Goal: Task Accomplishment & Management: Complete application form

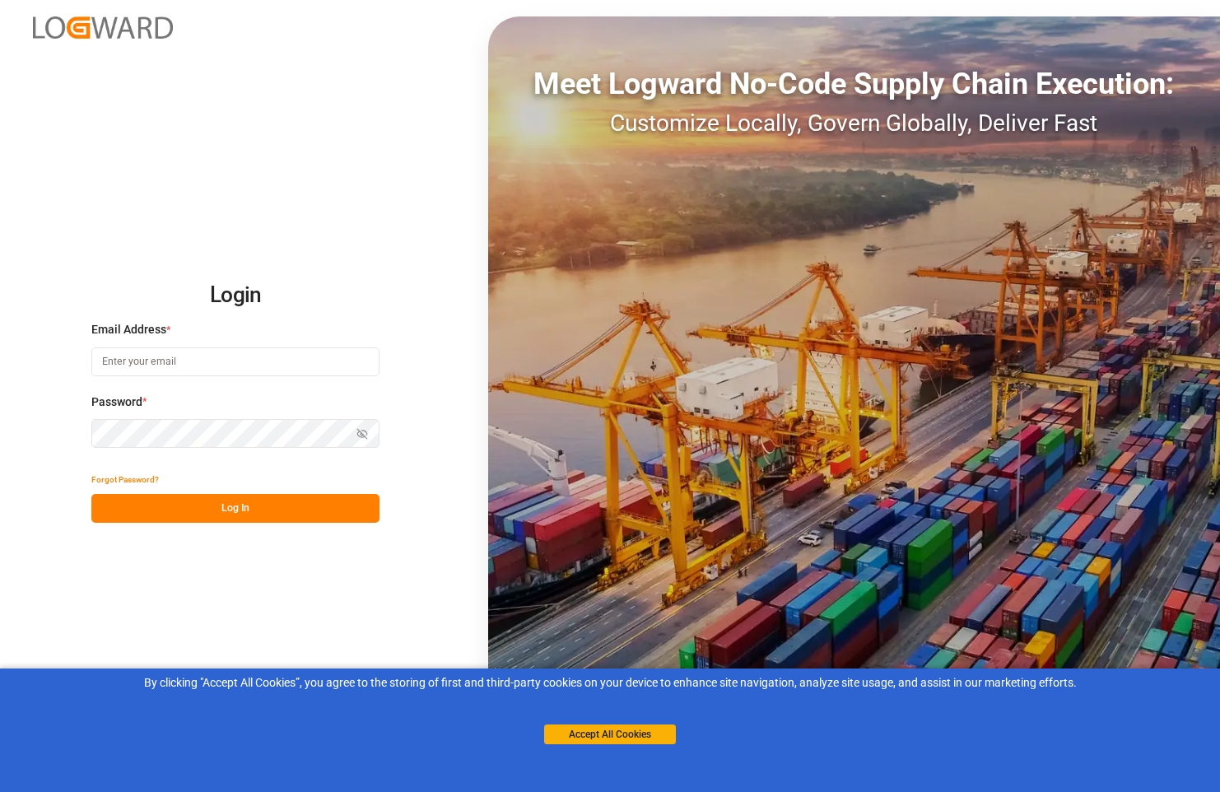
type input "[PERSON_NAME][EMAIL_ADDRESS][PERSON_NAME][DOMAIN_NAME]"
click at [269, 519] on button "Log In" at bounding box center [235, 508] width 288 height 29
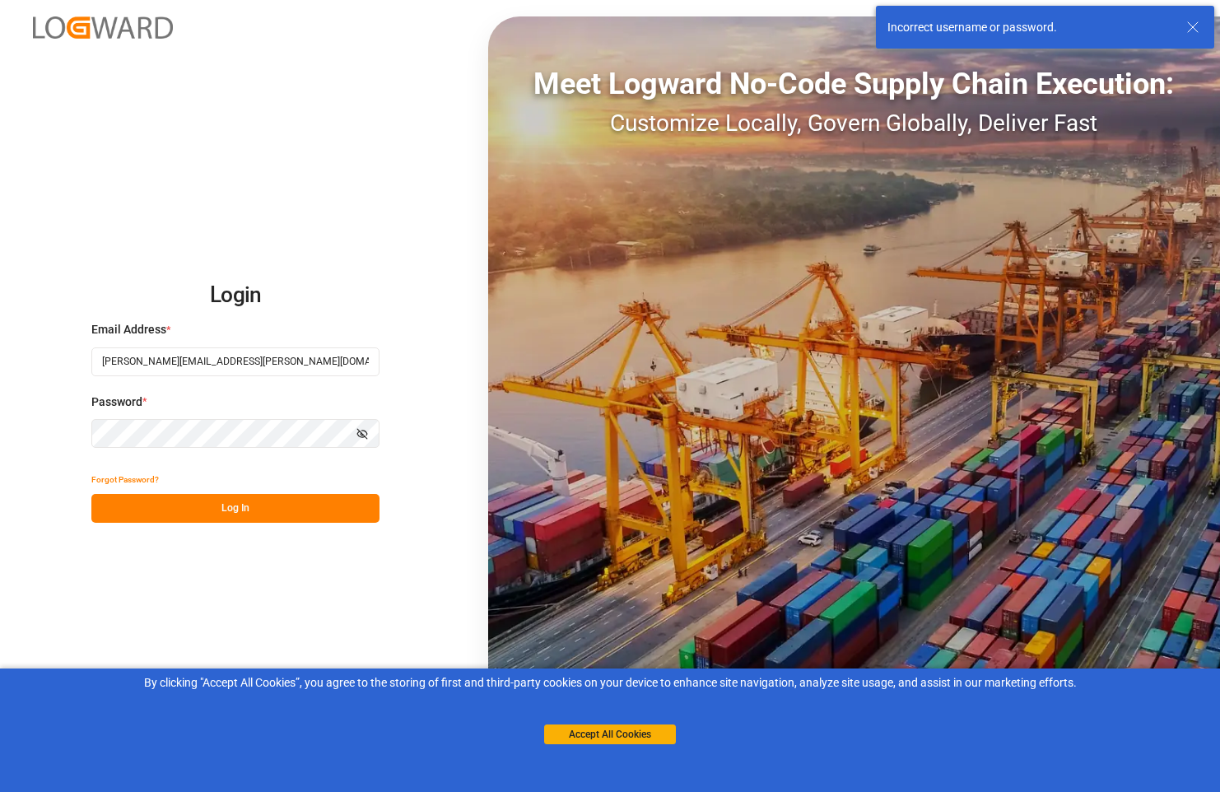
click at [361, 434] on icon "button" at bounding box center [362, 434] width 2 height 2
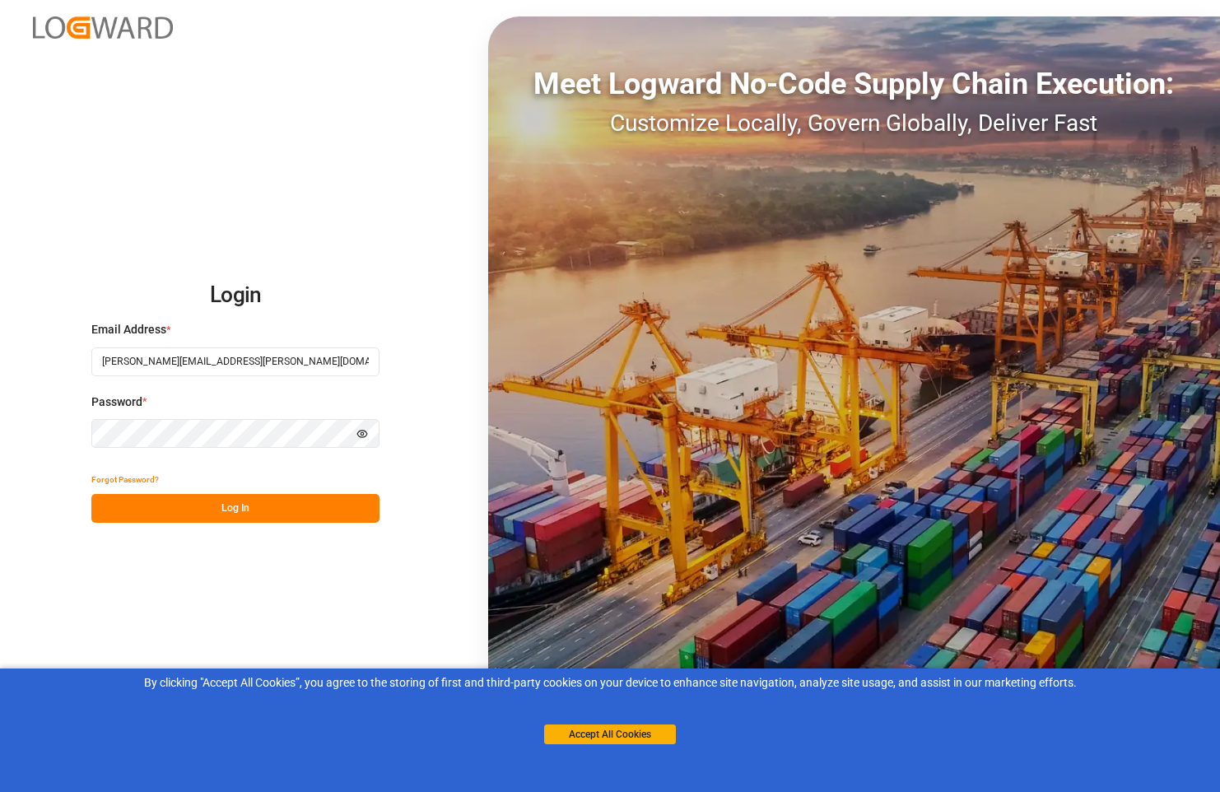
click at [235, 515] on button "Log In" at bounding box center [235, 508] width 288 height 29
click at [260, 509] on button "Log In" at bounding box center [235, 508] width 288 height 29
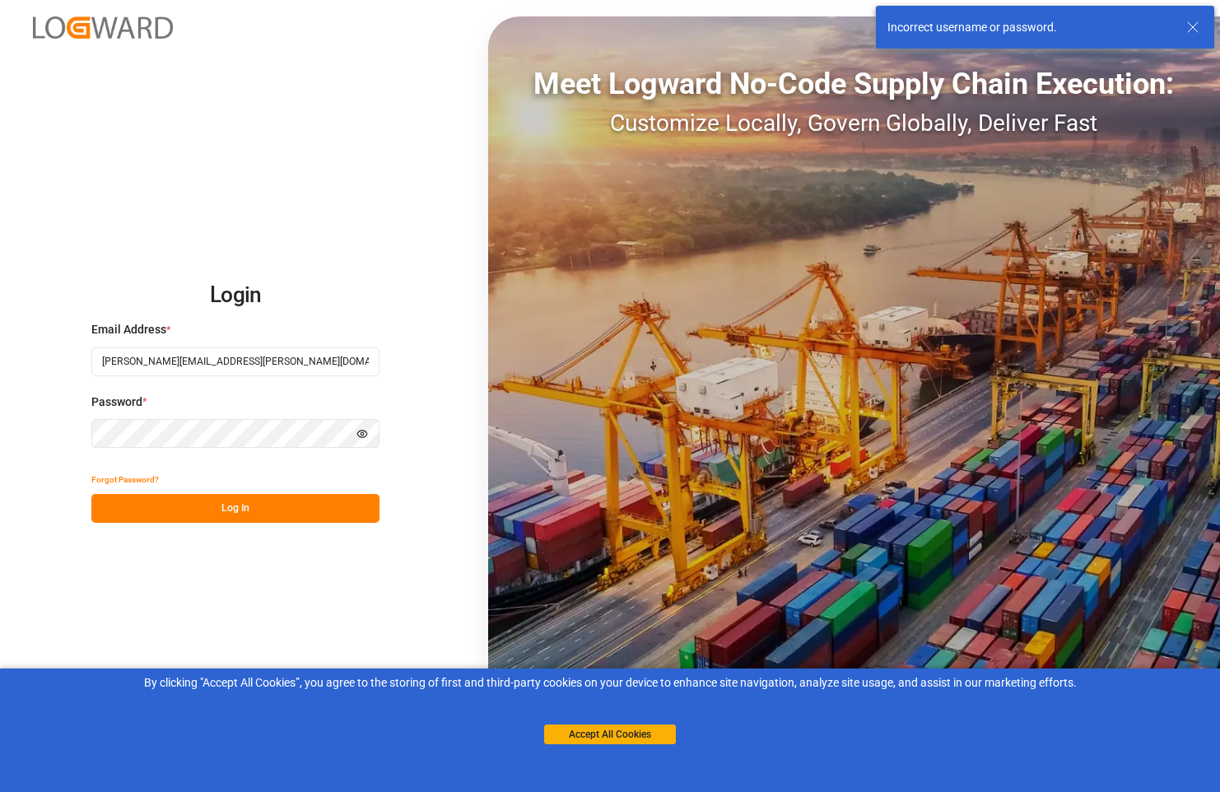
click at [256, 361] on input "[PERSON_NAME][EMAIL_ADDRESS][PERSON_NAME][DOMAIN_NAME]" at bounding box center [235, 361] width 288 height 29
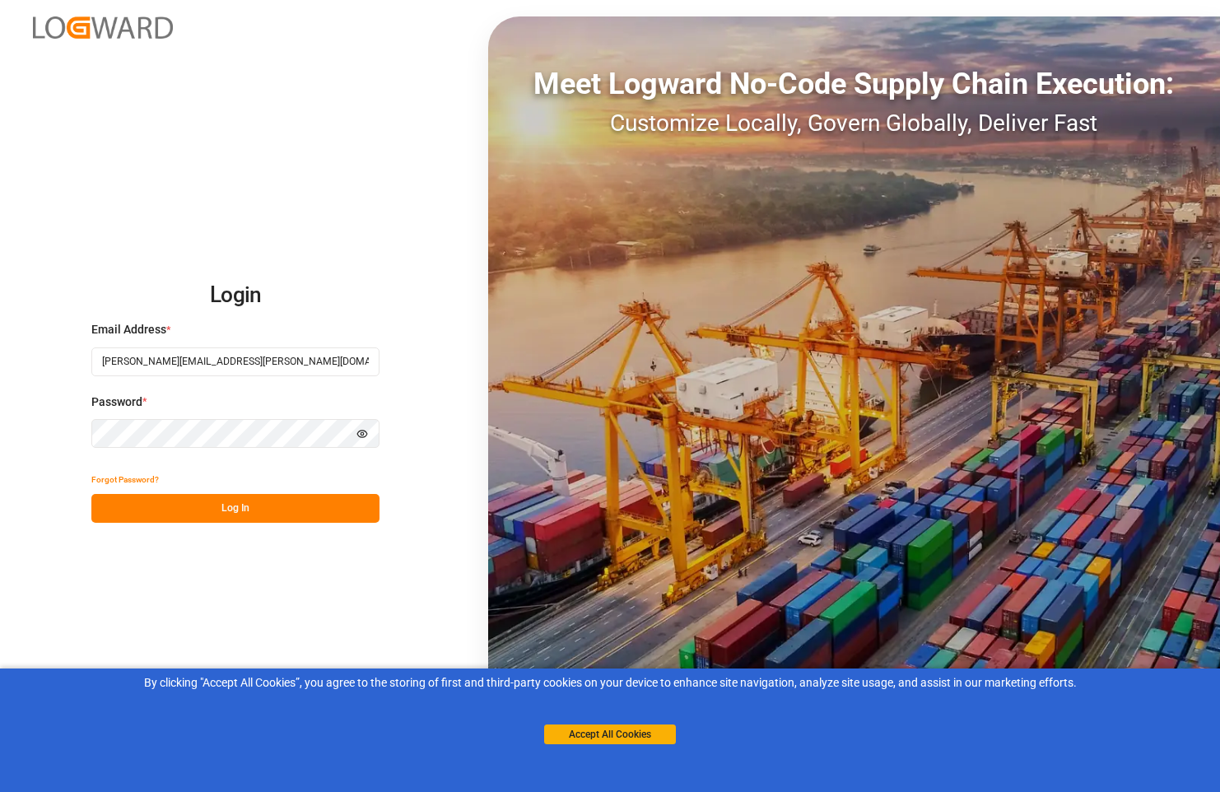
click at [221, 499] on button "Log In" at bounding box center [235, 508] width 288 height 29
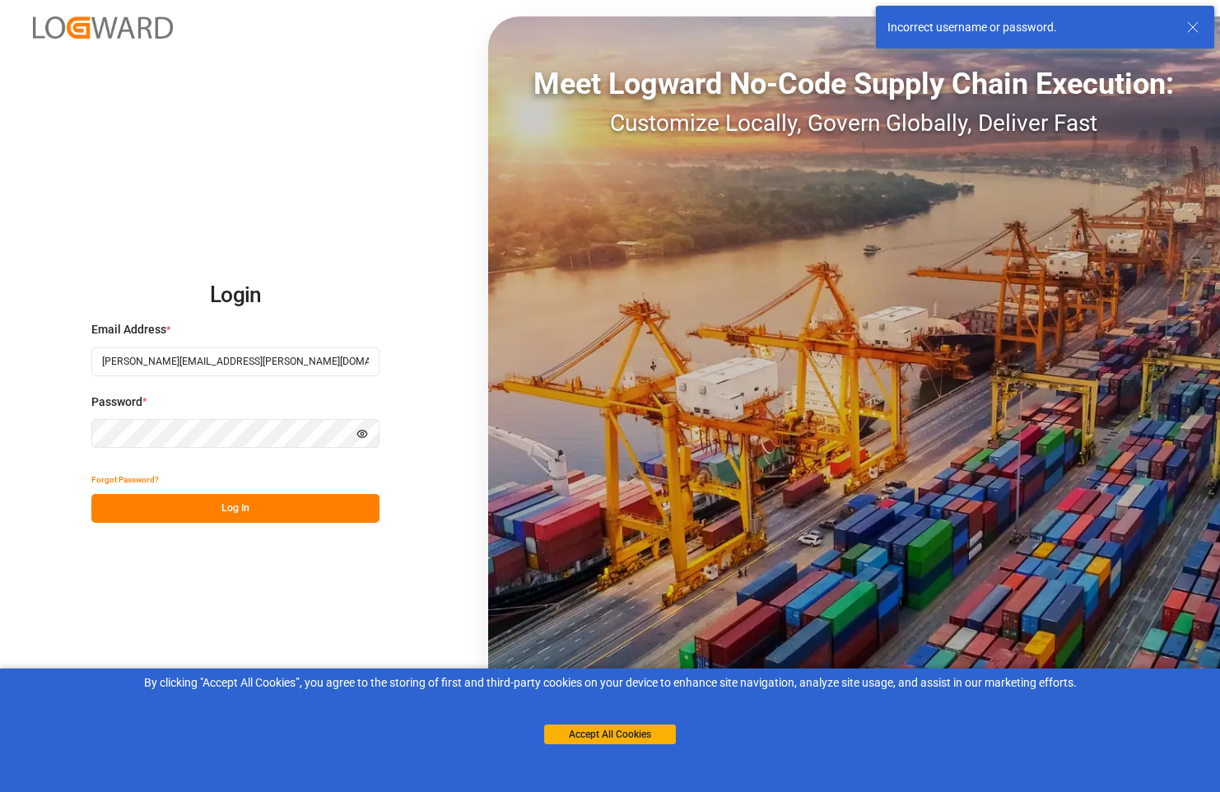
click at [123, 482] on button "Forgot Password?" at bounding box center [124, 479] width 67 height 29
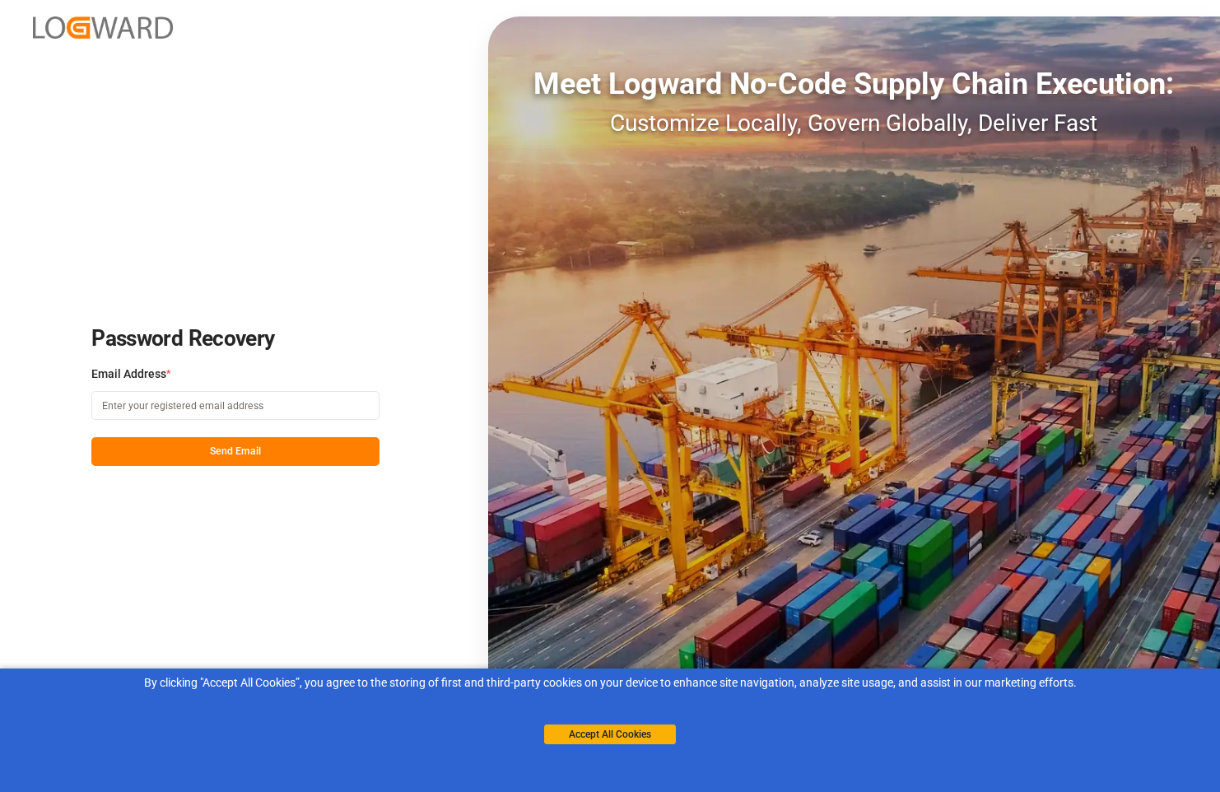
click at [155, 408] on input at bounding box center [235, 405] width 288 height 29
type input "[PERSON_NAME][EMAIL_ADDRESS][PERSON_NAME][DOMAIN_NAME]"
click at [255, 455] on button "Send Email" at bounding box center [235, 451] width 288 height 29
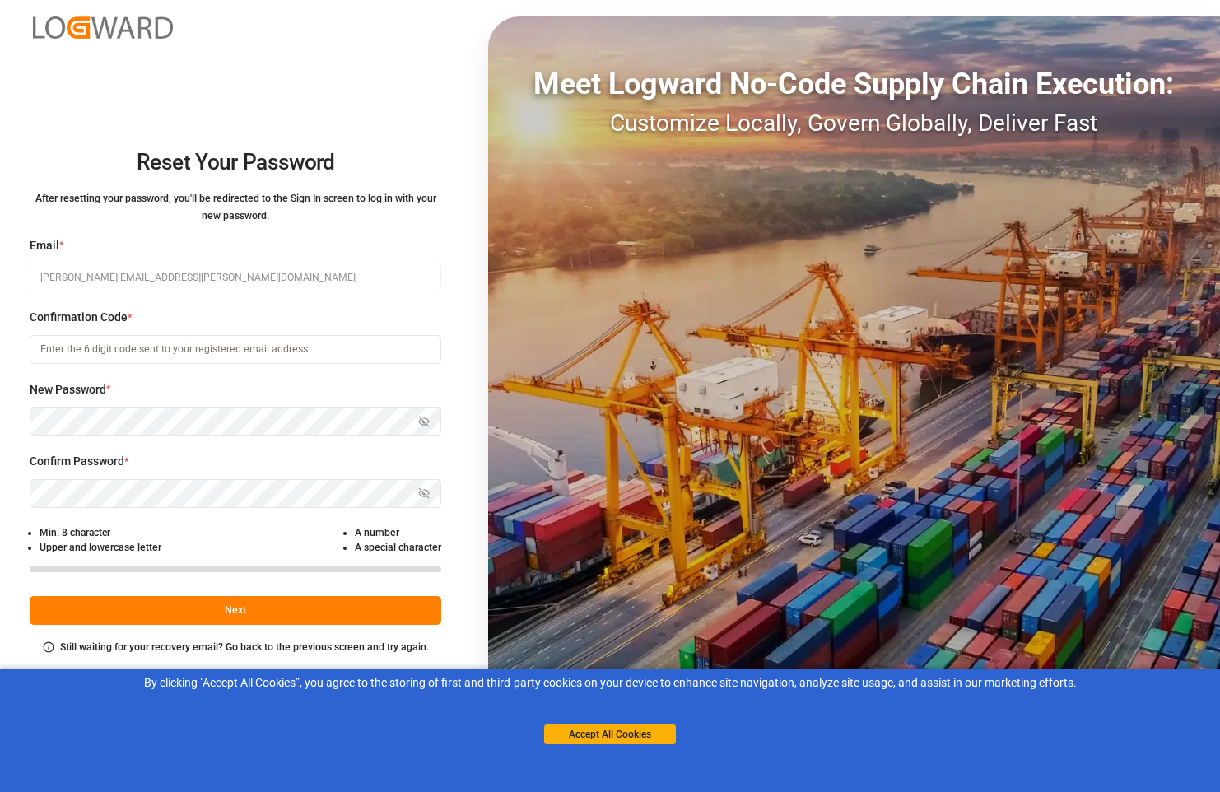
paste input "039924"
type input "039924"
click at [425, 421] on icon "button" at bounding box center [425, 421] width 10 height 10
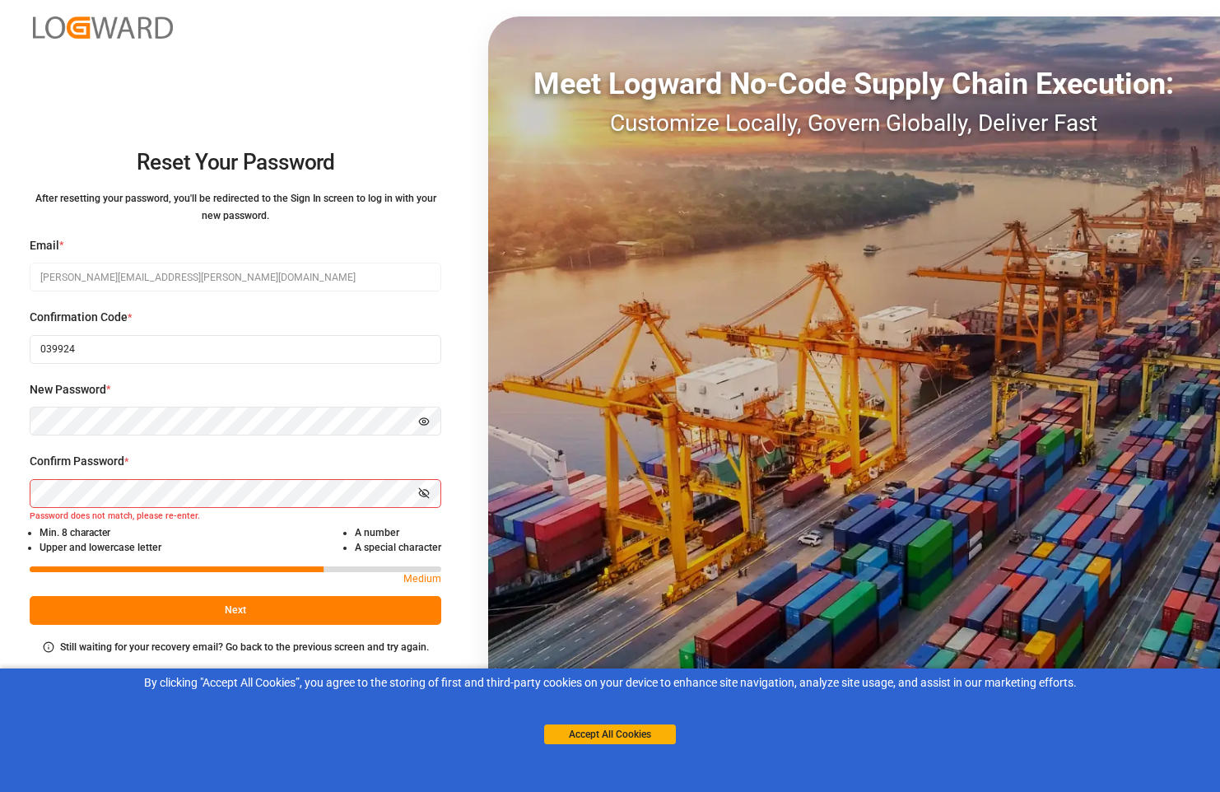
click at [423, 493] on icon "button" at bounding box center [424, 493] width 2 height 2
click at [250, 612] on button "Next" at bounding box center [236, 610] width 412 height 29
click at [251, 606] on button "Next" at bounding box center [236, 610] width 412 height 29
click at [396, 617] on button "Next" at bounding box center [236, 610] width 412 height 29
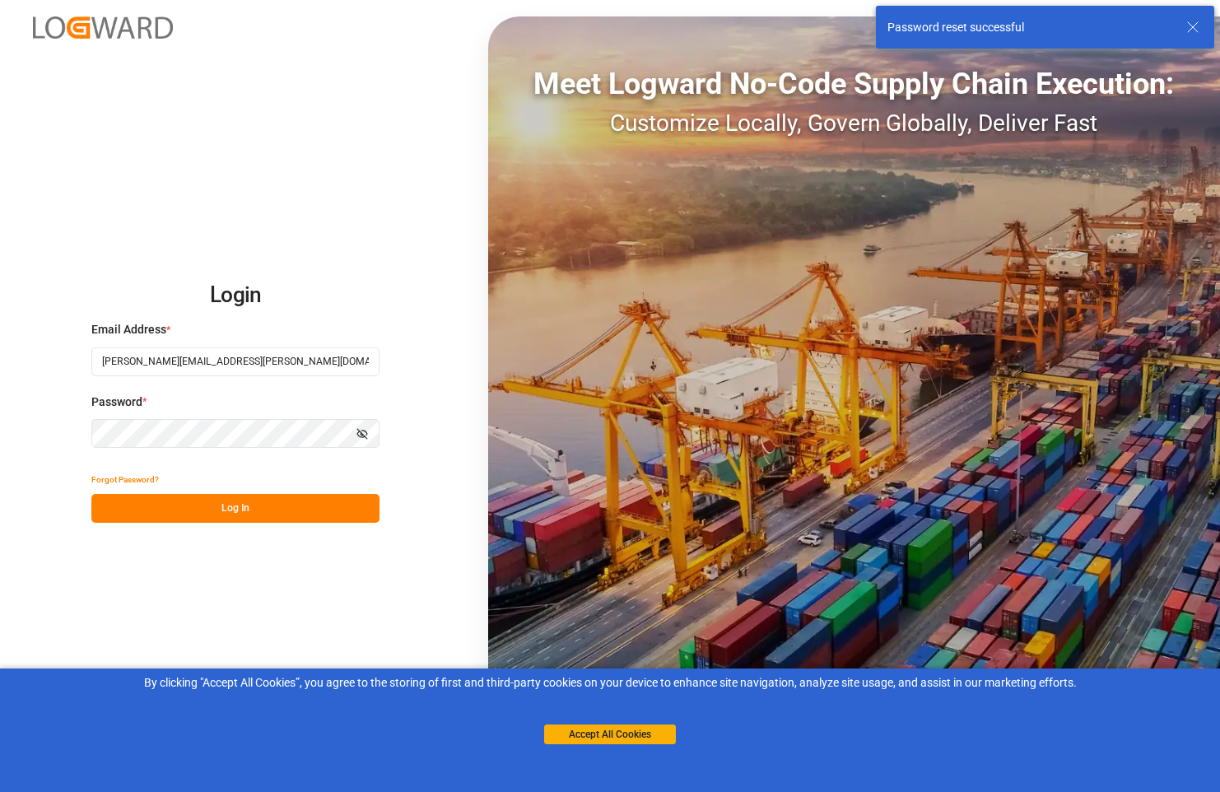
type input "039924"
click at [240, 505] on button "Log In" at bounding box center [235, 508] width 288 height 29
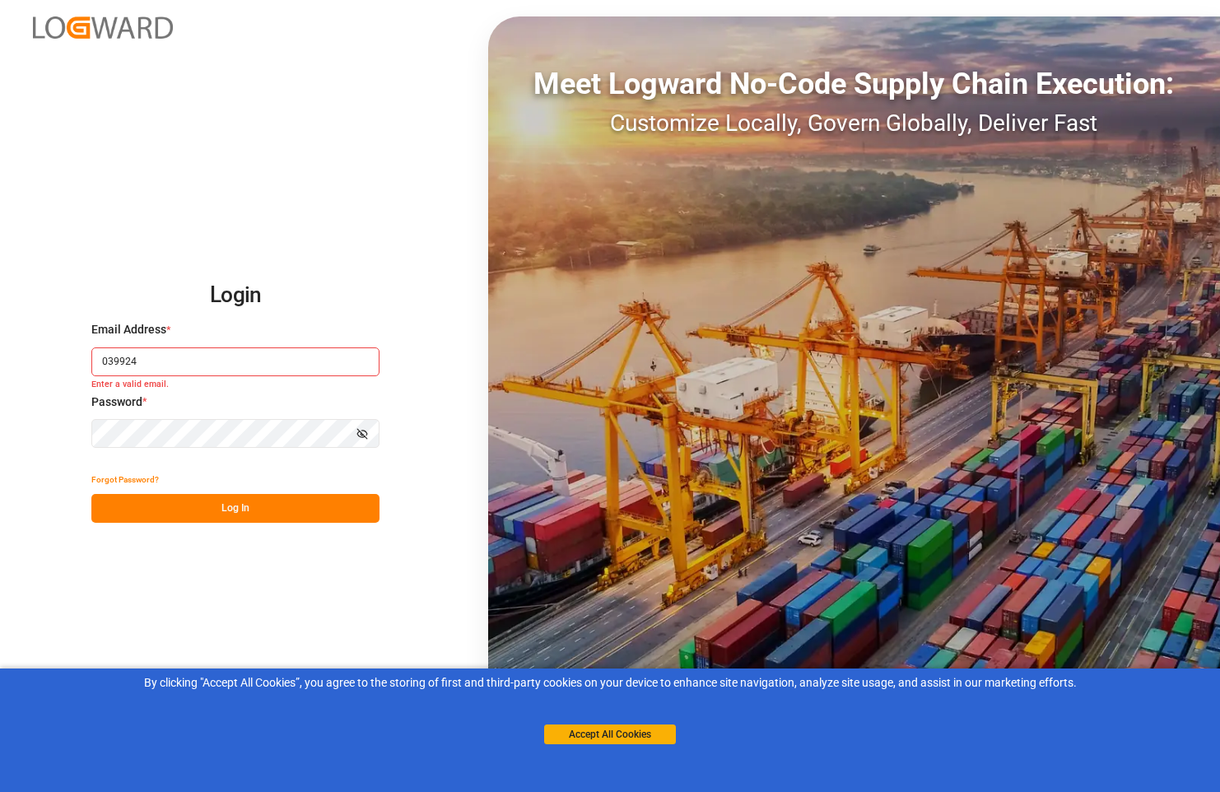
click at [240, 505] on button "Log In" at bounding box center [235, 508] width 288 height 29
click at [137, 363] on input "039924" at bounding box center [235, 361] width 288 height 29
click at [586, 732] on button "Accept All Cookies" at bounding box center [610, 734] width 132 height 20
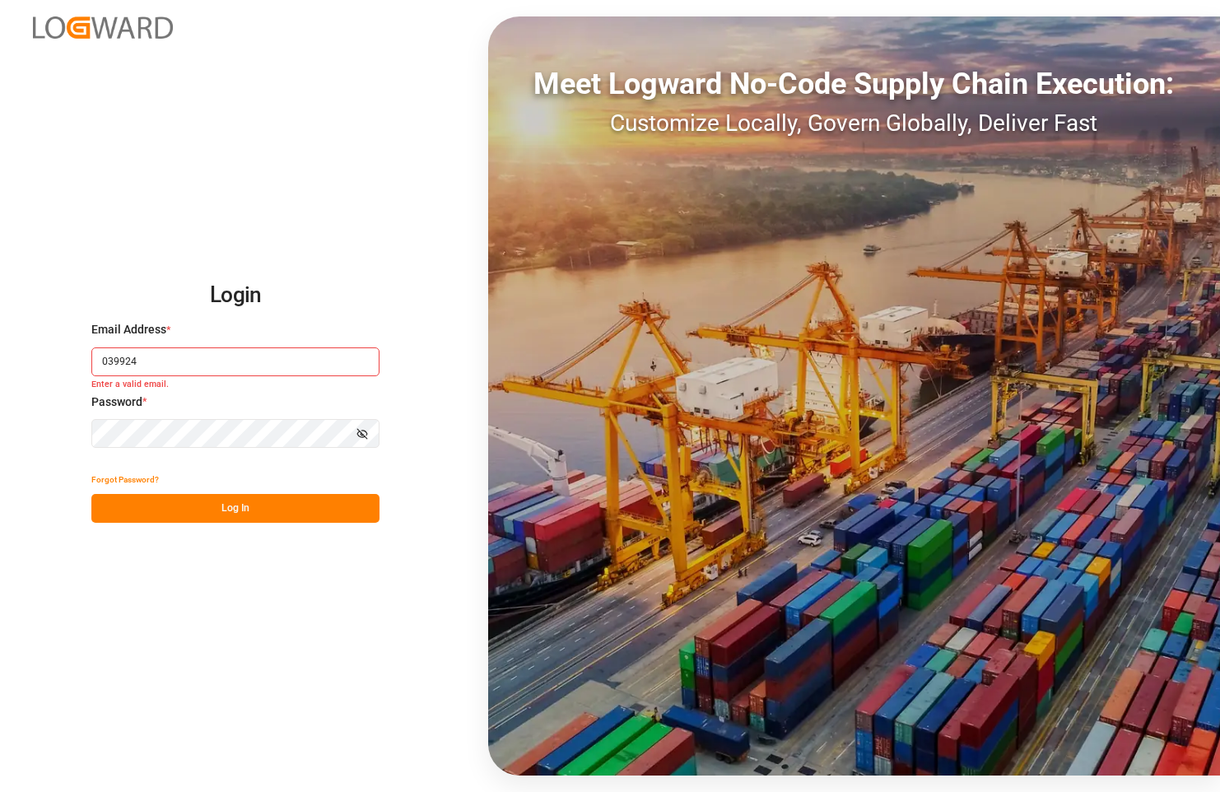
drag, startPoint x: 104, startPoint y: 361, endPoint x: 275, endPoint y: 377, distance: 171.9
click at [275, 377] on div "Email Address * 039924 Enter a valid email." at bounding box center [235, 357] width 288 height 72
click at [109, 362] on input at bounding box center [235, 361] width 288 height 29
type input "[PERSON_NAME][EMAIL_ADDRESS][PERSON_NAME][DOMAIN_NAME]"
click at [286, 510] on button "Log In" at bounding box center [235, 508] width 288 height 29
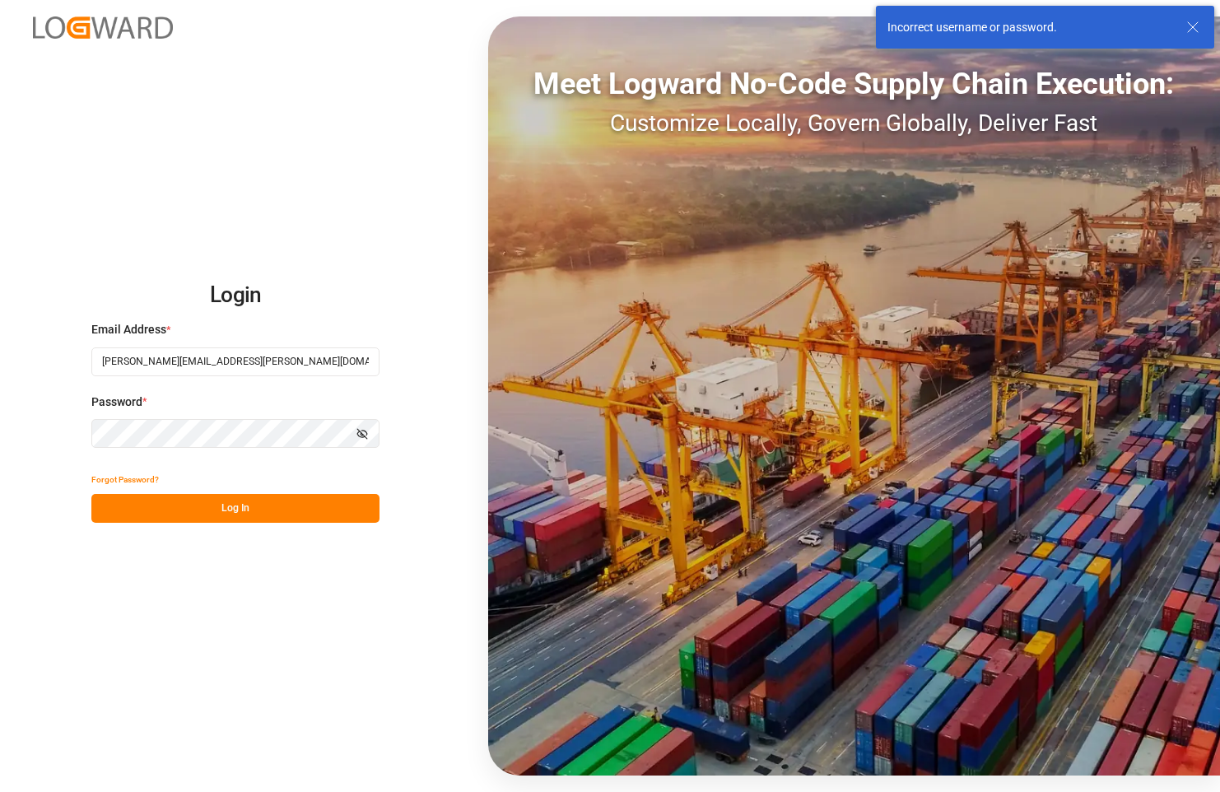
click at [360, 438] on icon "button" at bounding box center [362, 434] width 12 height 12
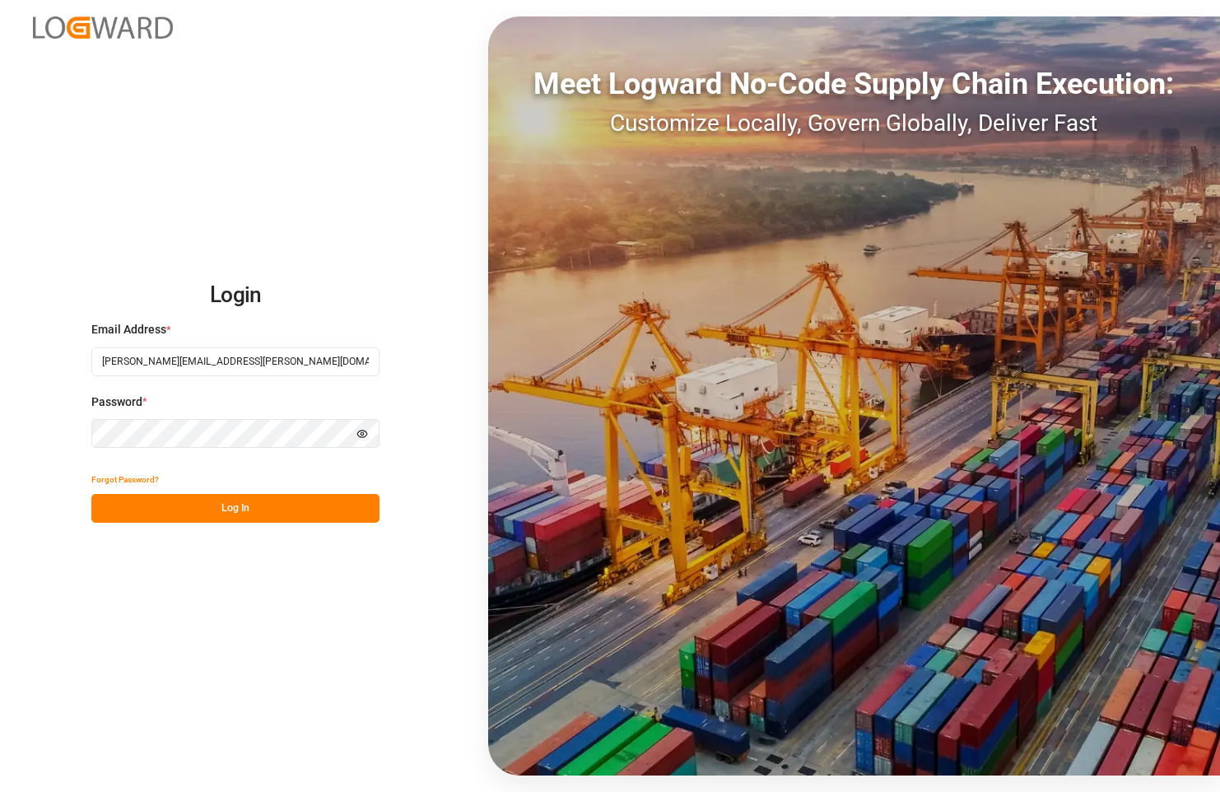
click at [273, 450] on div "Password * Hide password" at bounding box center [235, 429] width 288 height 72
click at [343, 469] on div "Login Email Address * amy.mcowen@sefl.com Password * Hide password Forgot Passw…" at bounding box center [235, 396] width 288 height 254
click at [417, 743] on div "Login Email Address * amy.mcowen@sefl.com Password * Hide password Forgot Passw…" at bounding box center [610, 396] width 1220 height 792
click at [255, 511] on button "Log In" at bounding box center [235, 508] width 288 height 29
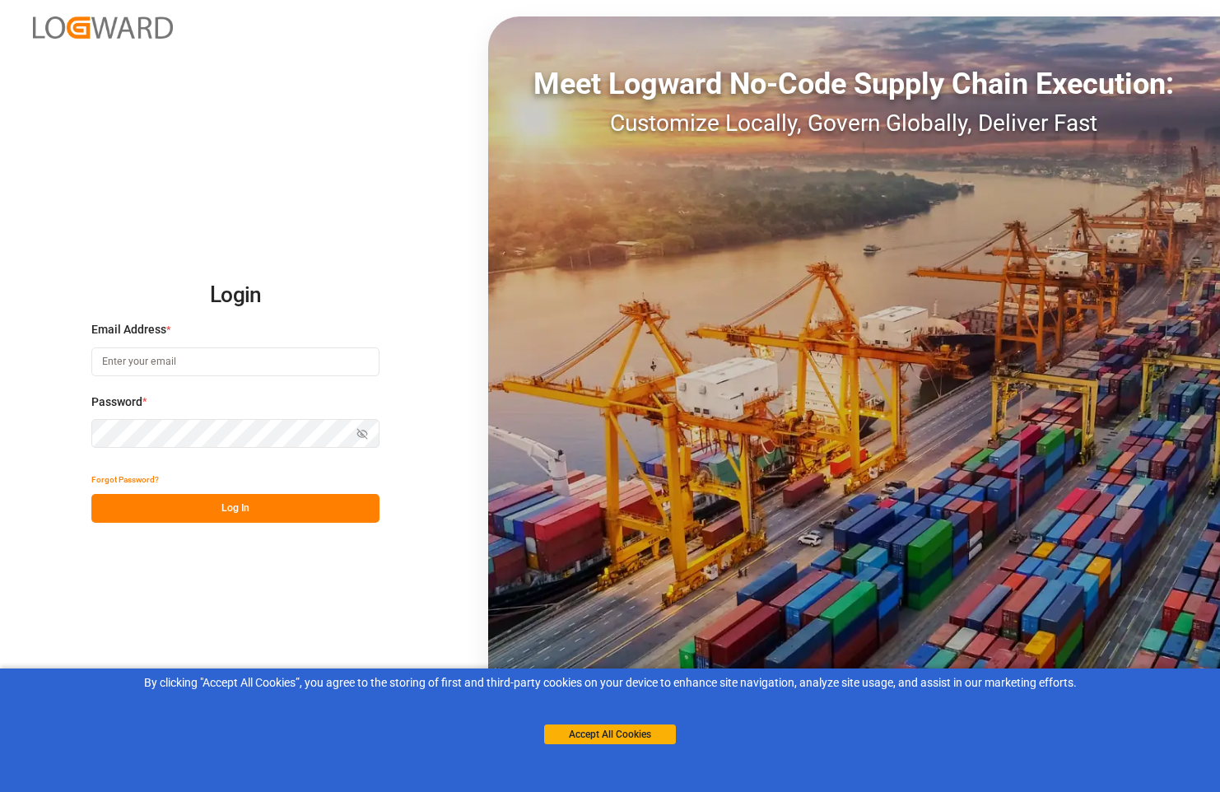
type input "[PERSON_NAME][EMAIL_ADDRESS][PERSON_NAME][DOMAIN_NAME]"
click at [235, 504] on button "Log In" at bounding box center [235, 508] width 288 height 29
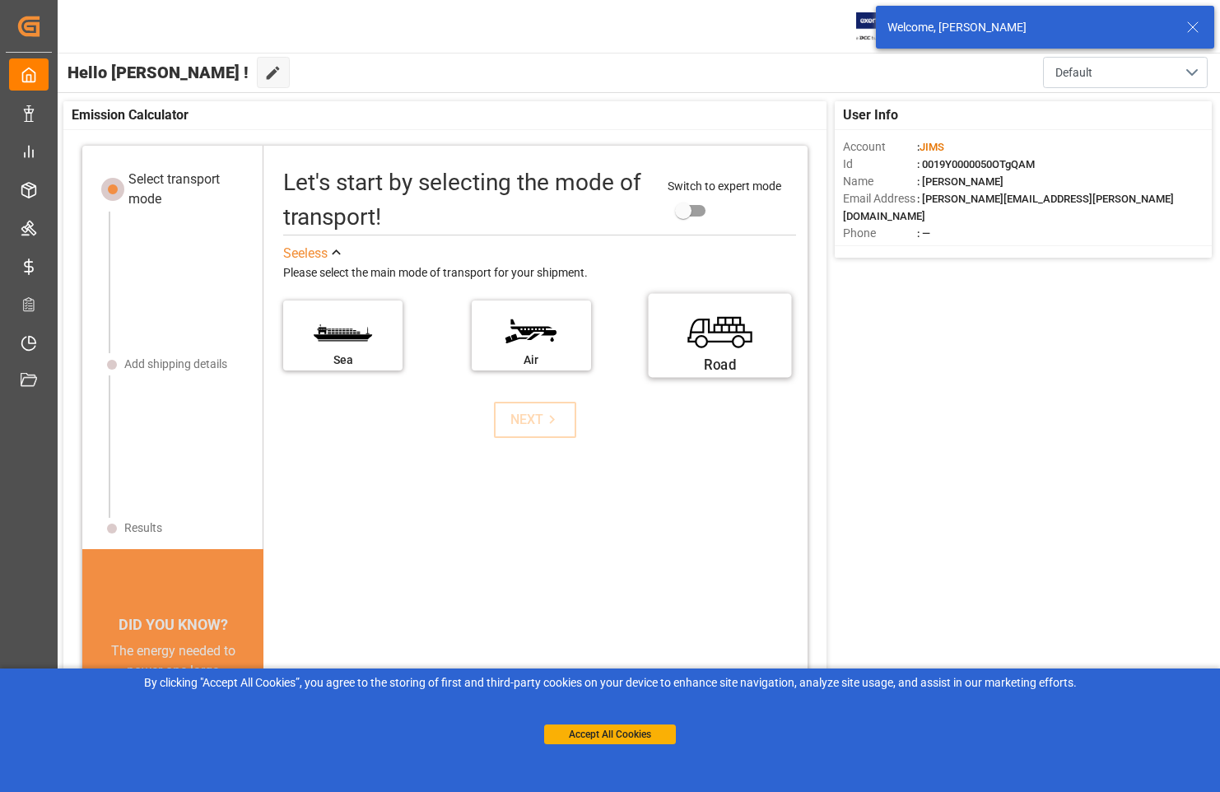
click at [709, 333] on label "Road" at bounding box center [719, 329] width 123 height 69
click at [0, 0] on input "Road" at bounding box center [0, 0] width 0 height 0
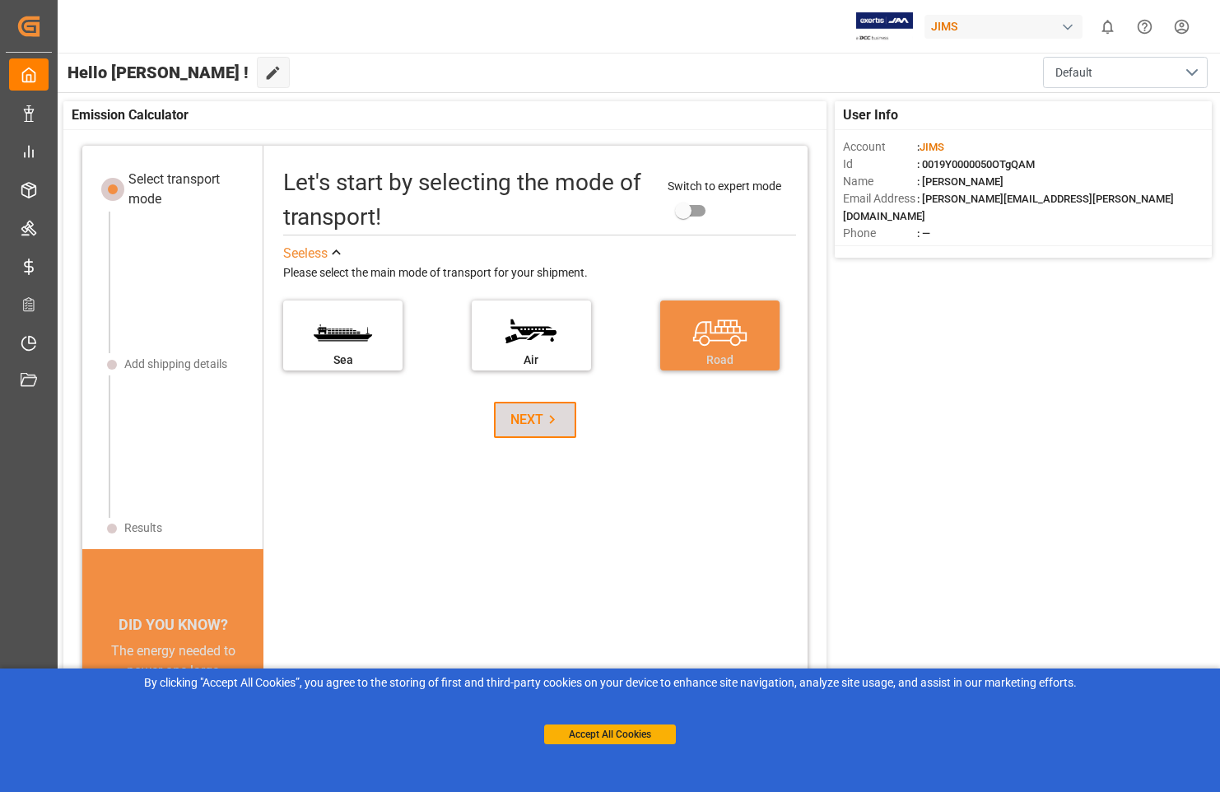
click at [549, 421] on icon at bounding box center [551, 420] width 5 height 9
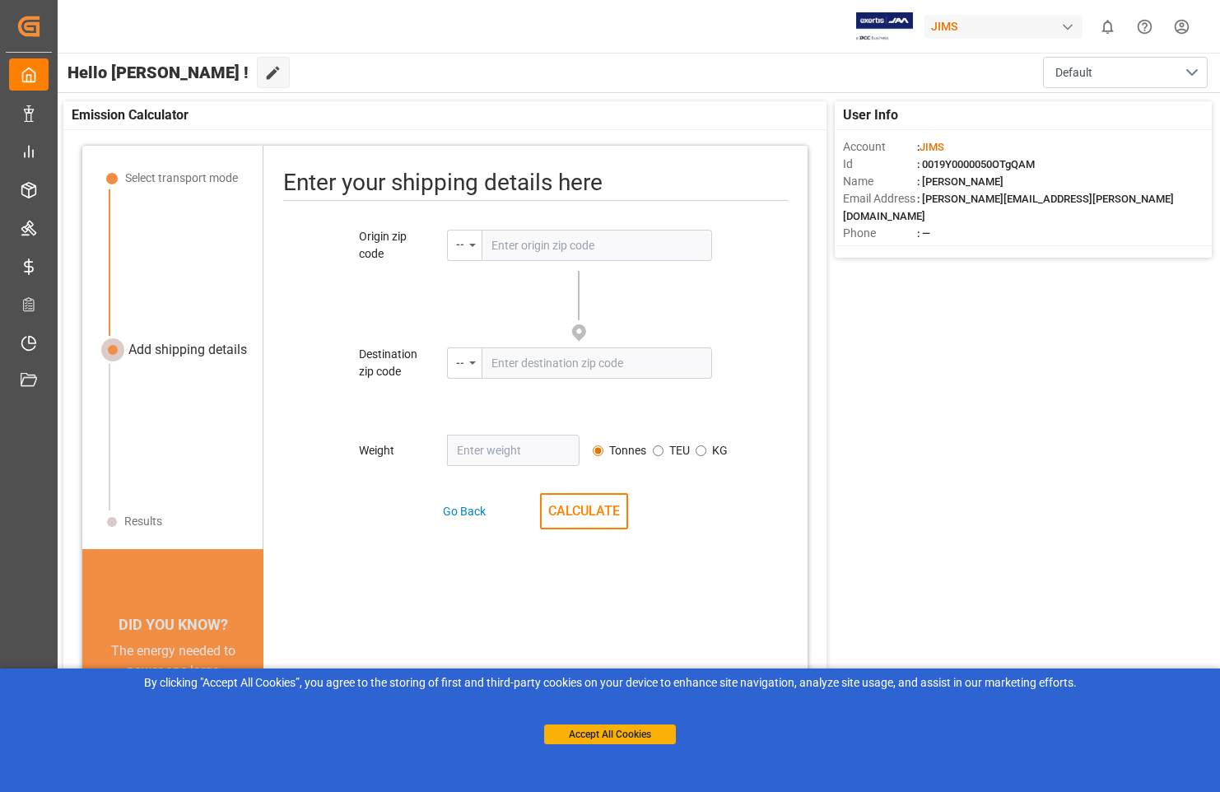
scroll to position [77, 0]
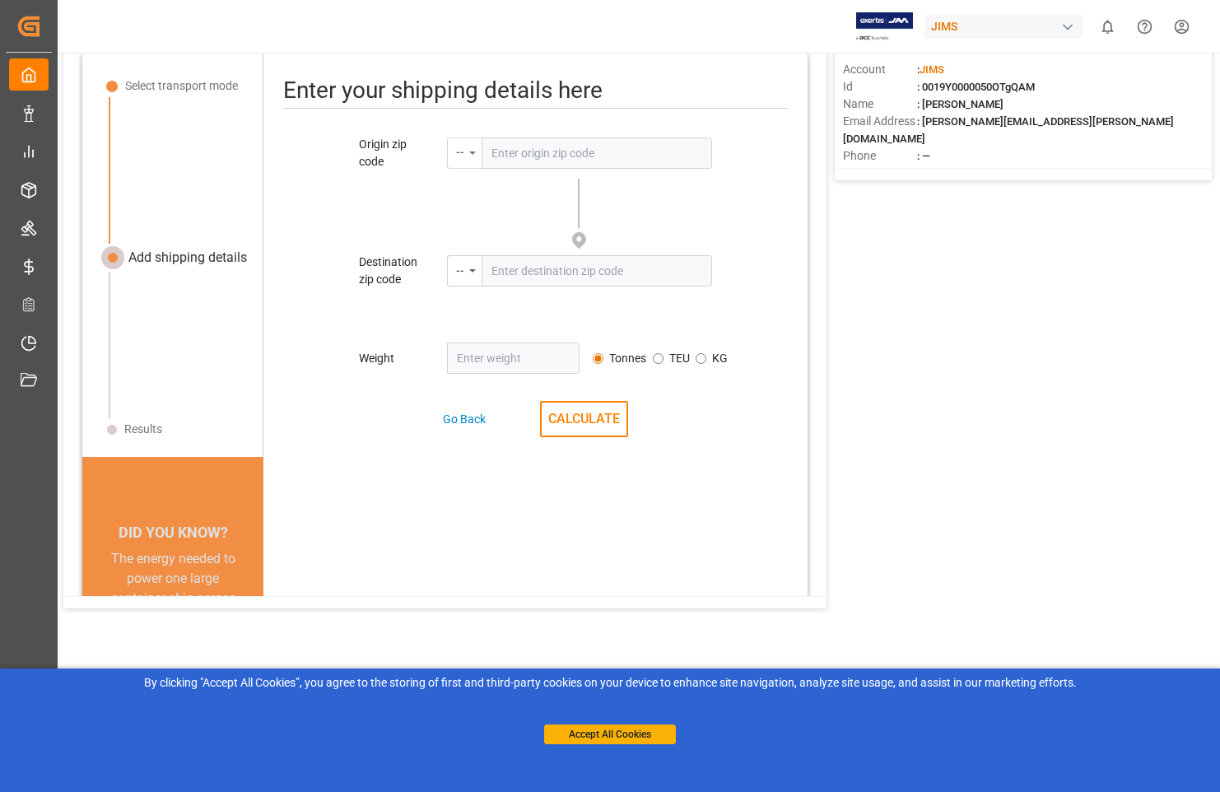
click at [472, 148] on div "--" at bounding box center [464, 152] width 35 height 31
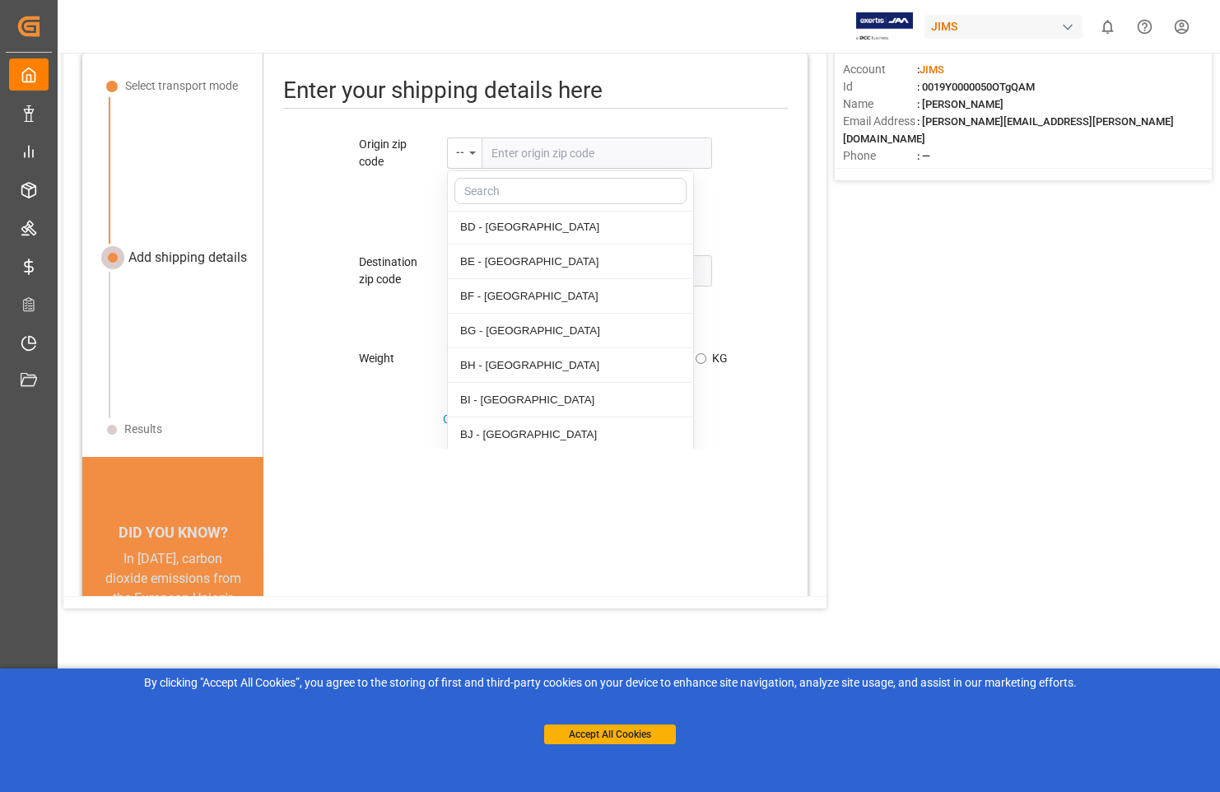
scroll to position [988, 0]
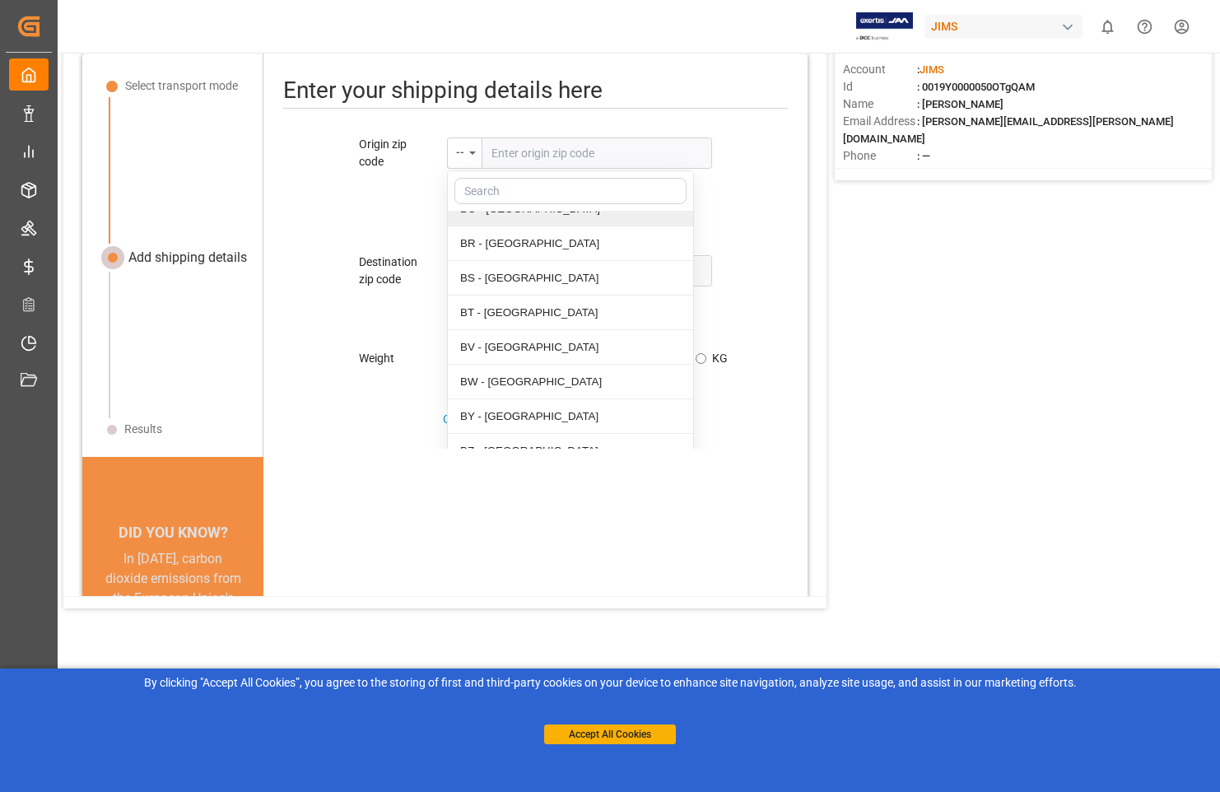
click at [487, 185] on input "text" at bounding box center [570, 191] width 232 height 26
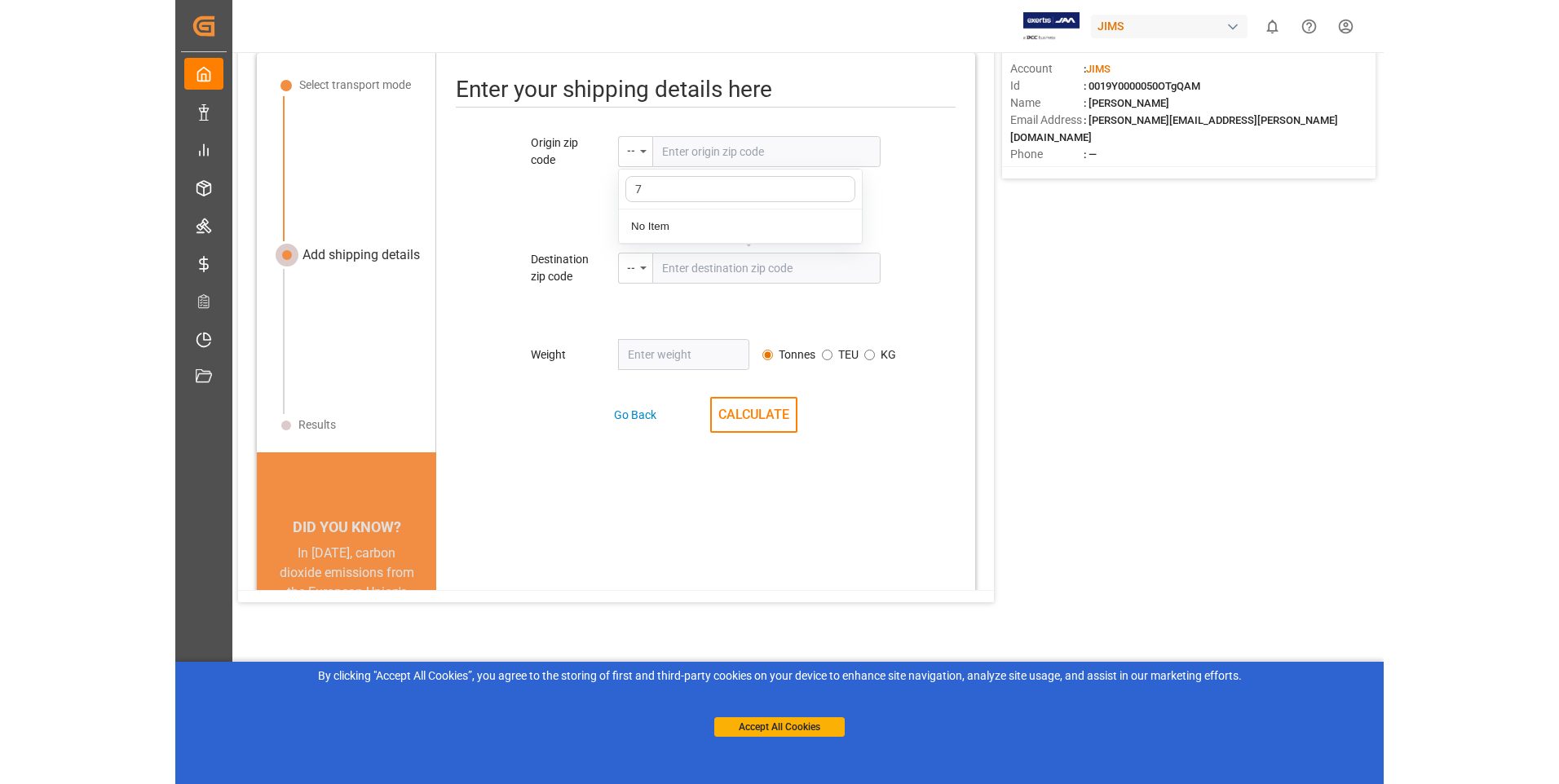
scroll to position [0, 0]
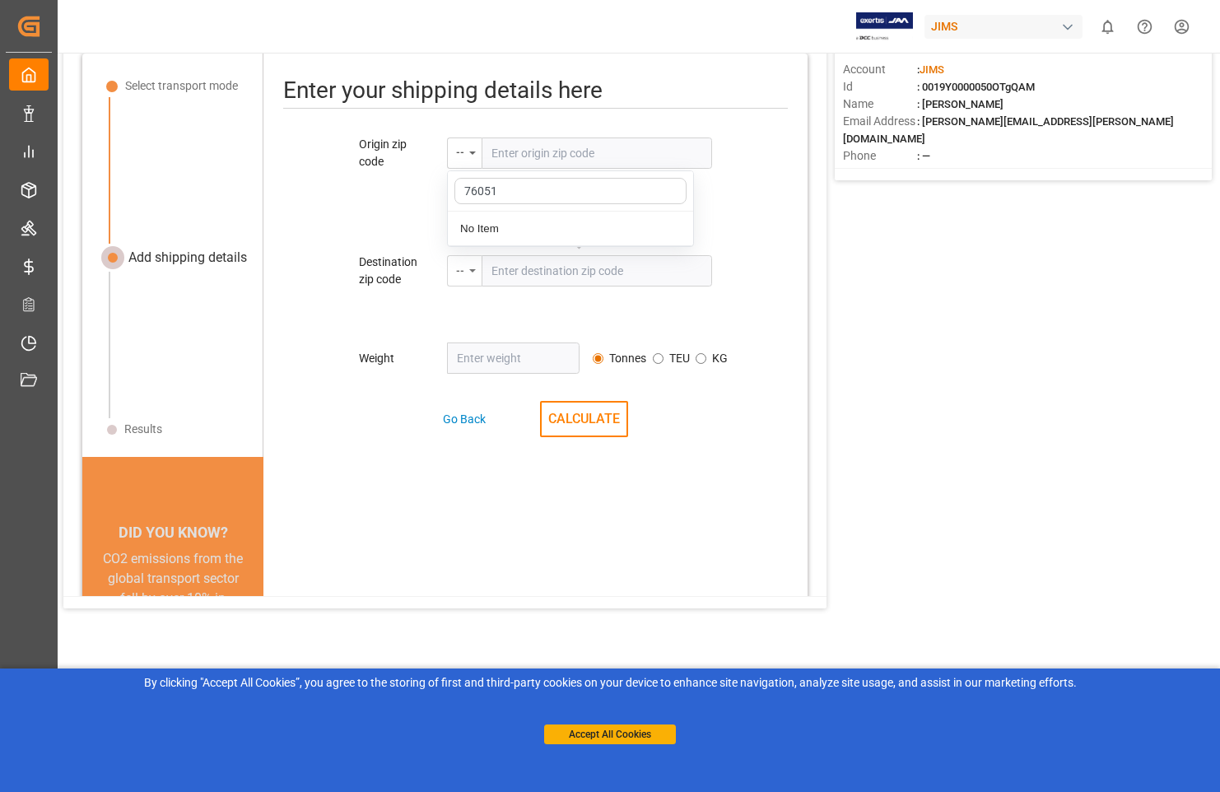
type input "76051"
click at [467, 268] on div "Origin zip code -- No Item Please enter the zip code Destination zip code -- Pl…" at bounding box center [534, 292] width 543 height 313
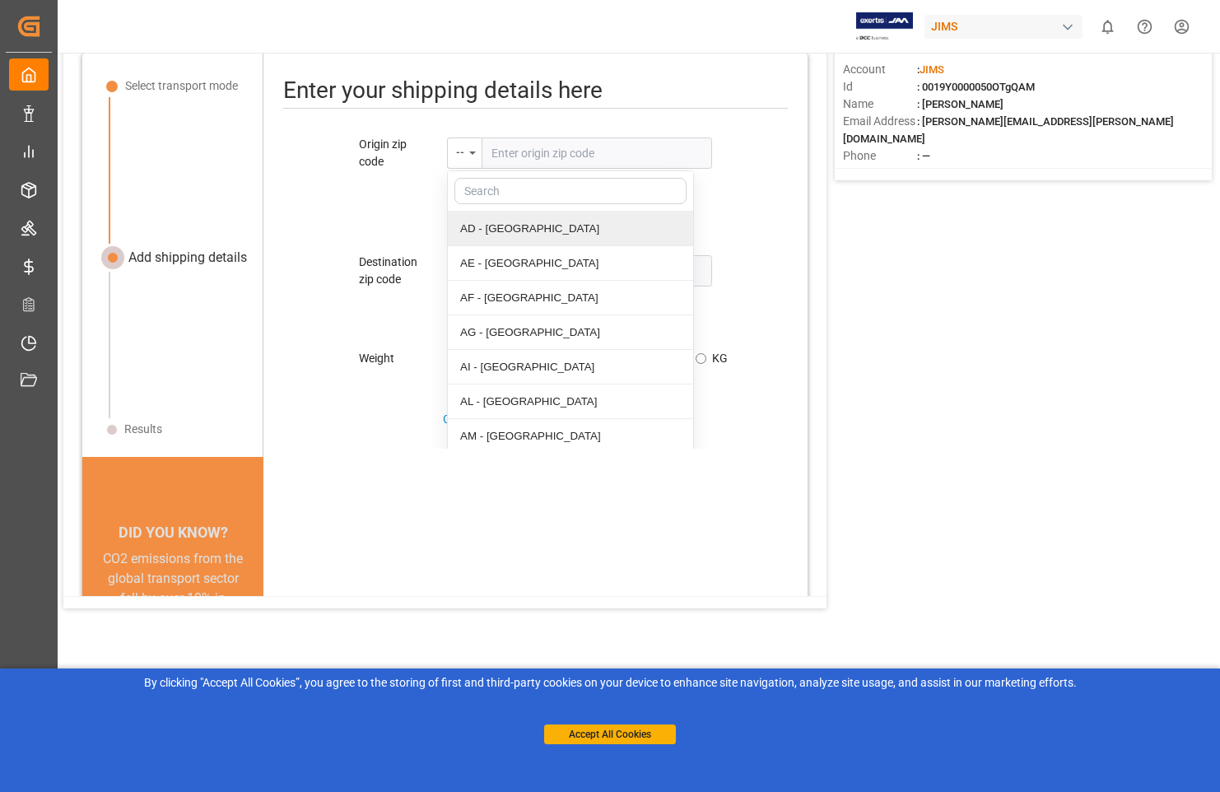
click at [498, 194] on input "text" at bounding box center [570, 191] width 232 height 26
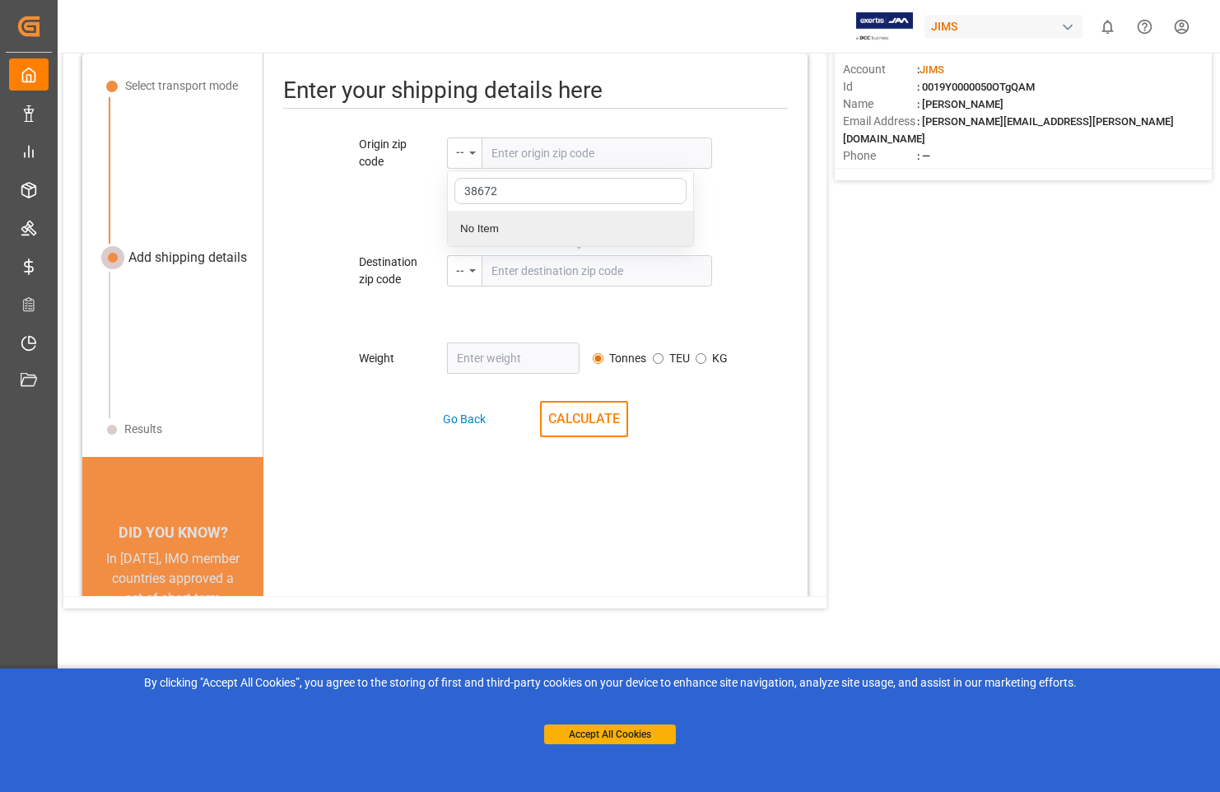
type input "38672"
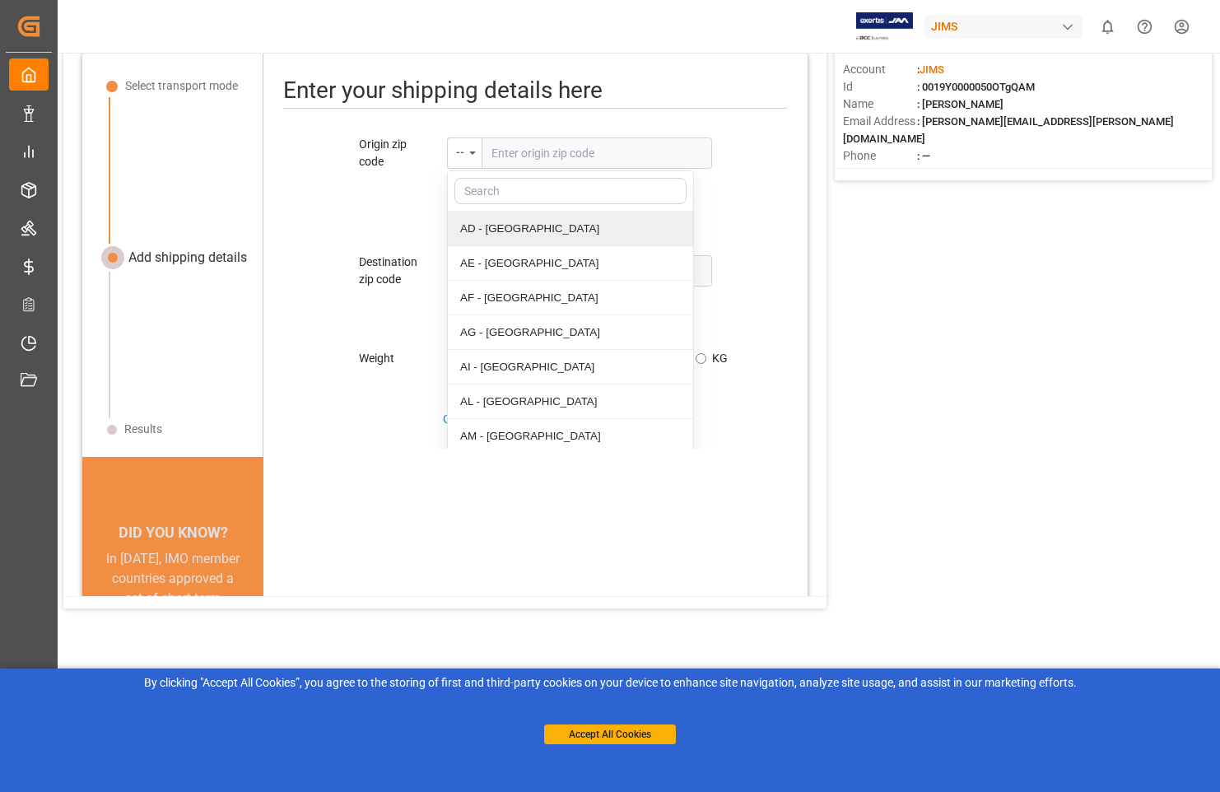
click at [512, 269] on div "Origin zip code -- AD - Andorra AE - United Arab Emirates AF - Afghanistan AG -…" at bounding box center [534, 292] width 543 height 313
click at [302, 234] on div "Origin zip code -- AD - Andorra AE - United Arab Emirates AF - Afghanistan AG -…" at bounding box center [534, 292] width 543 height 313
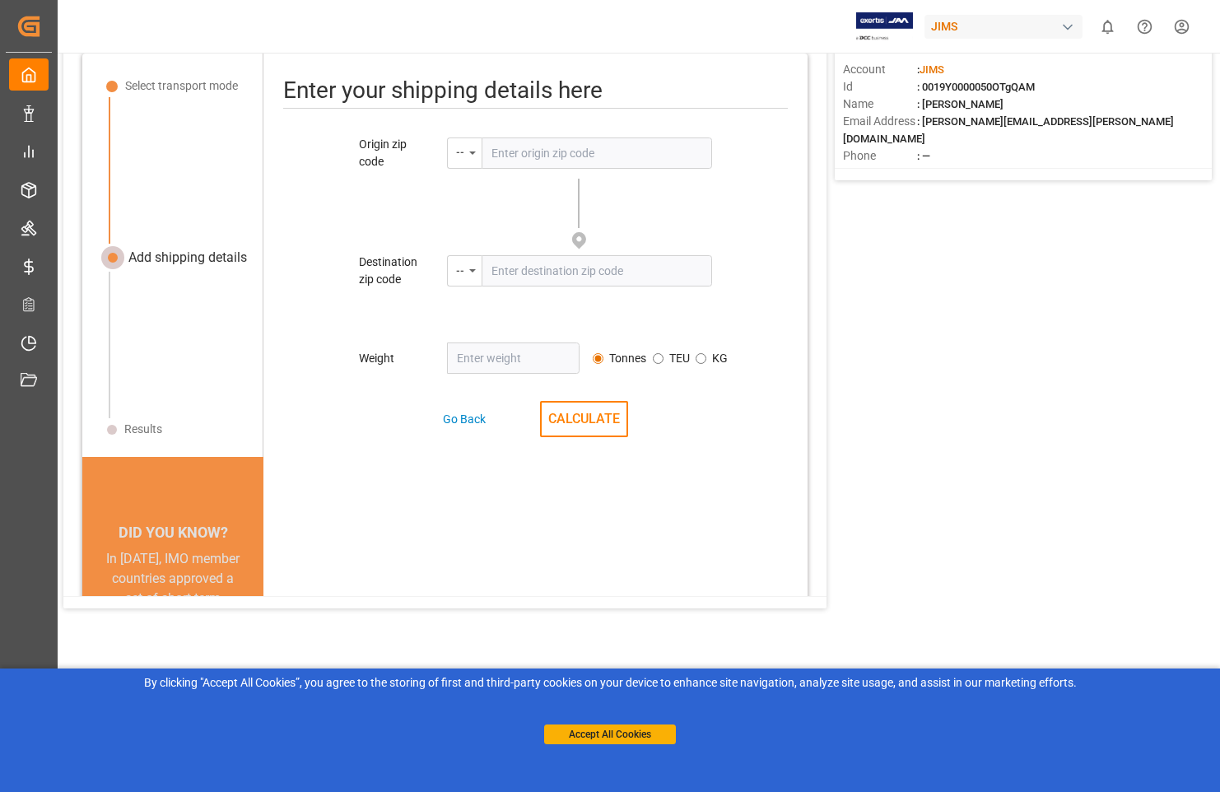
click at [482, 351] on input "number" at bounding box center [513, 357] width 133 height 31
type input "285"
click at [598, 435] on button "CALCULATE" at bounding box center [584, 419] width 88 height 36
click at [580, 416] on button "CALCULATE" at bounding box center [584, 419] width 88 height 36
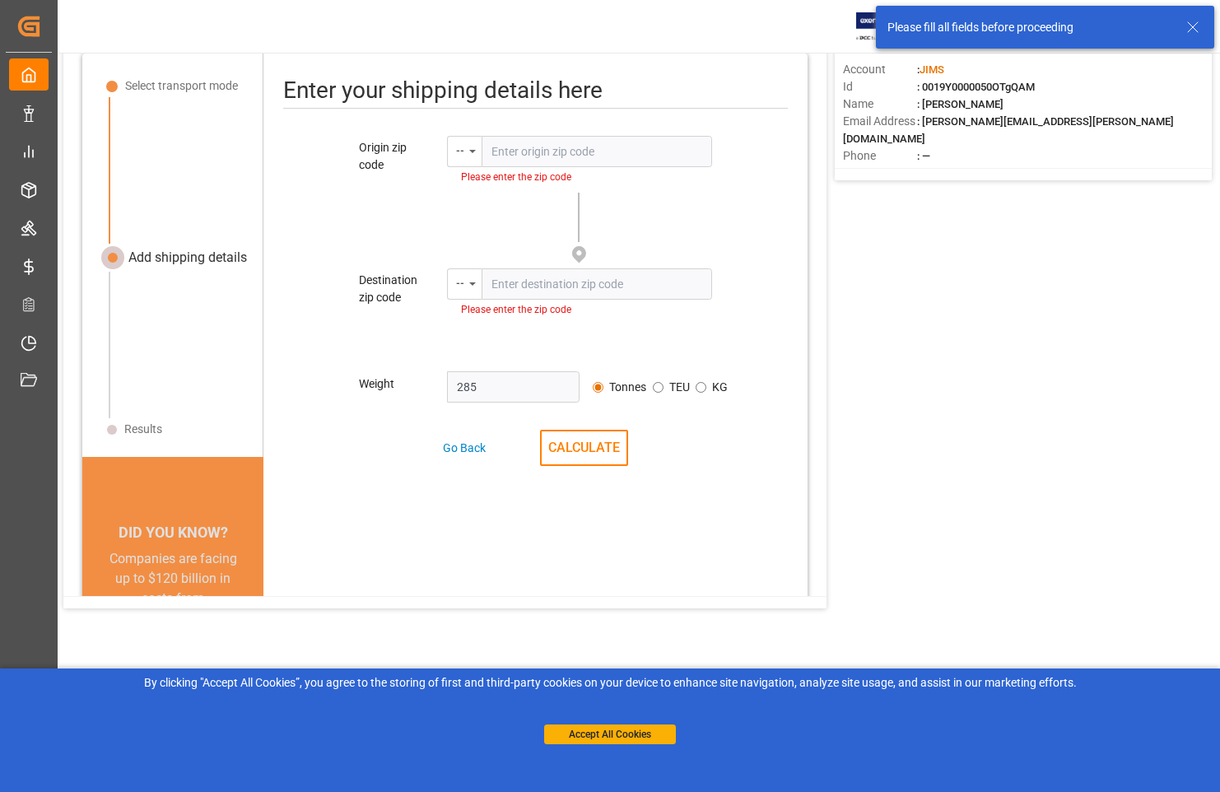
click at [520, 162] on input "text" at bounding box center [596, 151] width 230 height 31
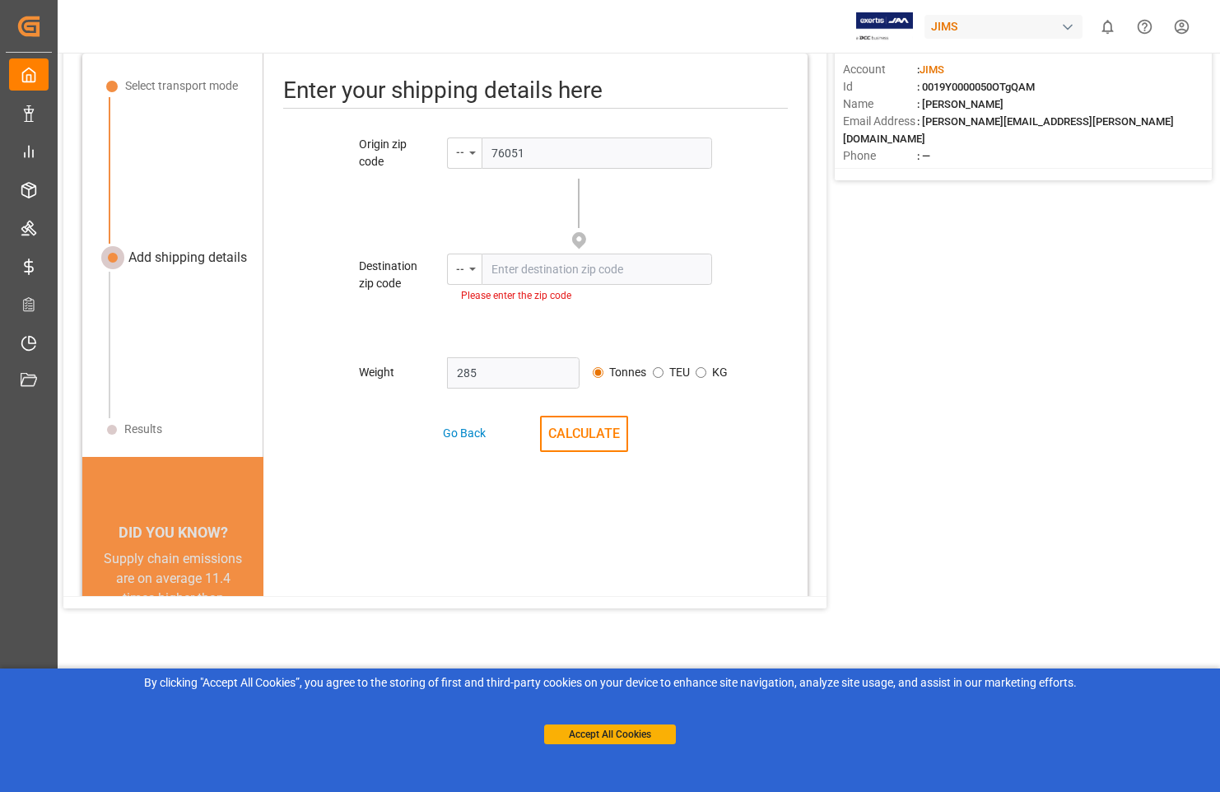
type input "76051"
click at [550, 269] on input "text" at bounding box center [596, 268] width 230 height 31
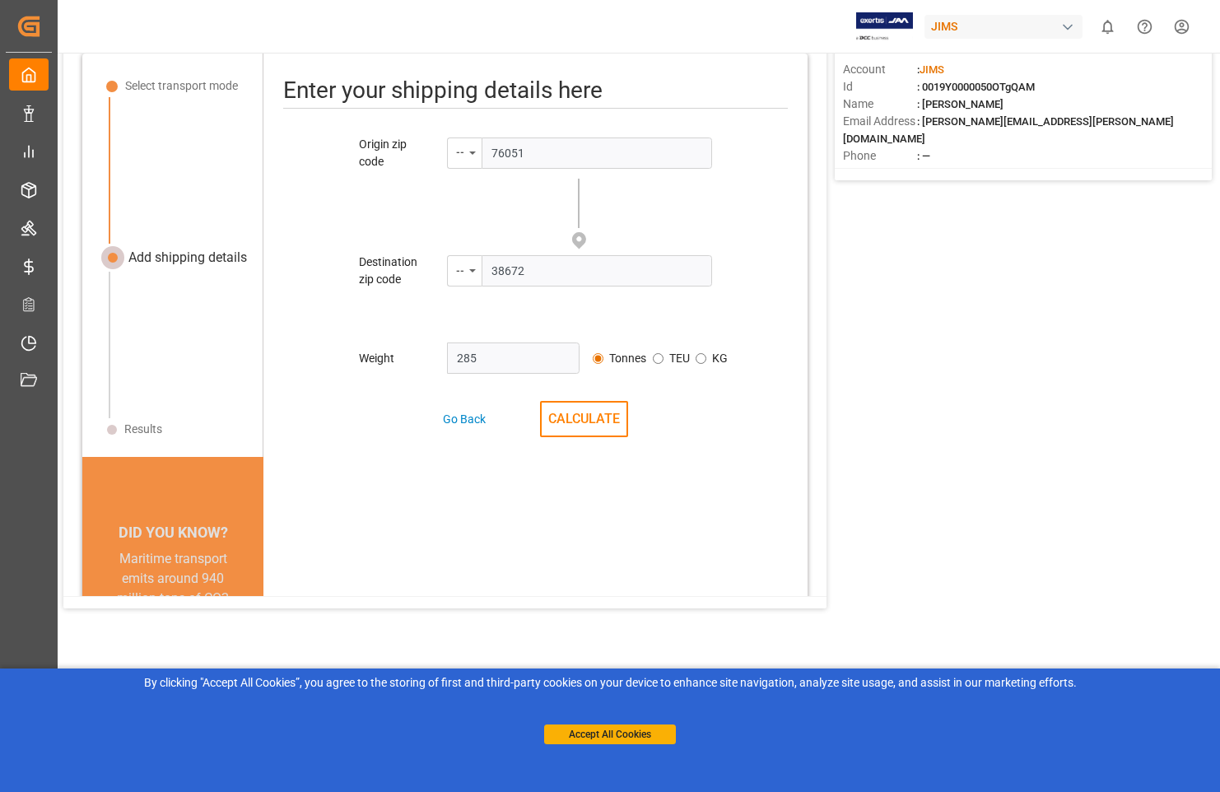
type input "38672"
click at [637, 428] on div "Go Back CALCULATE" at bounding box center [534, 419] width 543 height 36
click at [607, 420] on button "CALCULATE" at bounding box center [584, 419] width 88 height 36
click at [620, 735] on button "Accept All Cookies" at bounding box center [610, 734] width 132 height 20
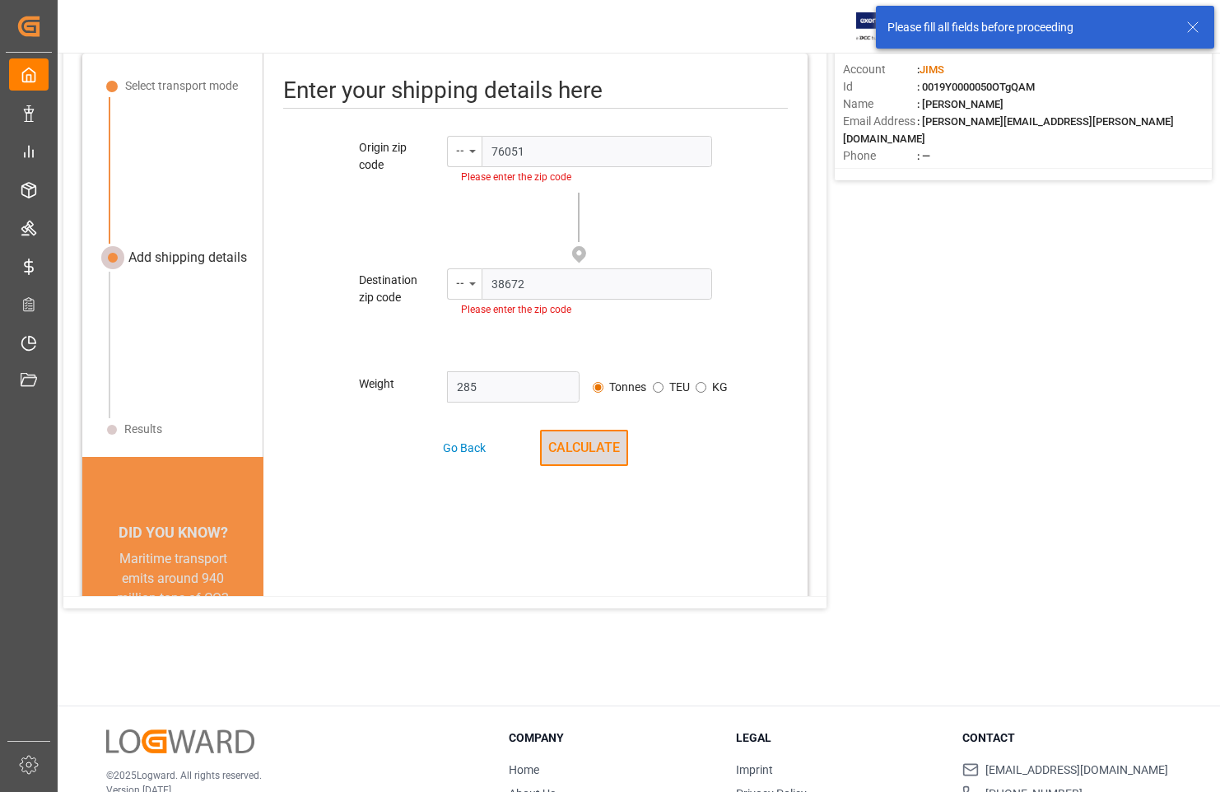
click at [591, 449] on button "CALCULATE" at bounding box center [584, 448] width 88 height 36
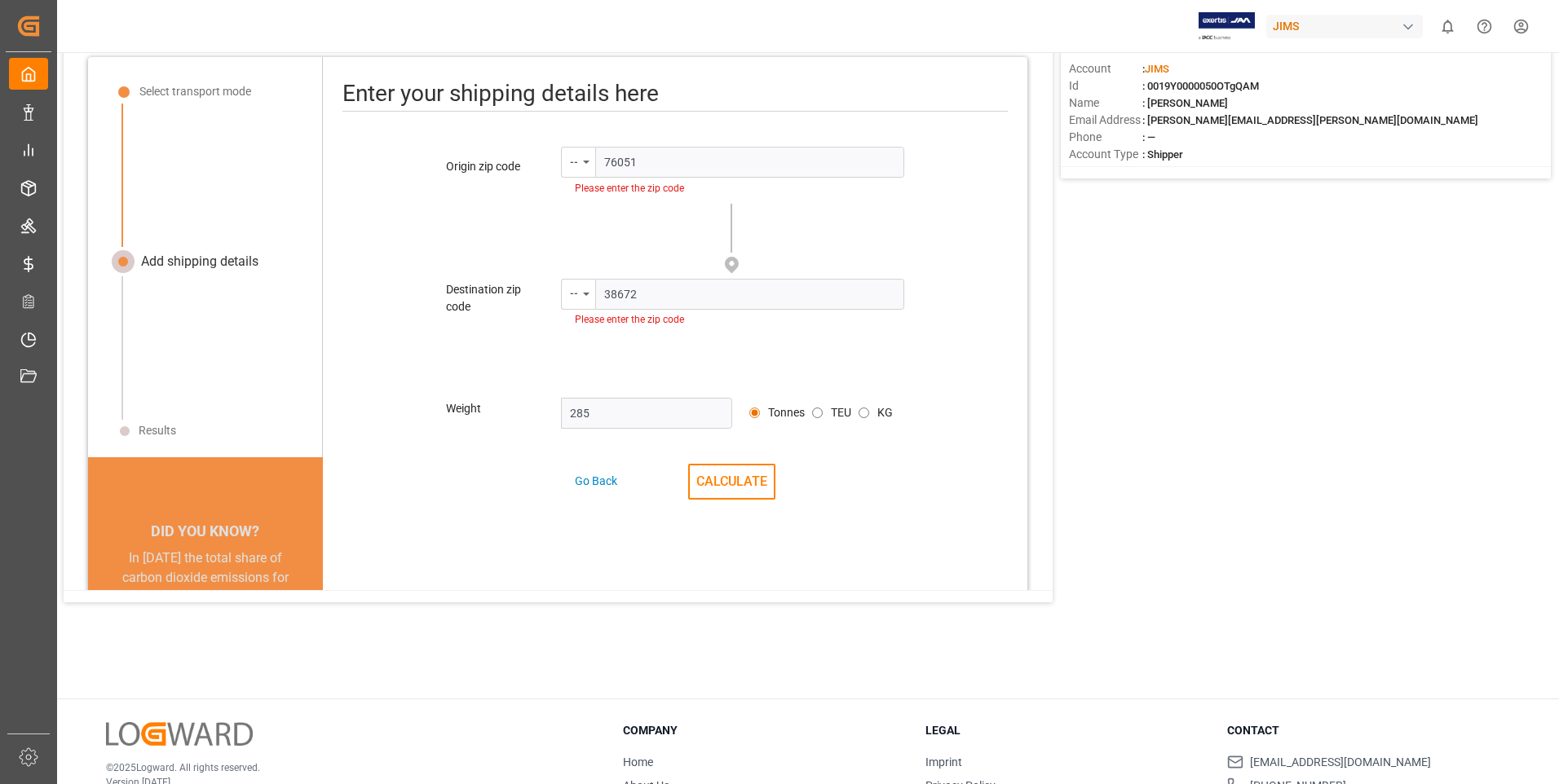
scroll to position [20, 0]
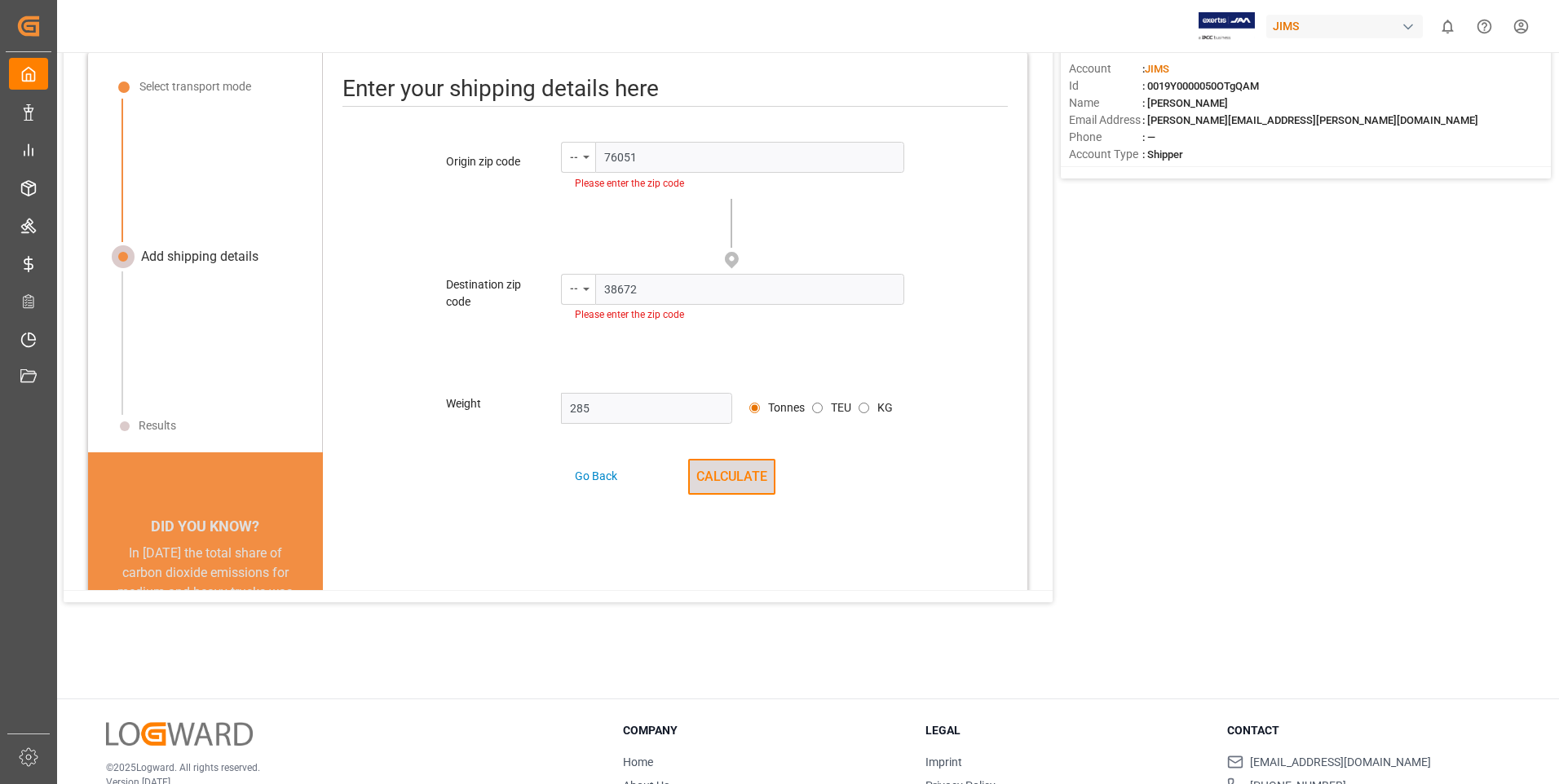
click at [712, 467] on button "CALCULATE" at bounding box center [732, 476] width 87 height 36
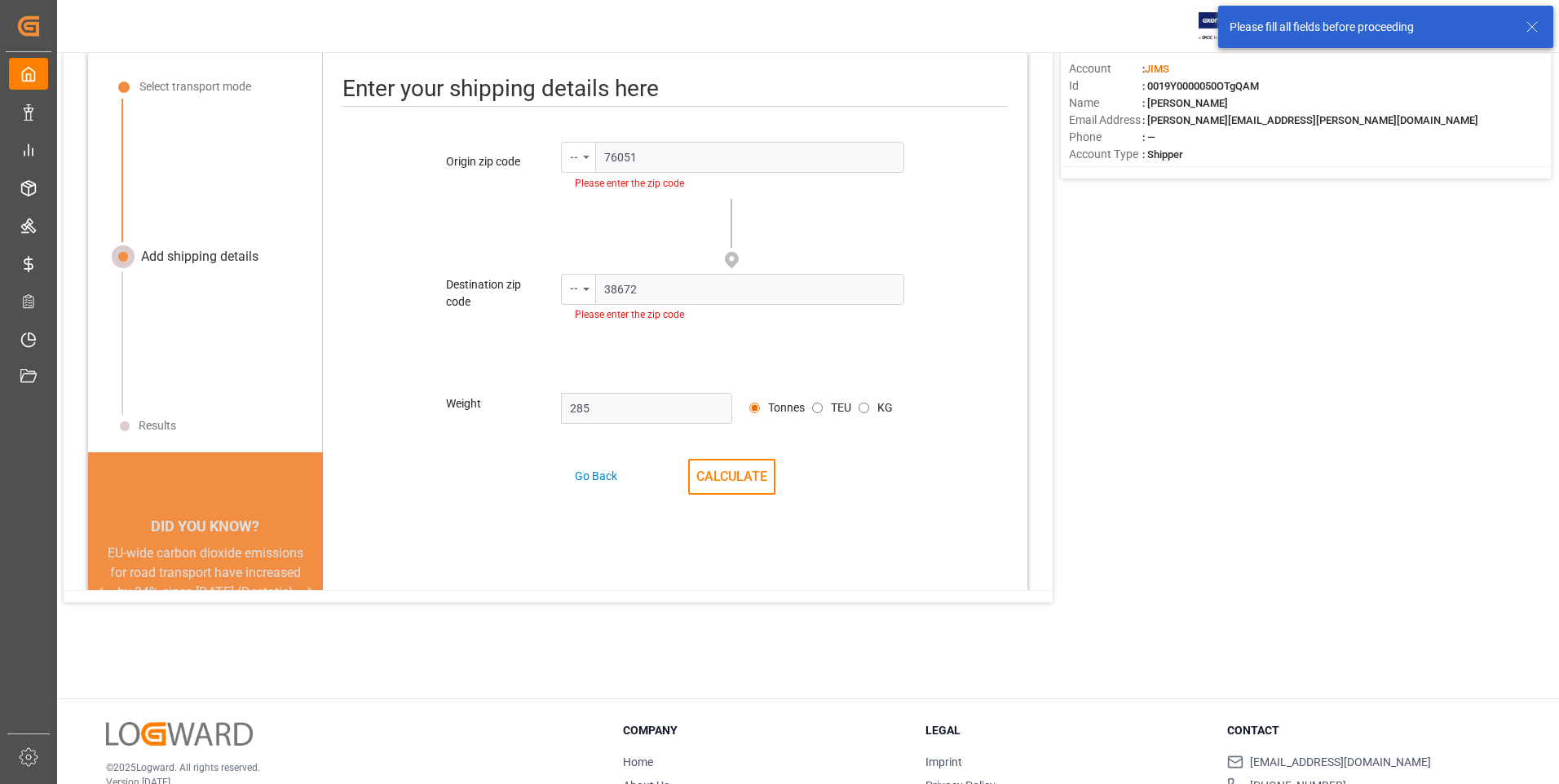
click at [584, 158] on icon "menu-button" at bounding box center [585, 156] width 7 height 3
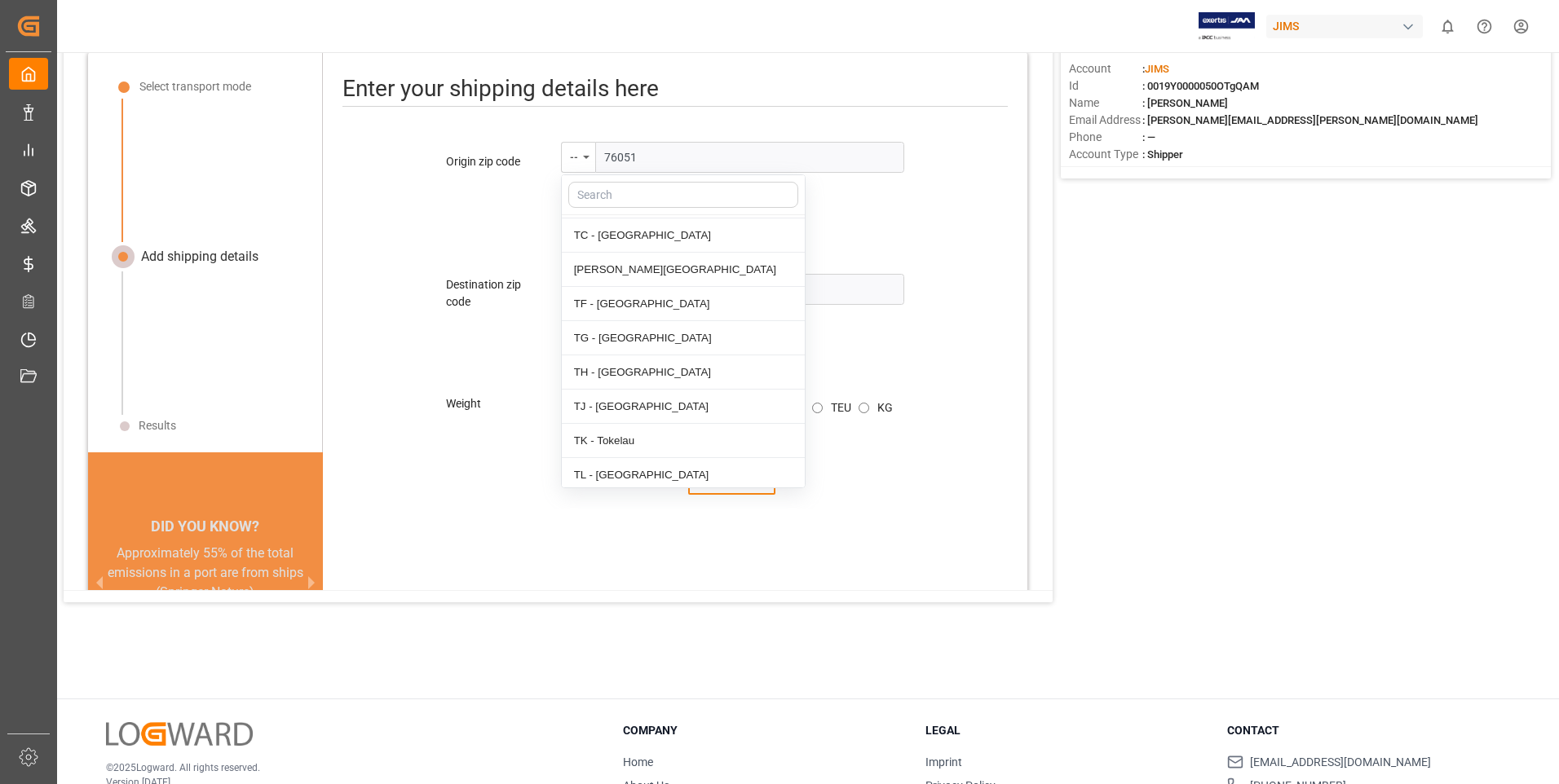
scroll to position [7659, 0]
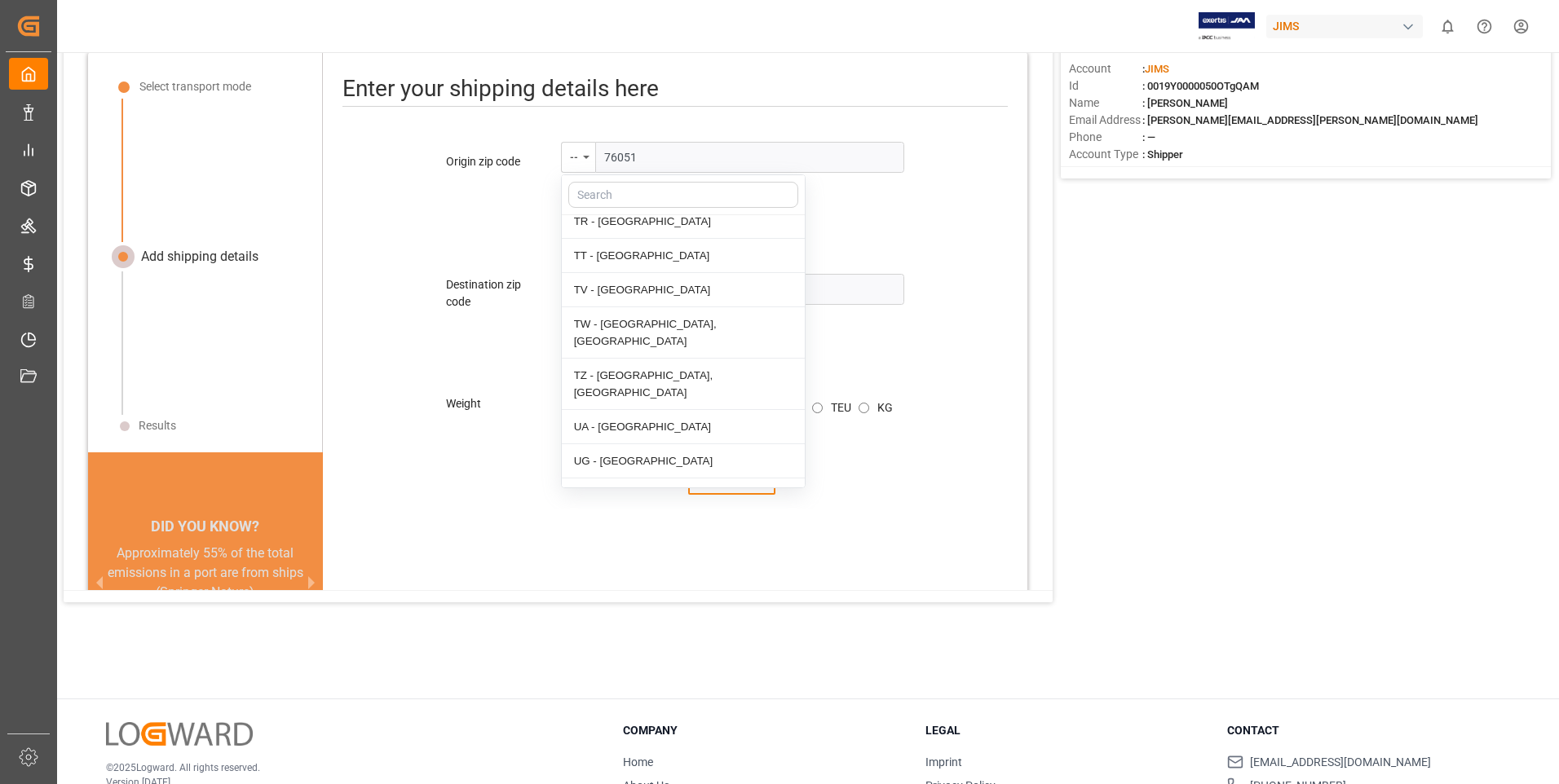
click at [624, 530] on div "US - United States" at bounding box center [682, 546] width 243 height 35
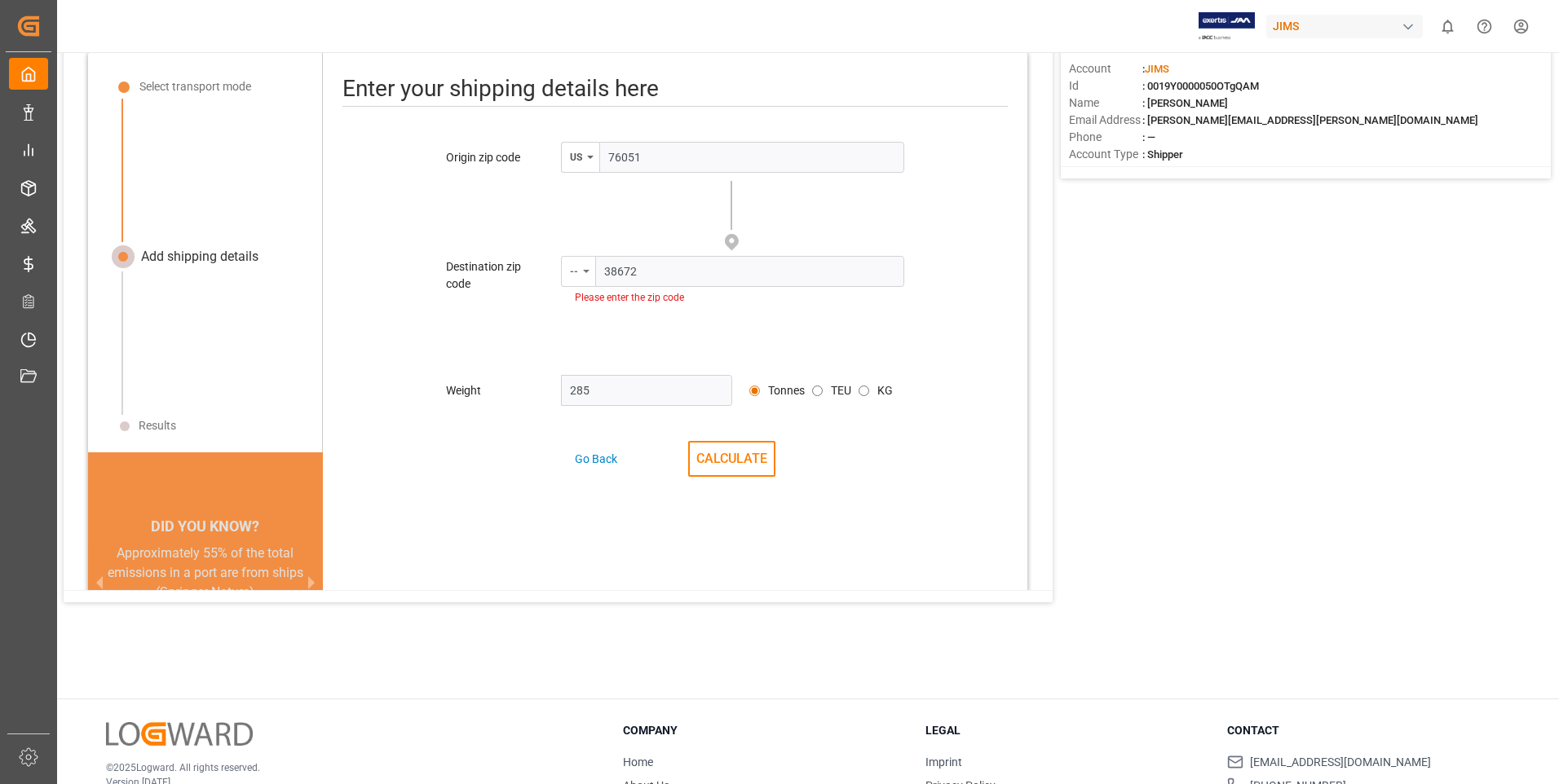
click at [582, 271] on icon "menu-button" at bounding box center [585, 270] width 7 height 3
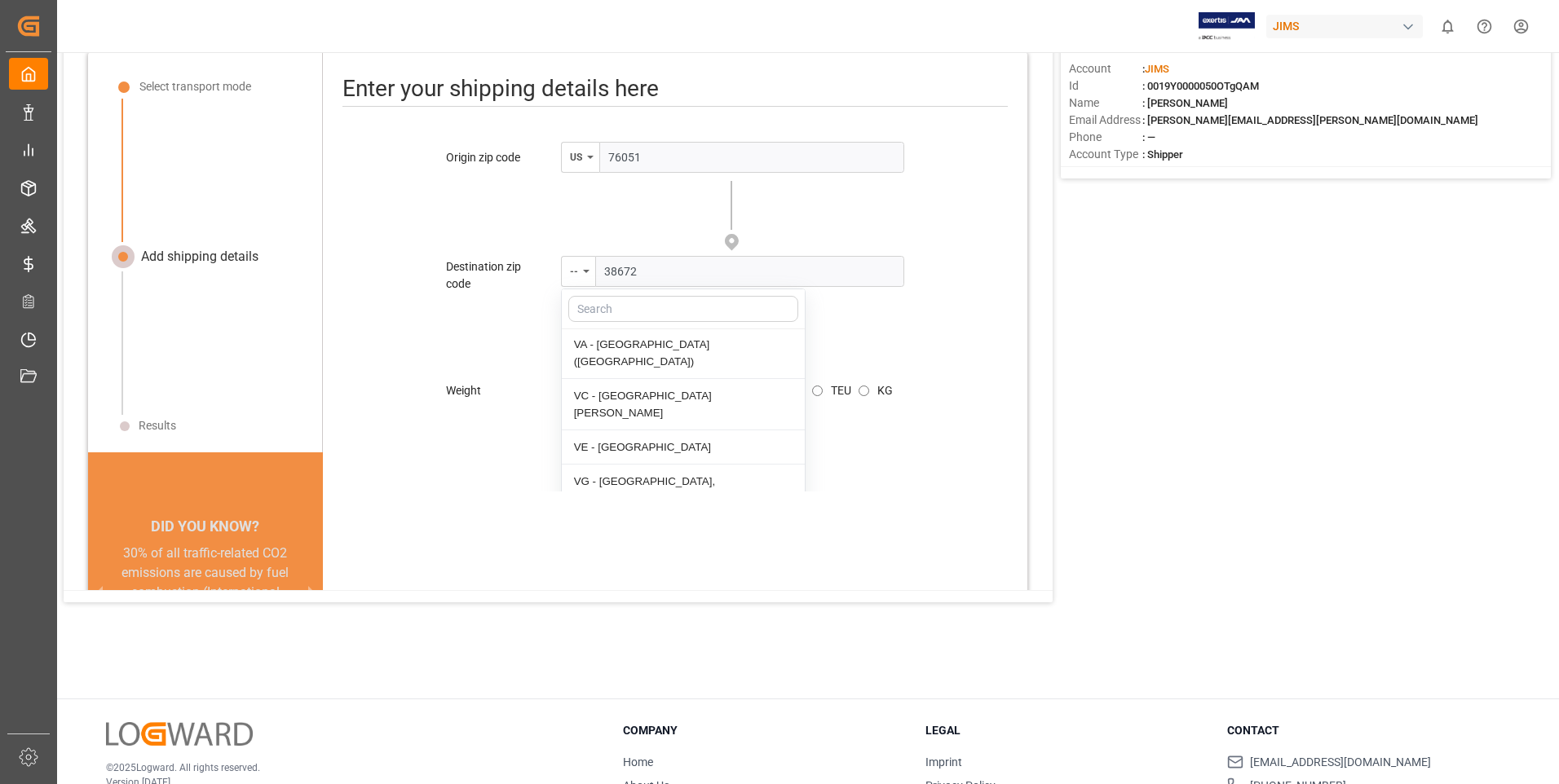
scroll to position [7752, 0]
click at [634, 550] on div "US - United States" at bounding box center [682, 567] width 243 height 35
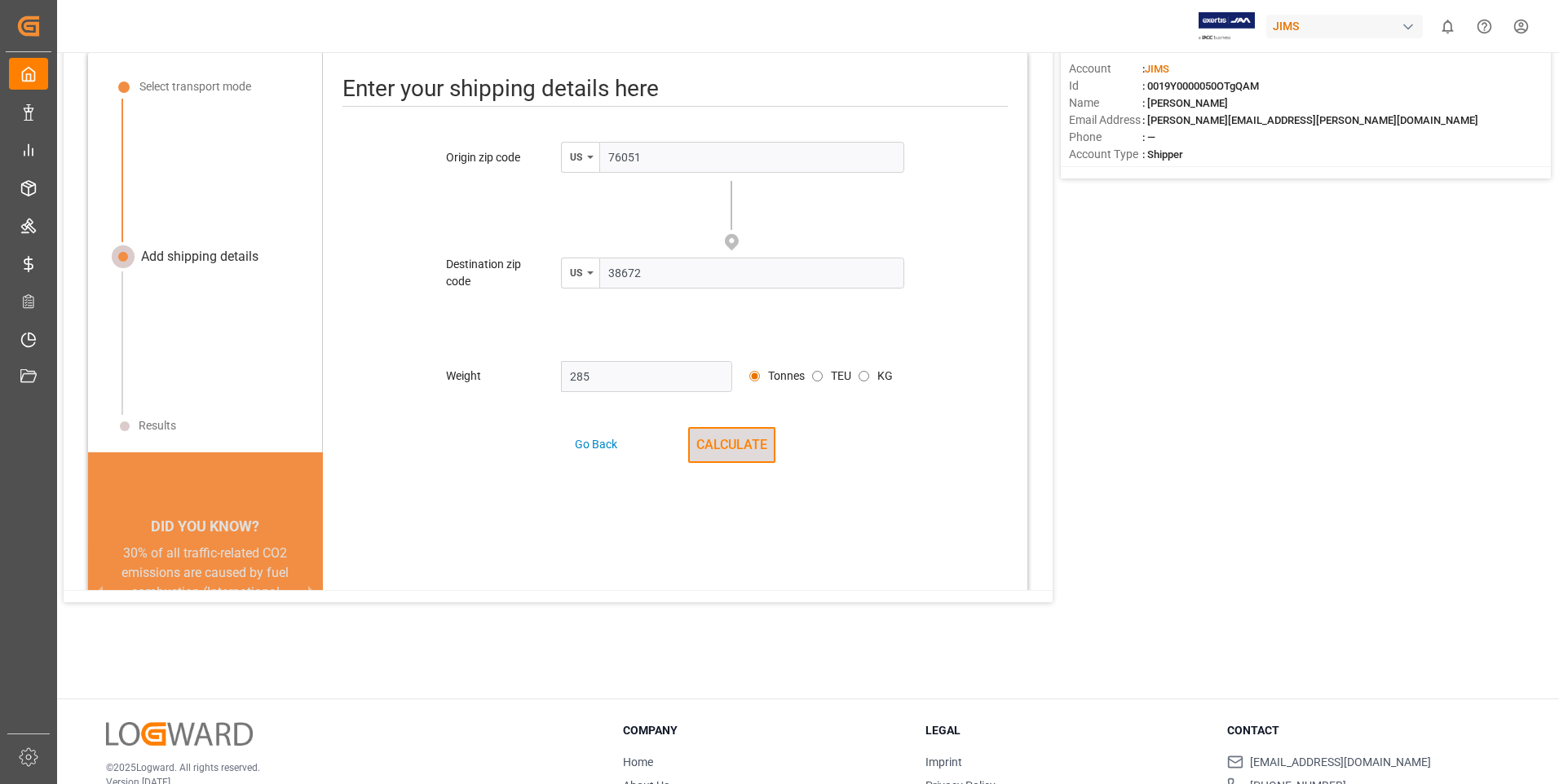
click at [715, 427] on button "CALCULATE" at bounding box center [732, 444] width 87 height 36
click at [717, 441] on button "CALCULATE" at bounding box center [732, 444] width 87 height 36
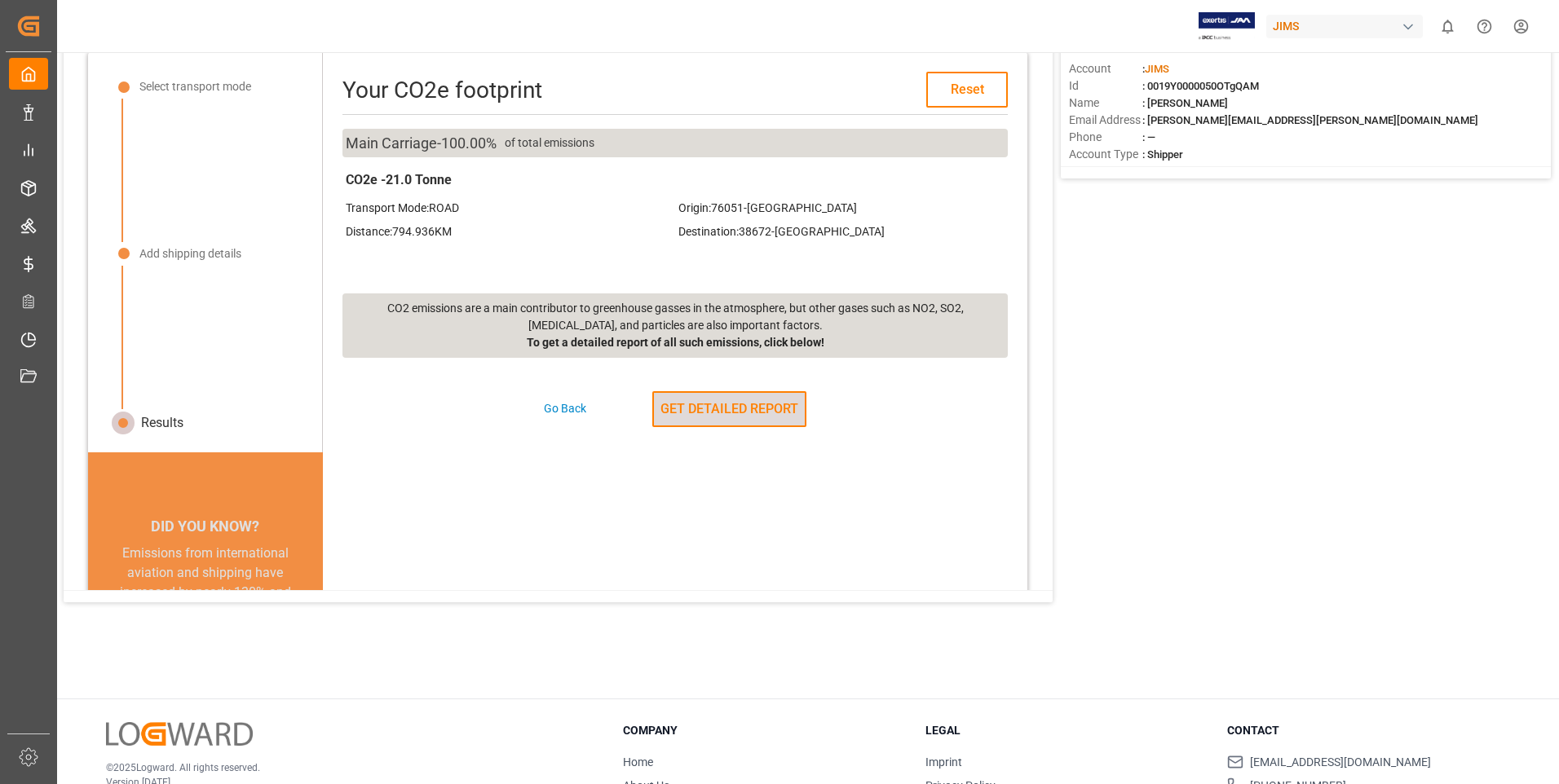
click at [711, 411] on button "GET DETAILED REPORT" at bounding box center [729, 409] width 155 height 36
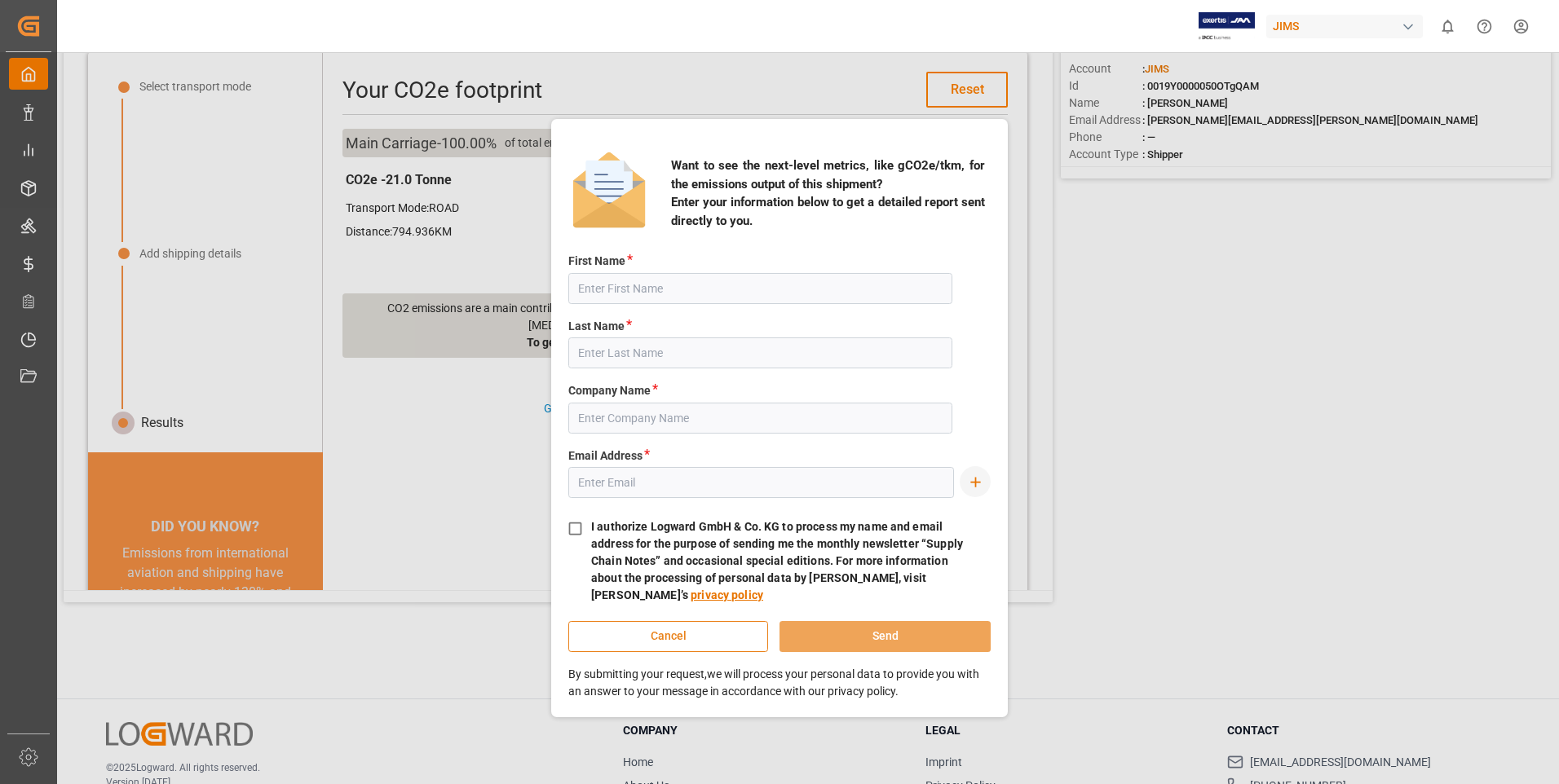
click at [688, 631] on button "Cancel" at bounding box center [669, 636] width 200 height 31
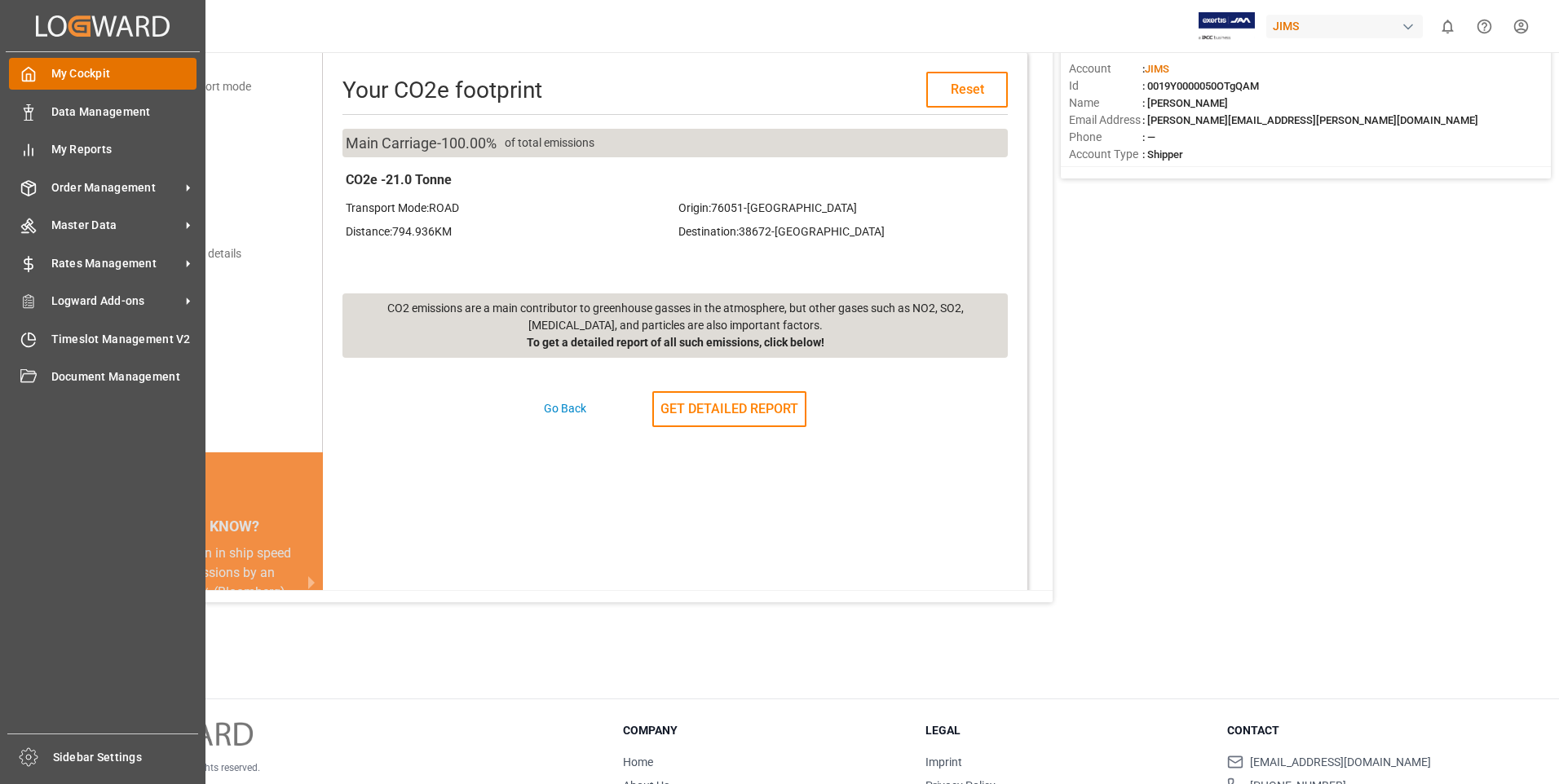
click at [58, 76] on span "My Cockpit" at bounding box center [124, 73] width 146 height 17
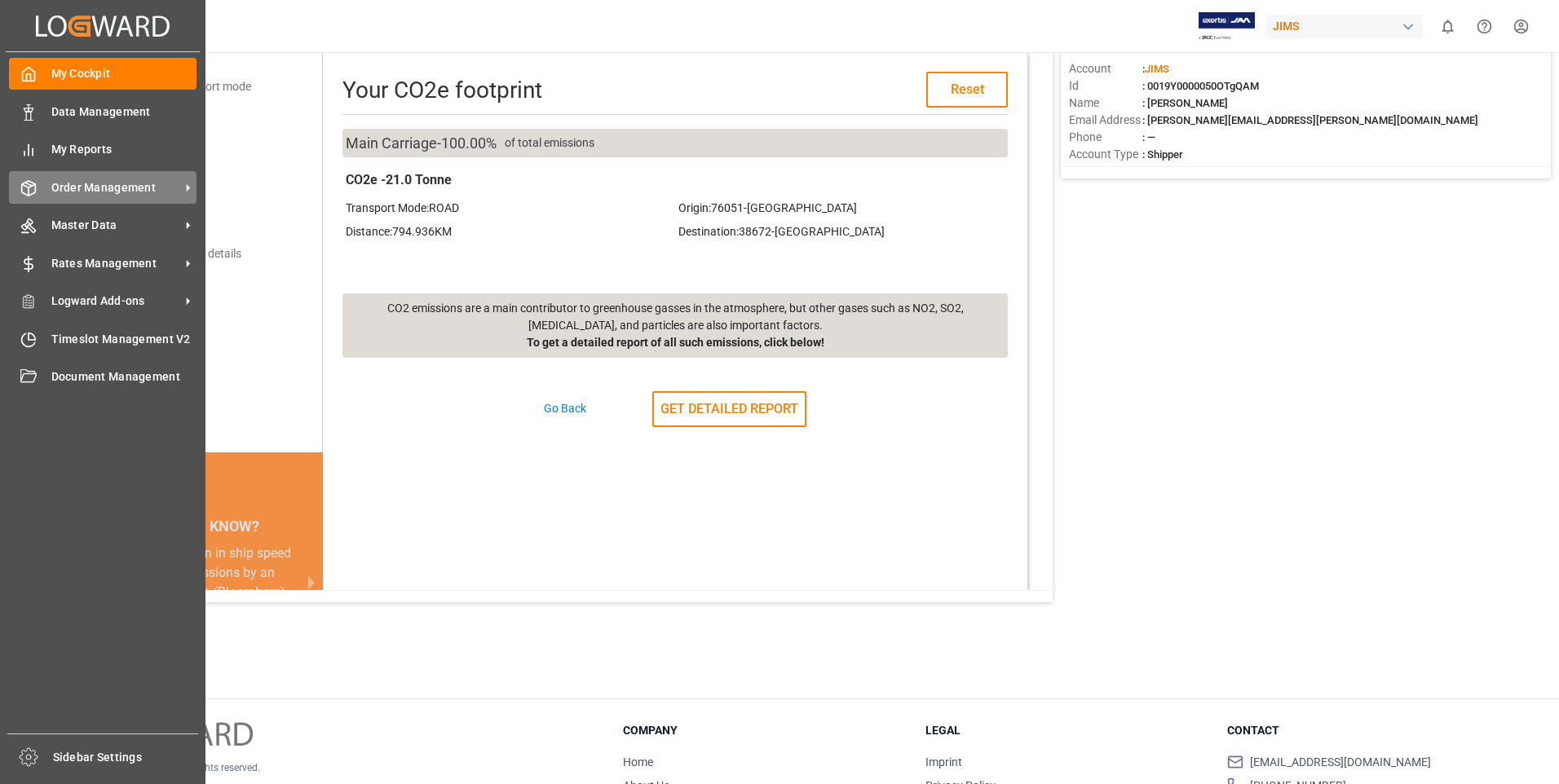
click at [72, 182] on span "Order Management" at bounding box center [116, 187] width 129 height 17
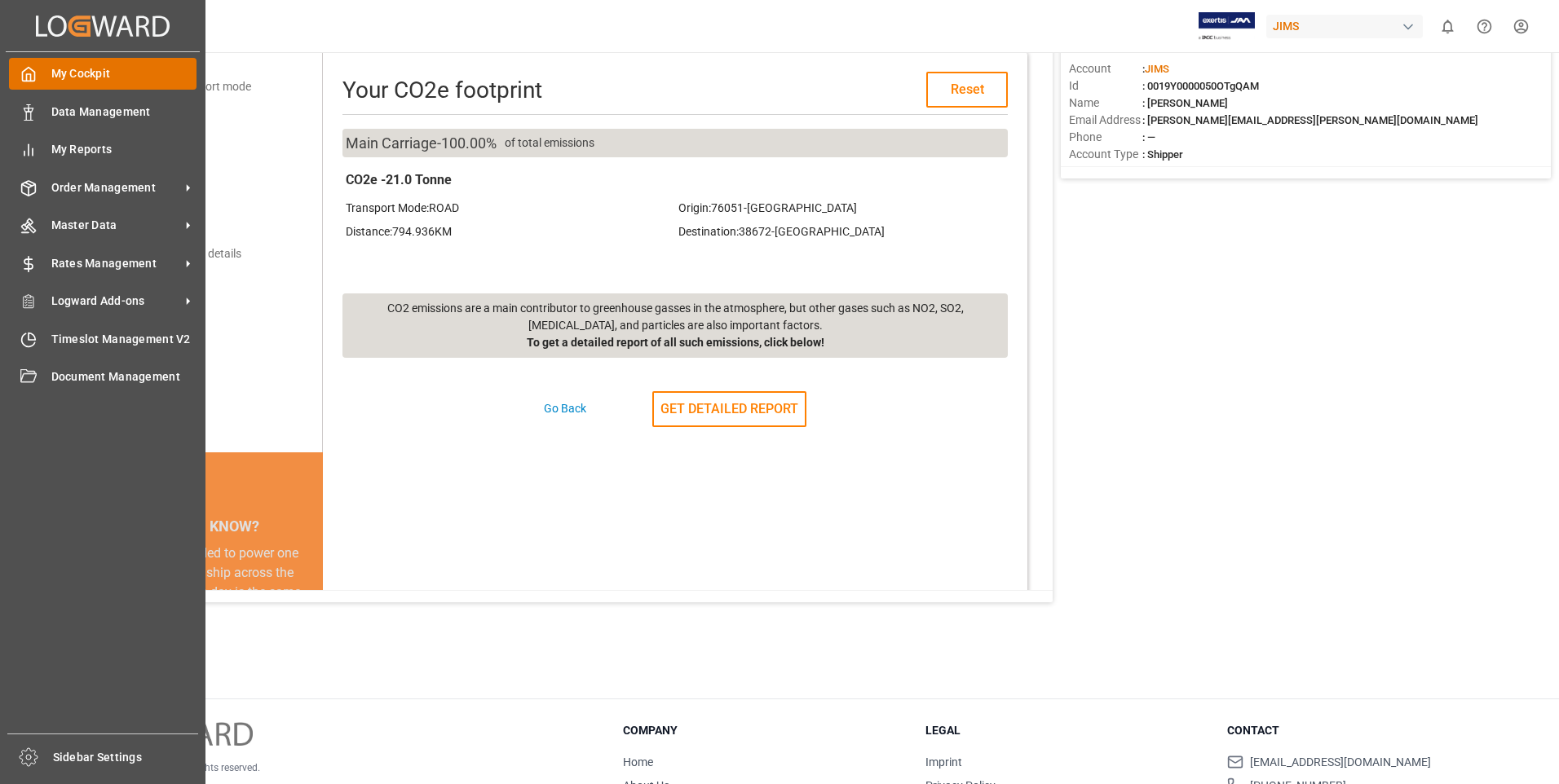
click at [55, 72] on span "My Cockpit" at bounding box center [124, 73] width 146 height 17
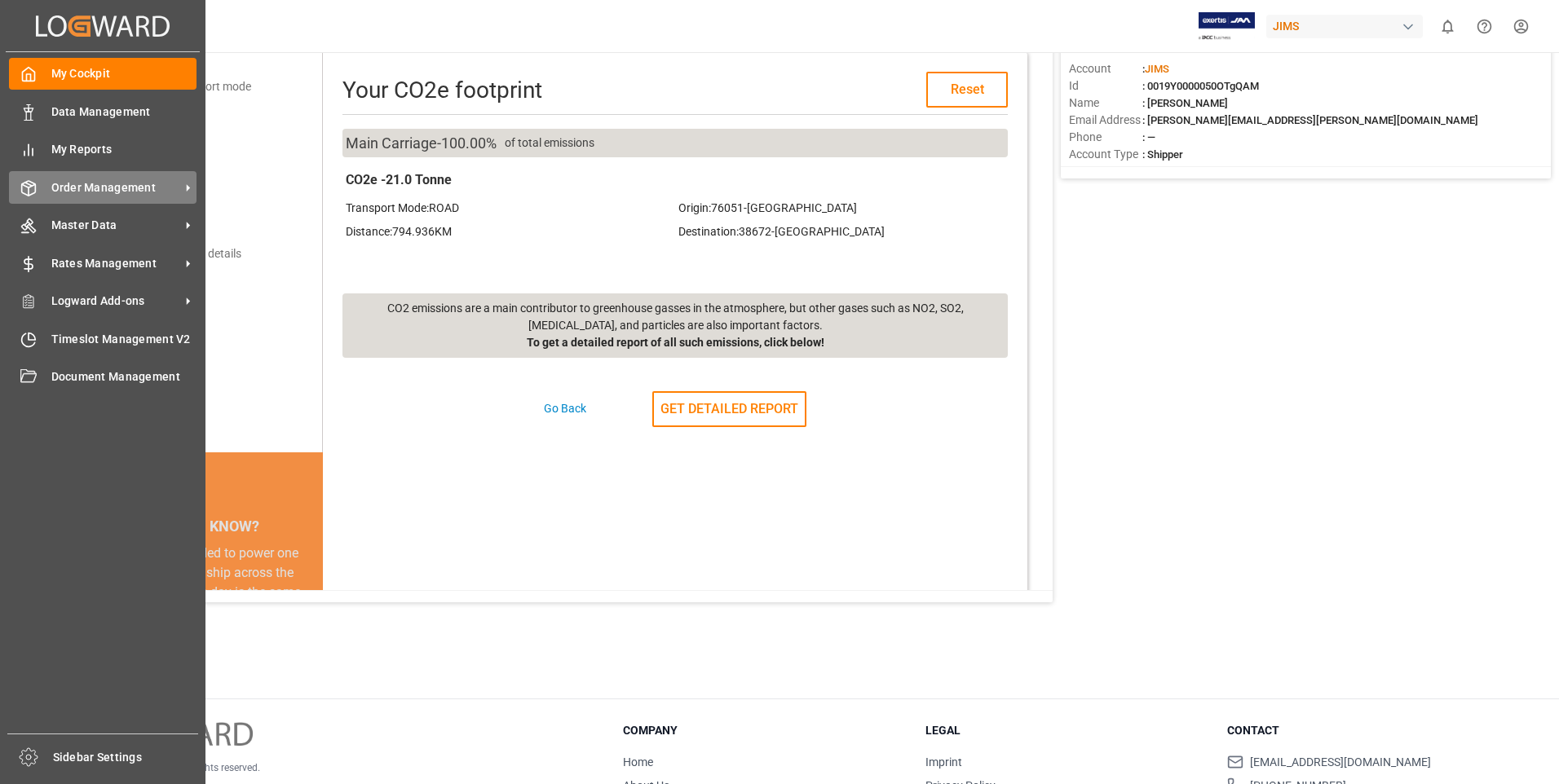
click at [65, 181] on span "Order Management" at bounding box center [116, 187] width 129 height 17
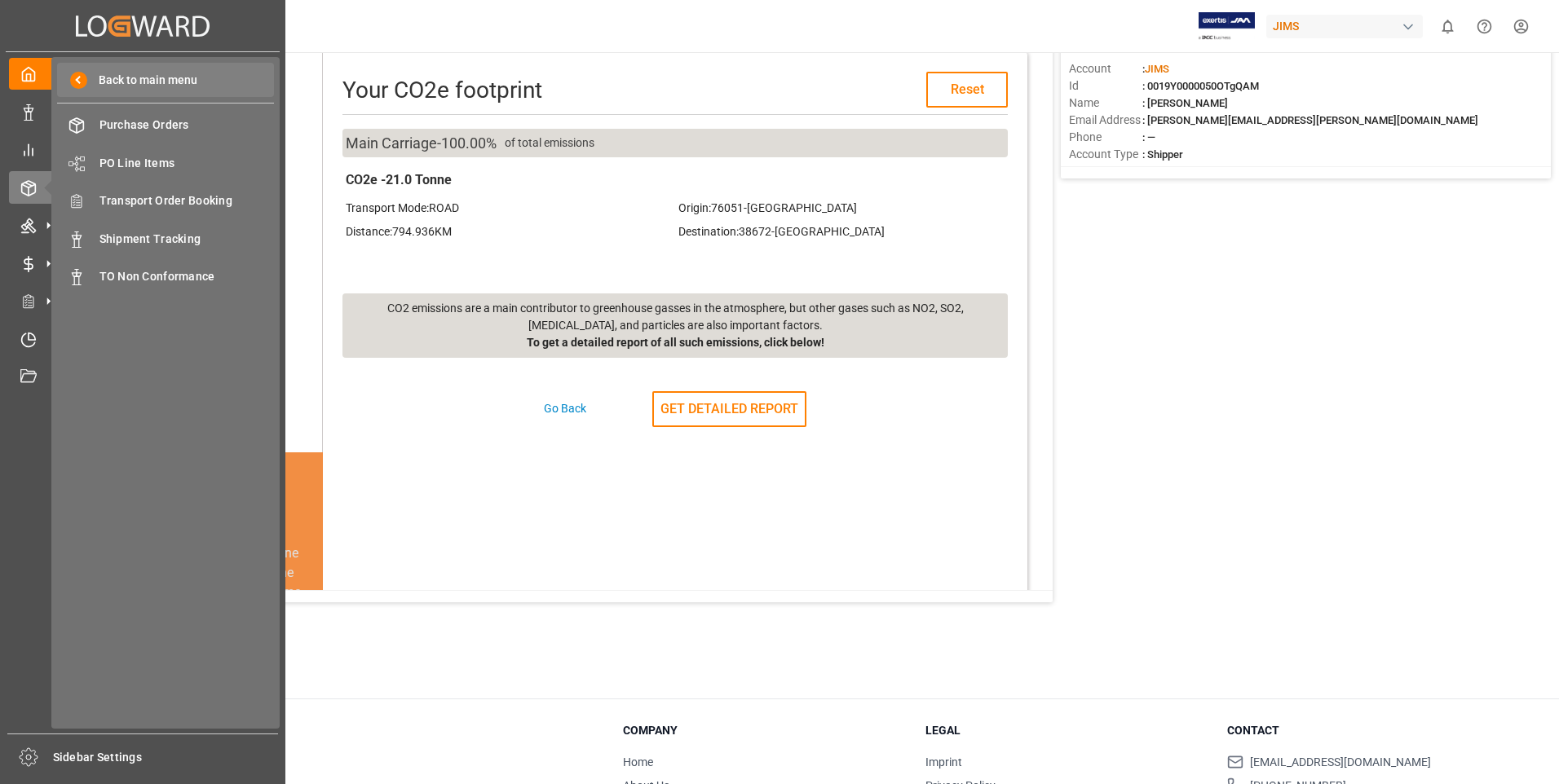
click at [155, 75] on span "Back to main menu" at bounding box center [142, 79] width 110 height 17
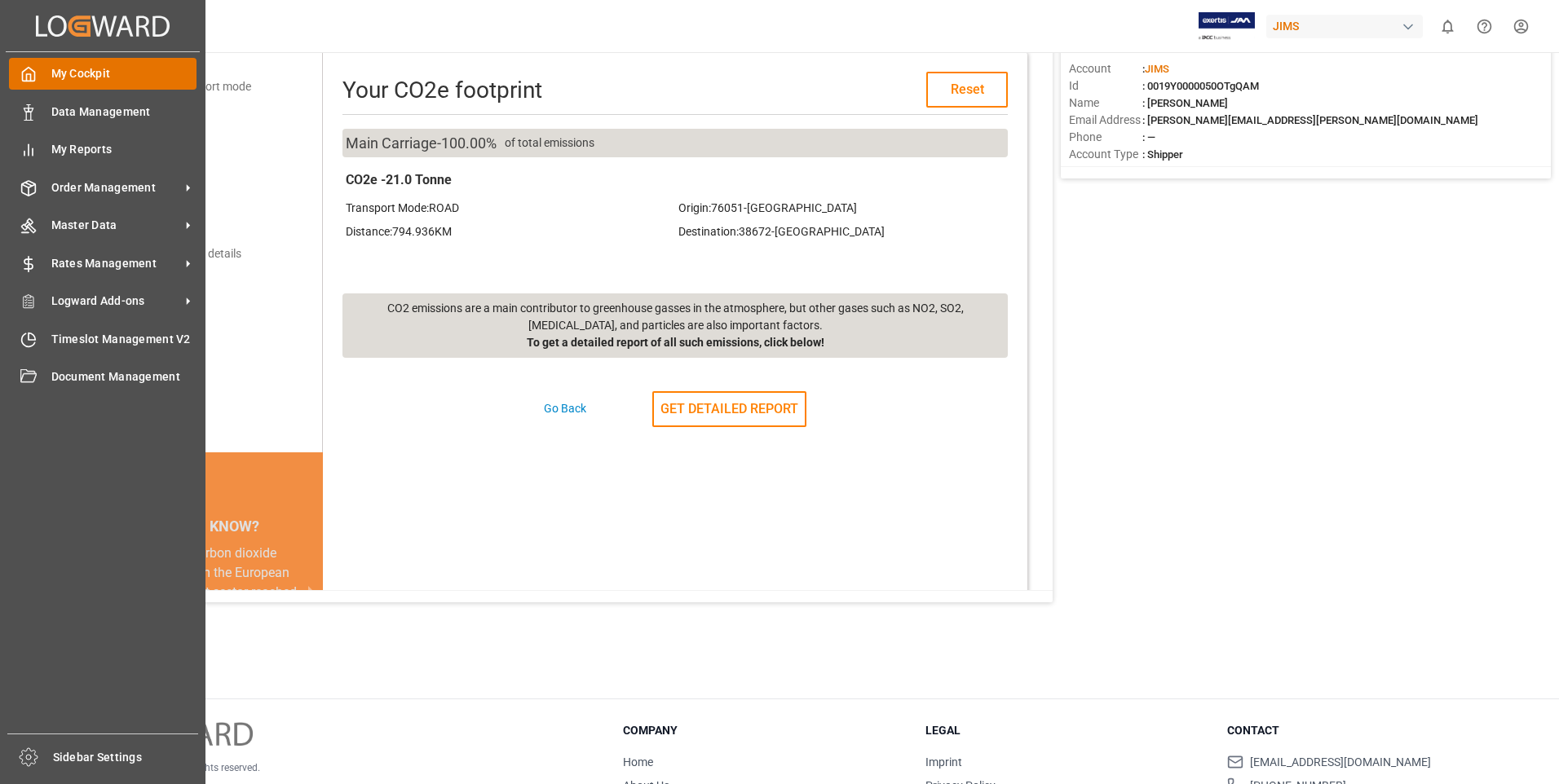
click at [27, 71] on icon at bounding box center [29, 74] width 16 height 16
click at [80, 76] on span "My Cockpit" at bounding box center [124, 73] width 146 height 17
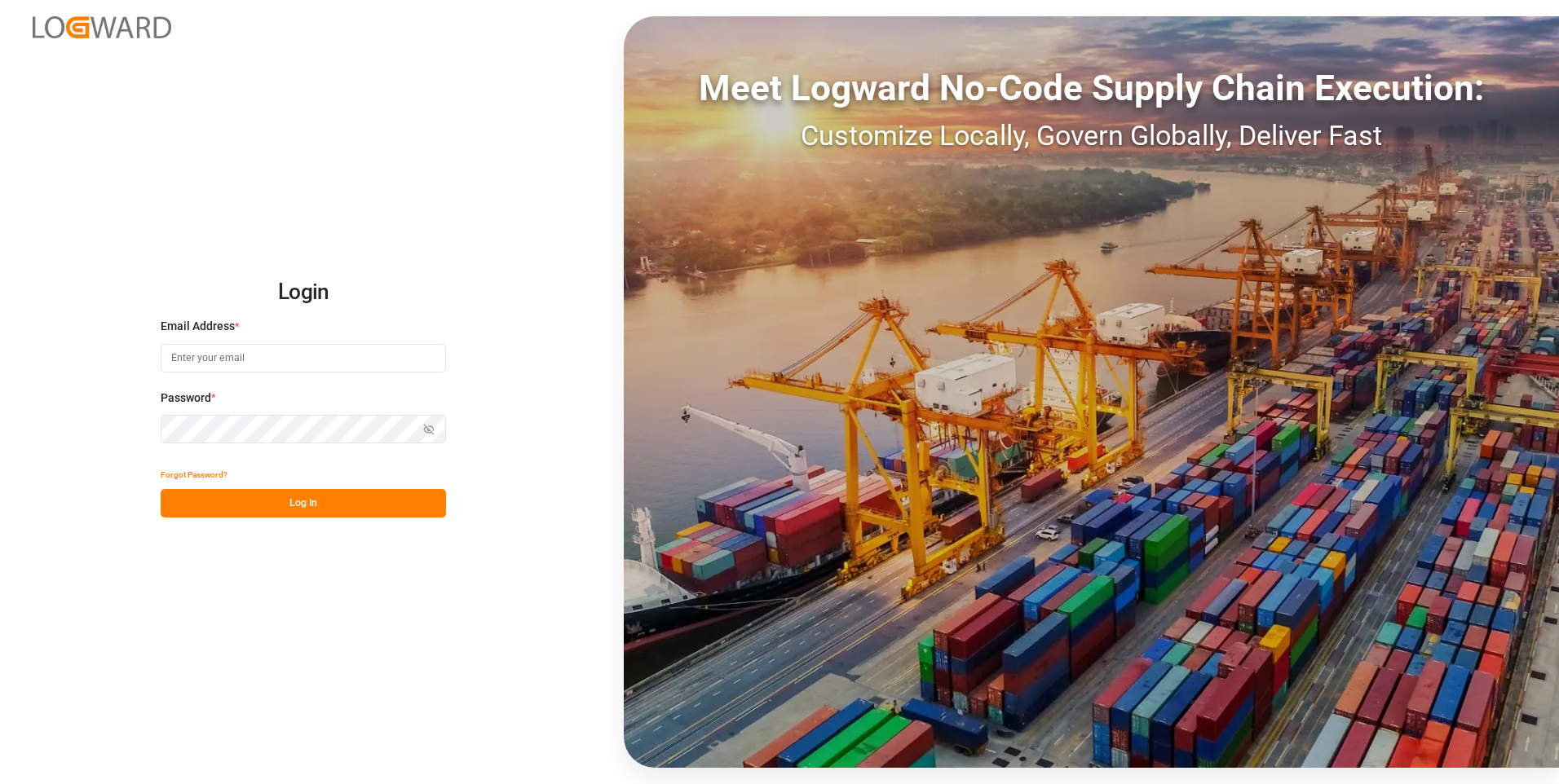
type input "[PERSON_NAME][EMAIL_ADDRESS][PERSON_NAME][DOMAIN_NAME]"
click at [35, 64] on div "Login Email Address * amy.mcowen@sefl.com Password * Show password Forgot Passw…" at bounding box center [780, 392] width 1559 height 784
click at [289, 495] on button "Log In" at bounding box center [303, 503] width 285 height 29
type input "[PERSON_NAME][EMAIL_ADDRESS][PERSON_NAME][DOMAIN_NAME]"
click at [426, 426] on div "Show password" at bounding box center [303, 429] width 285 height 29
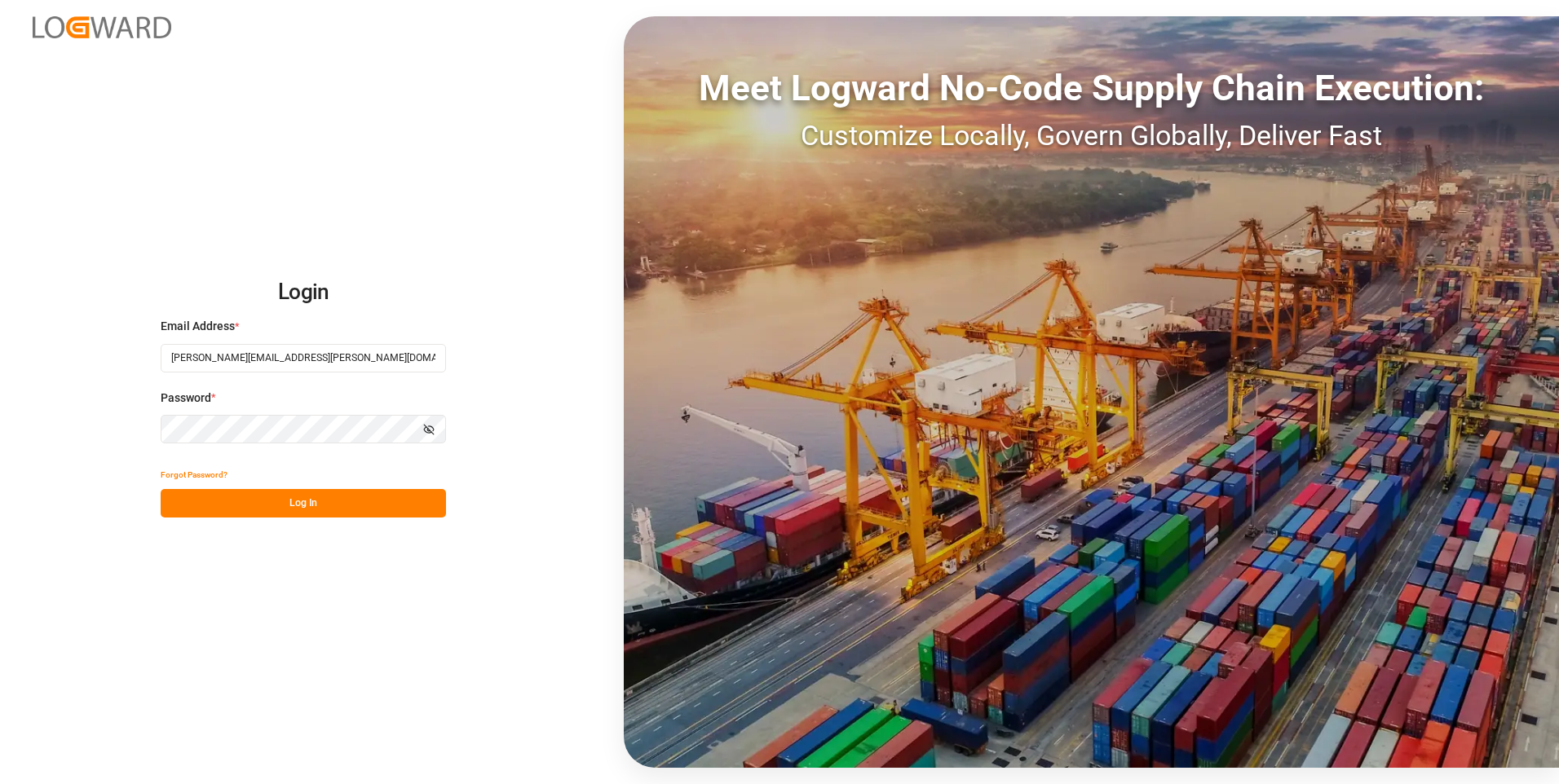
click at [420, 425] on button "Show password" at bounding box center [429, 429] width 35 height 29
click at [288, 495] on button "Log In" at bounding box center [303, 503] width 285 height 29
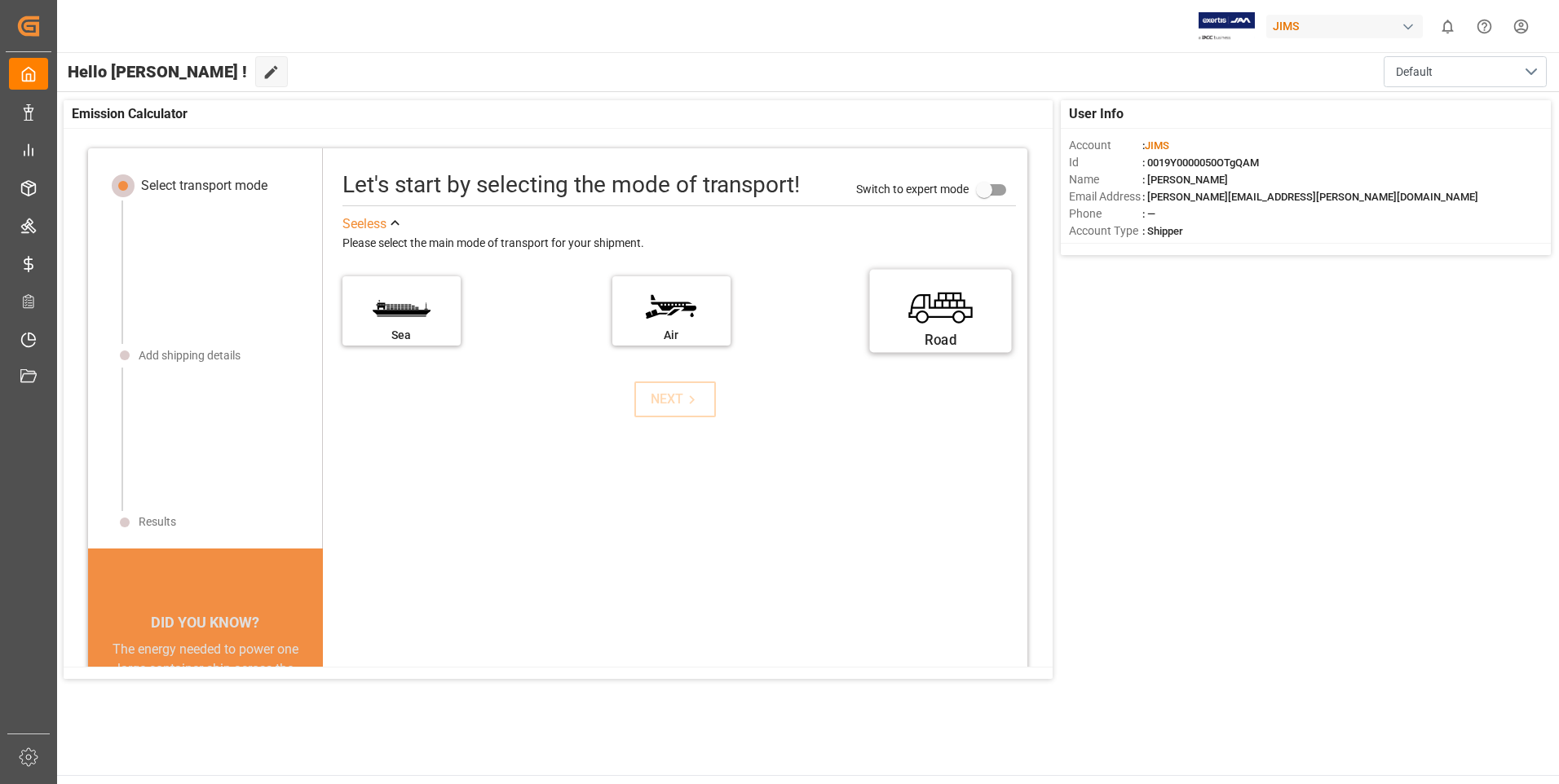
click at [909, 320] on label "Road" at bounding box center [940, 305] width 122 height 68
click at [0, 0] on input "Road" at bounding box center [0, 0] width 0 height 0
click at [683, 397] on icon at bounding box center [691, 399] width 17 height 17
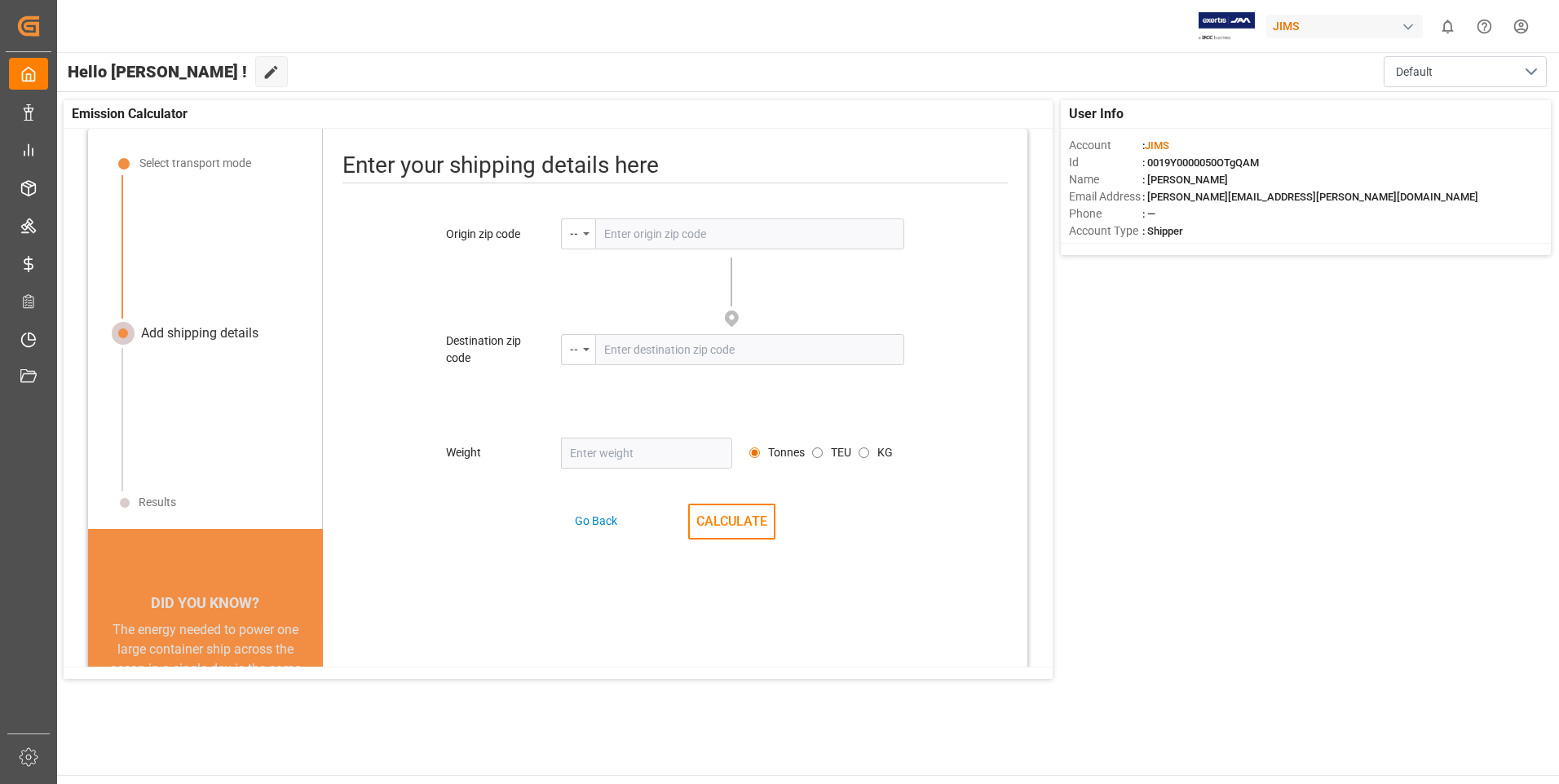
scroll to position [76, 0]
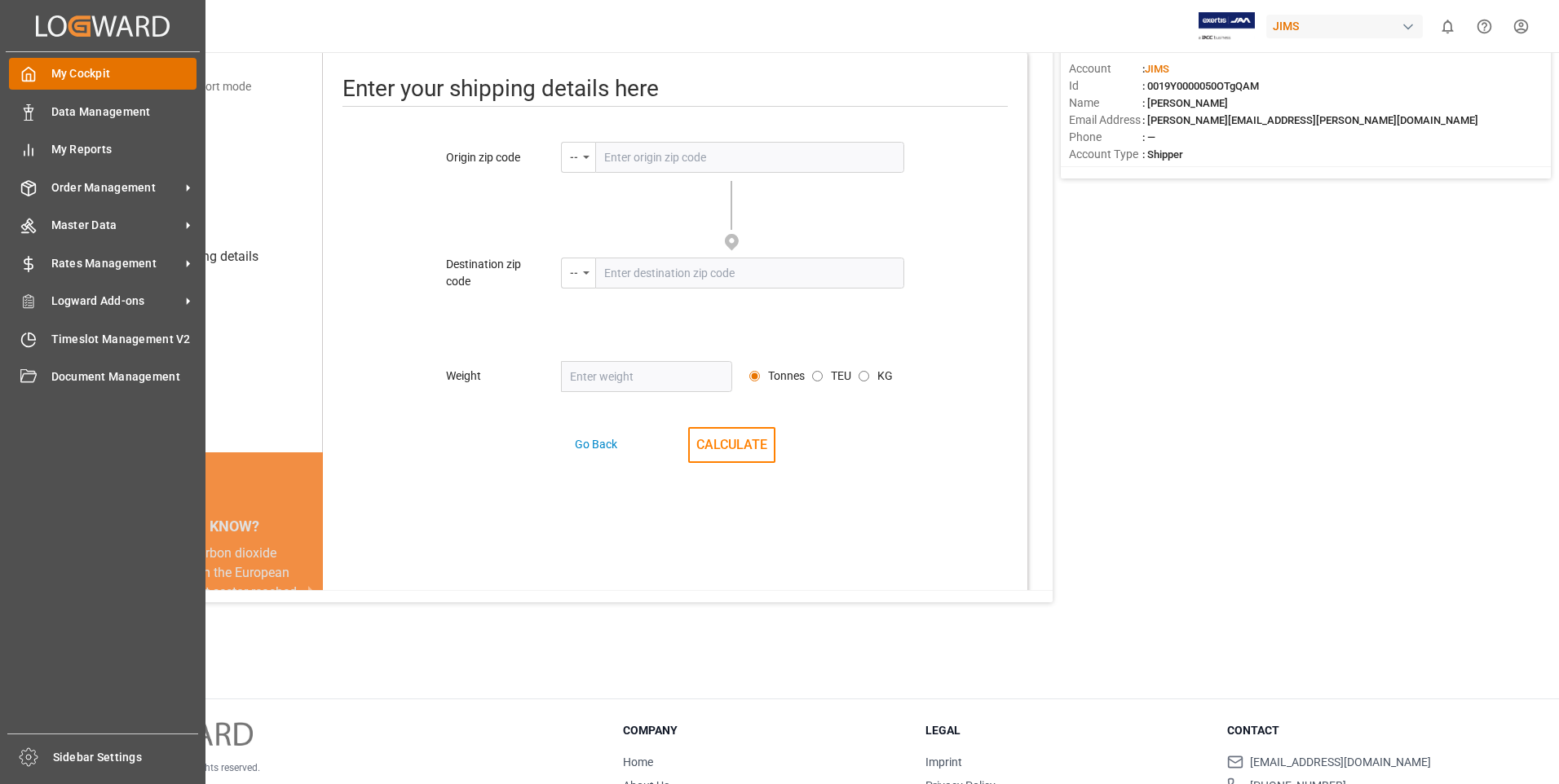
click at [40, 83] on div "My Cockpit My Cockpit" at bounding box center [102, 73] width 187 height 32
click at [90, 76] on span "My Cockpit" at bounding box center [124, 73] width 146 height 17
click at [113, 331] on span "Timeslot Management V2" at bounding box center [124, 339] width 146 height 17
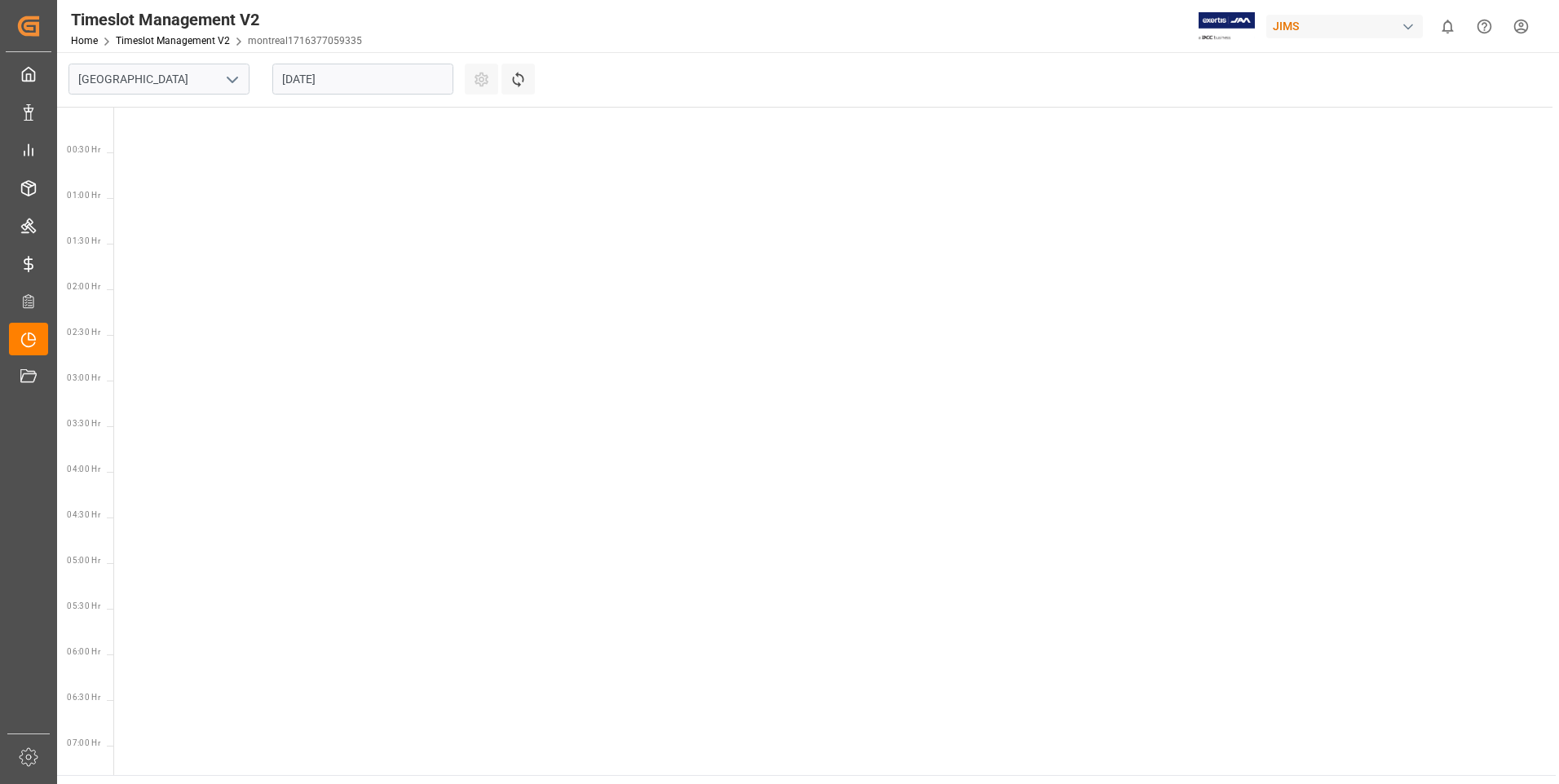
scroll to position [662, 0]
click at [235, 85] on icon "open menu" at bounding box center [233, 80] width 20 height 20
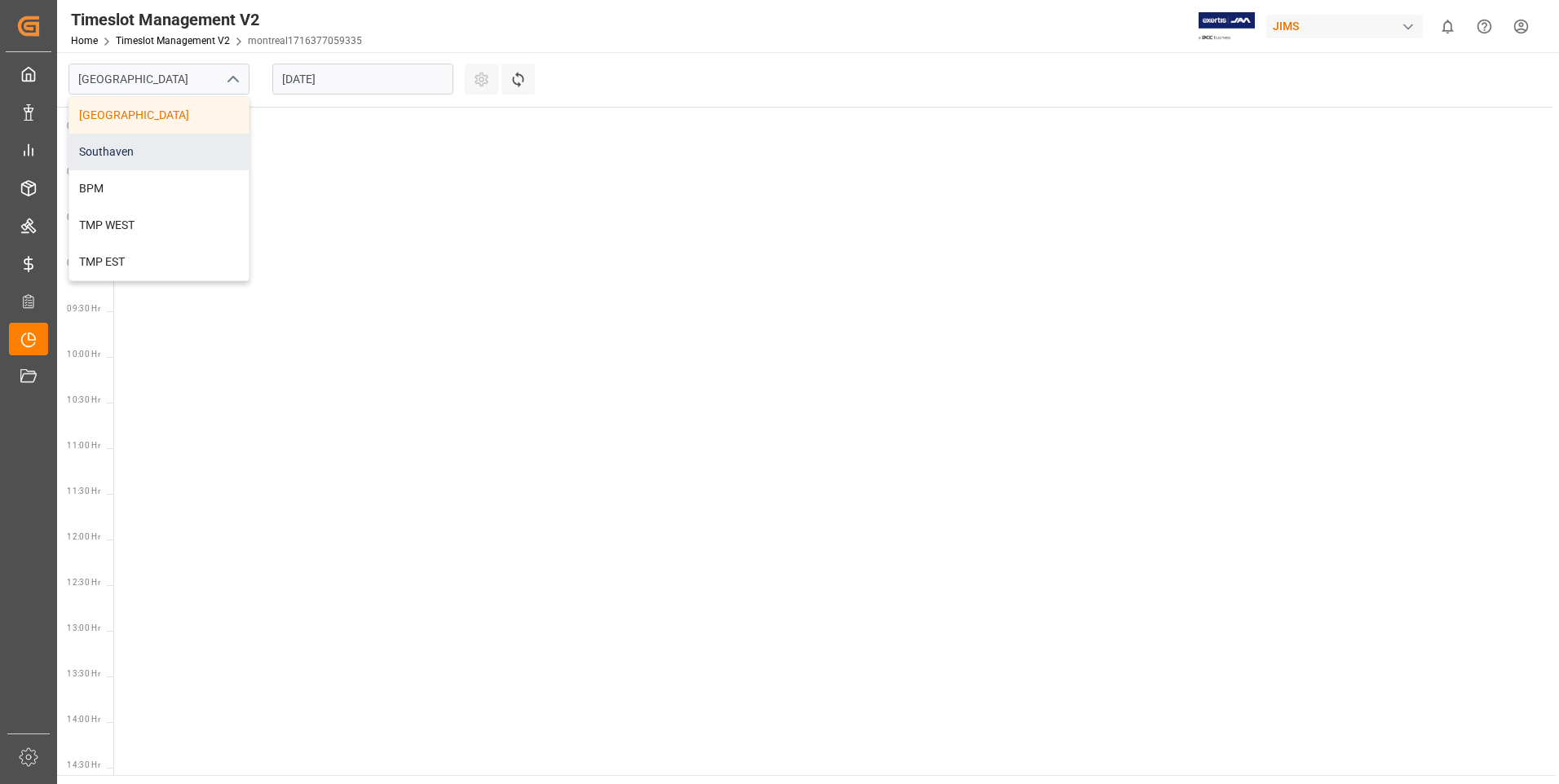
click at [136, 149] on div "Southaven" at bounding box center [158, 151] width 179 height 37
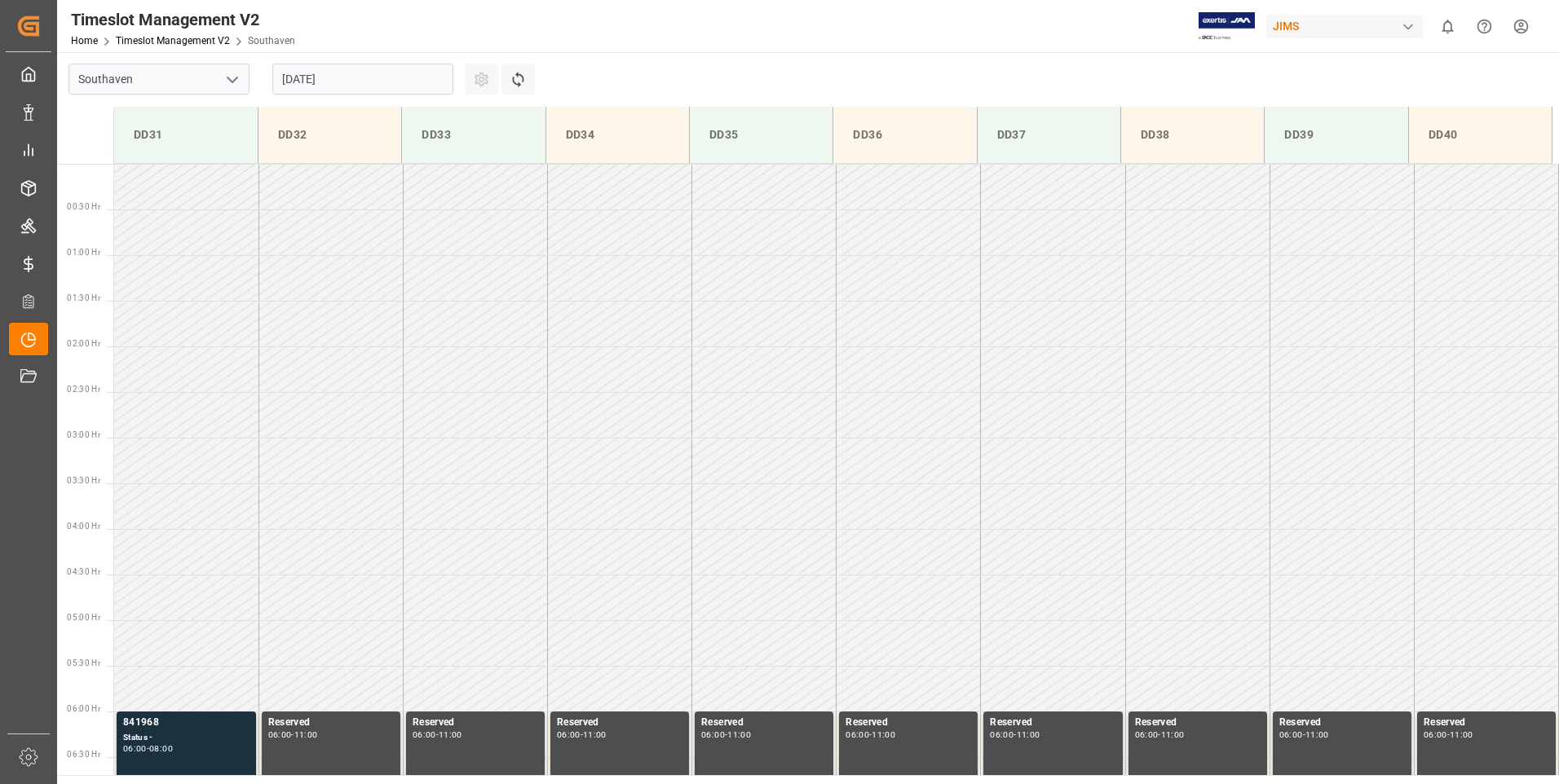
scroll to position [720, 0]
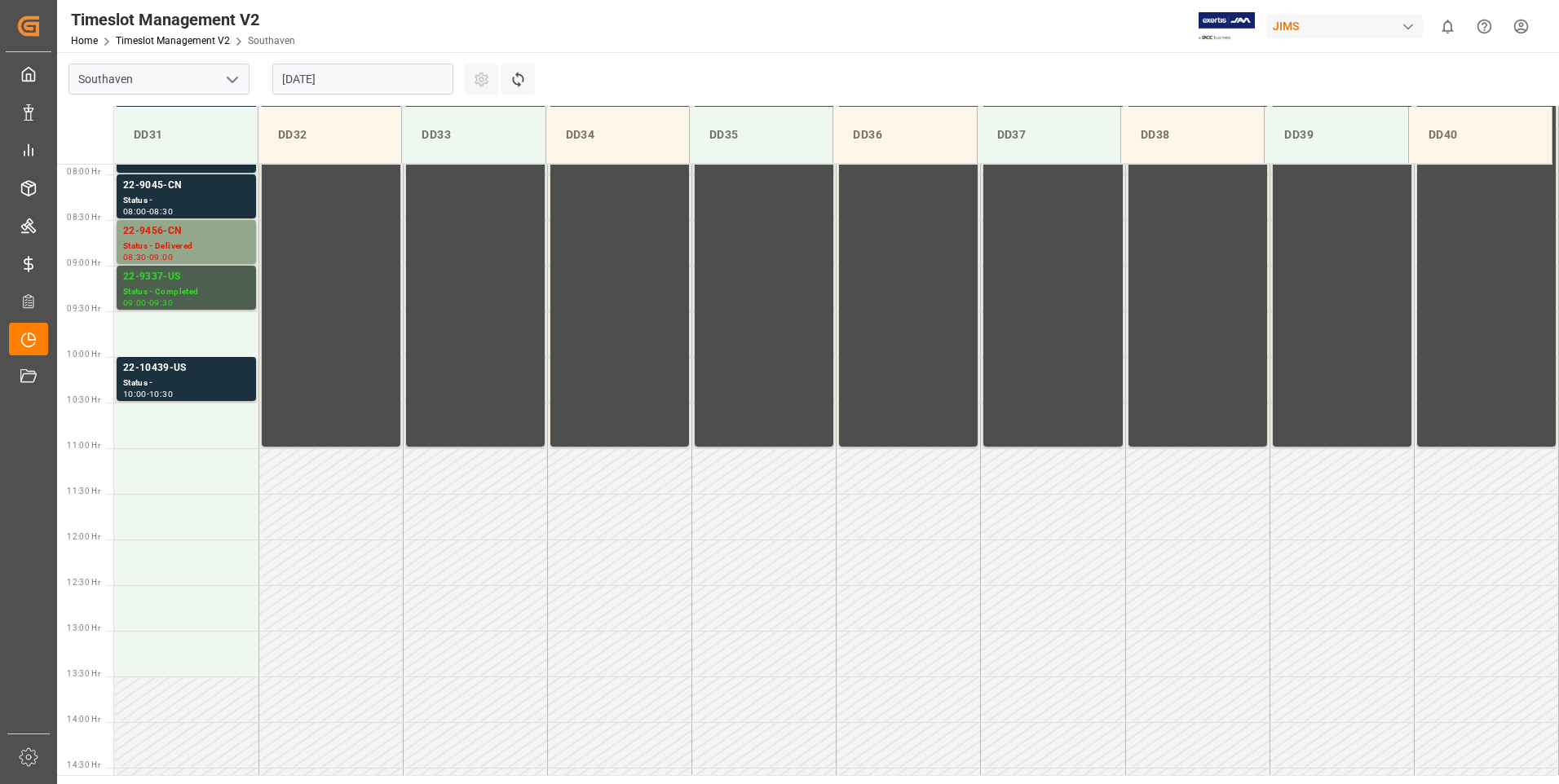
click at [300, 77] on input "[DATE]" at bounding box center [363, 78] width 181 height 31
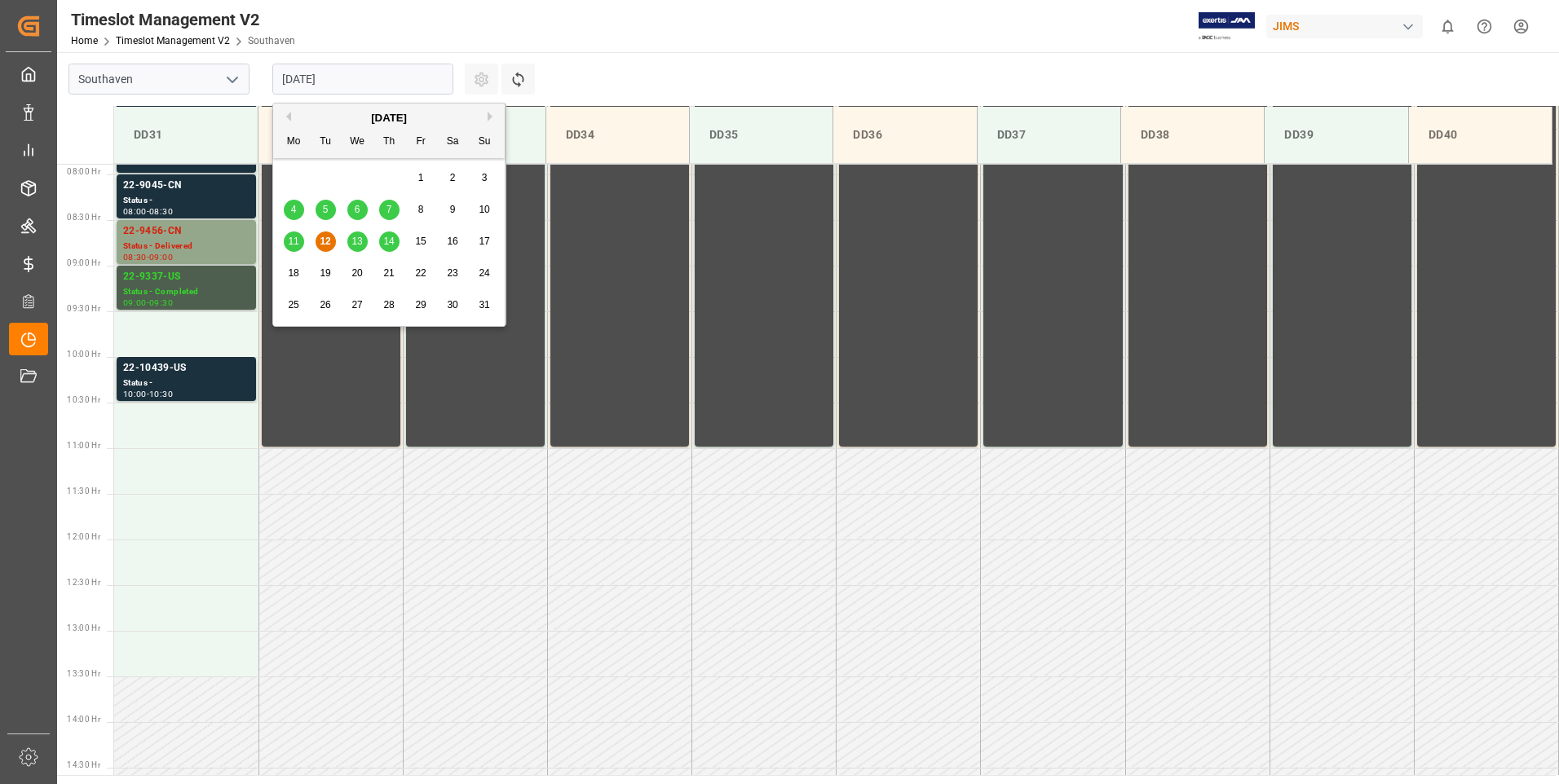
click at [357, 242] on span "13" at bounding box center [357, 242] width 11 height 12
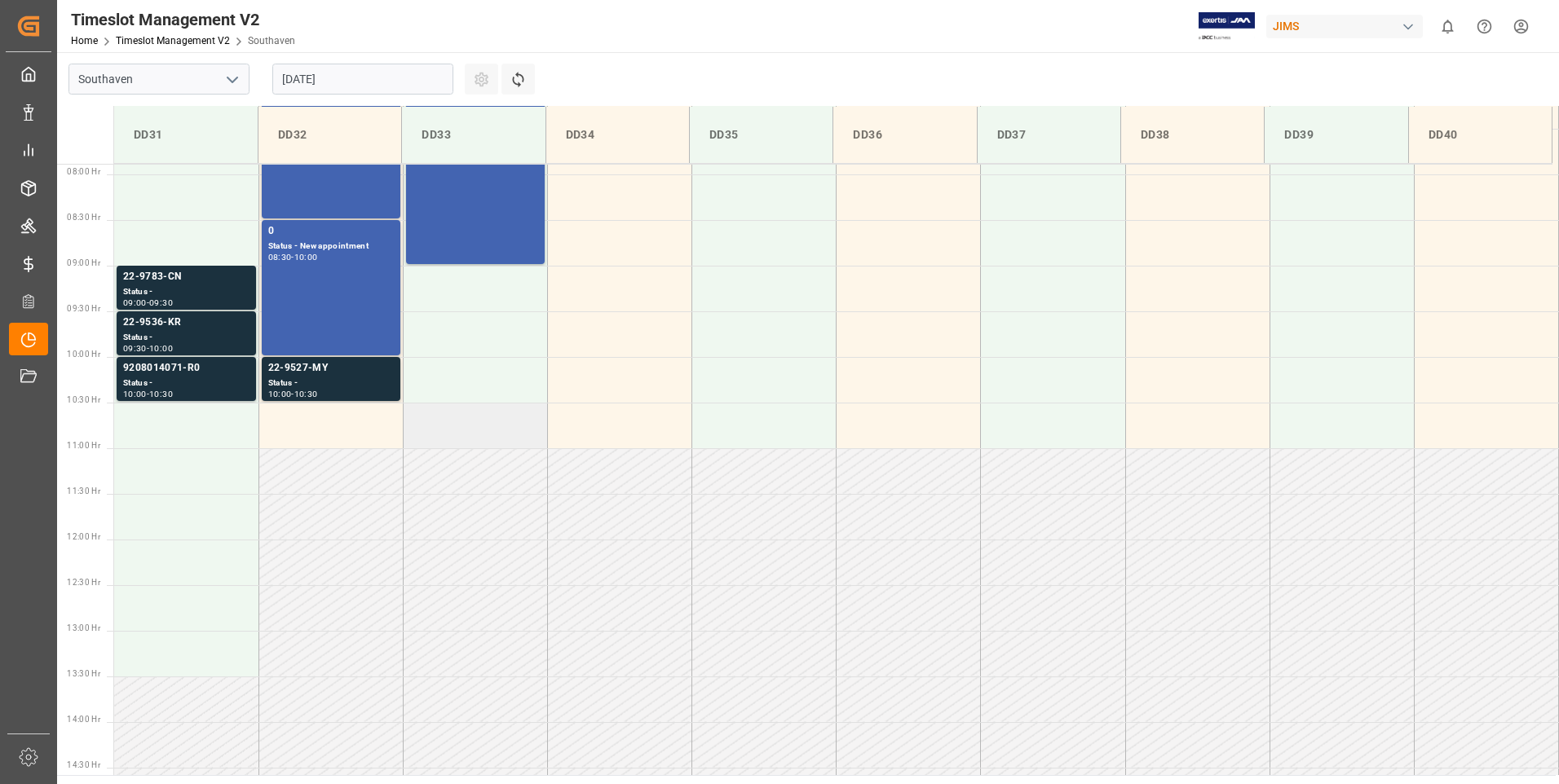
click at [451, 427] on td at bounding box center [475, 426] width 145 height 46
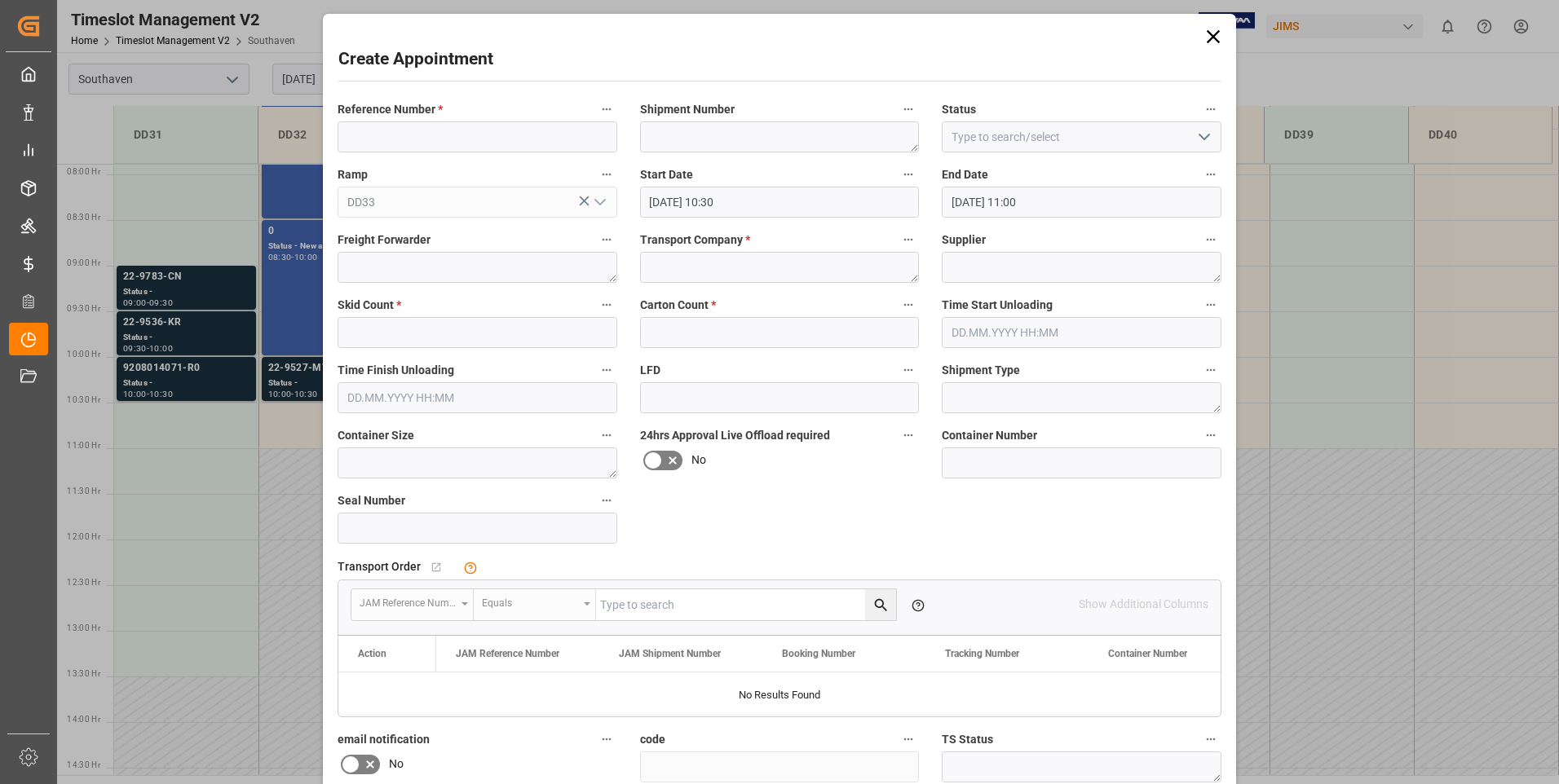
click at [174, 423] on div "Create Appointment Reference Number * Shipment Number Status Ramp DD33 Start Da…" at bounding box center [780, 392] width 1559 height 784
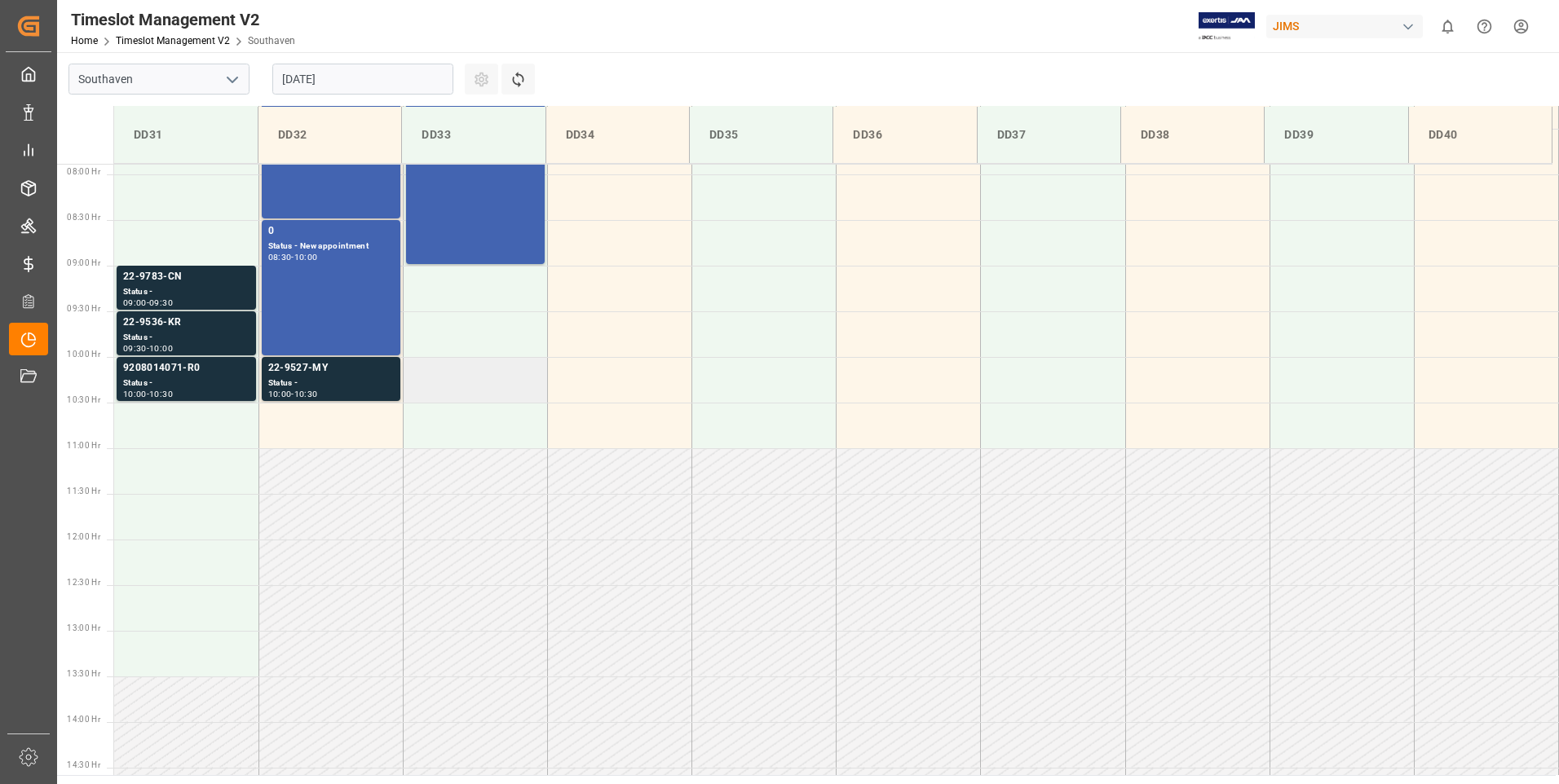
click at [452, 393] on td at bounding box center [475, 379] width 145 height 46
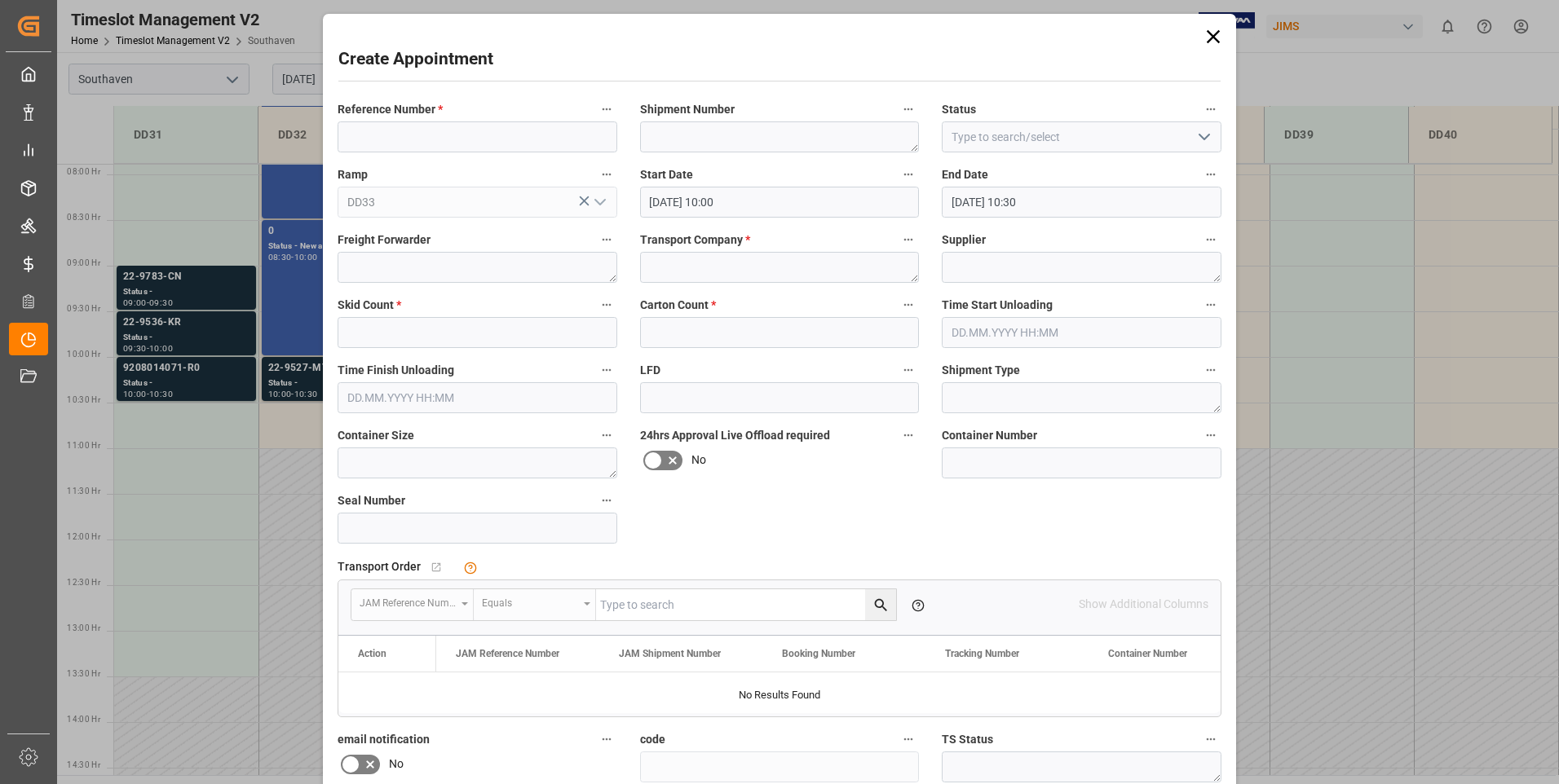
type input "[DATE] 10:00"
type input "[DATE] 10:30"
click at [433, 136] on input at bounding box center [477, 137] width 279 height 31
type input "425349951"
click at [785, 126] on textarea at bounding box center [780, 137] width 279 height 31
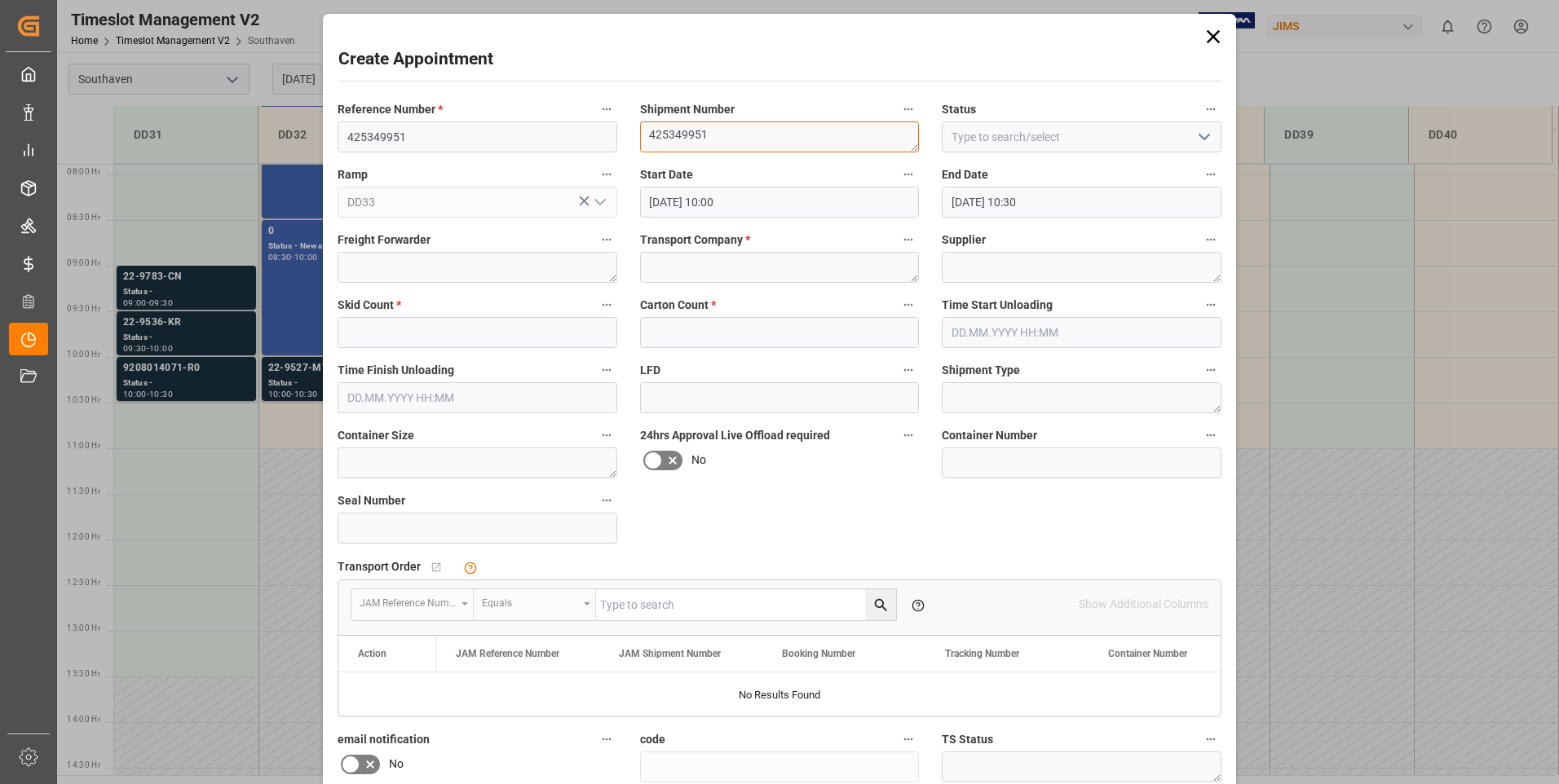
type textarea "425349951"
click at [1206, 137] on icon "open menu" at bounding box center [1204, 137] width 20 height 20
click at [1025, 283] on div "New appointment" at bounding box center [1081, 282] width 278 height 37
type input "New appointment"
click at [503, 260] on textarea at bounding box center [477, 266] width 279 height 31
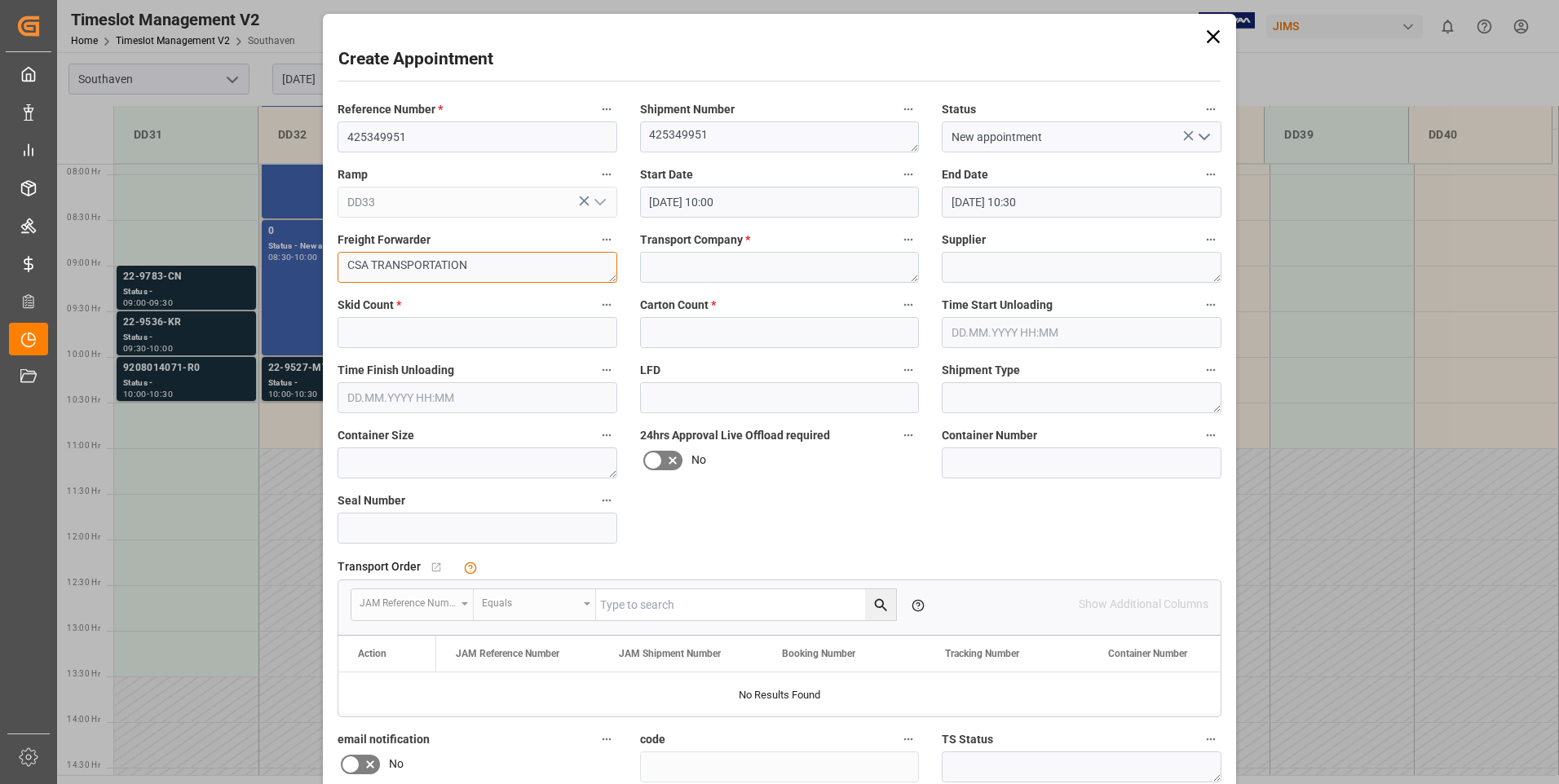
type textarea "CSA TRANSPORTATION"
click at [756, 268] on textarea at bounding box center [780, 266] width 279 height 31
type textarea "SOUTHEASTERN FREIGHT LINE"
click at [1080, 273] on textarea at bounding box center [1082, 266] width 279 height 31
type textarea "DSA TRANPORTATION"
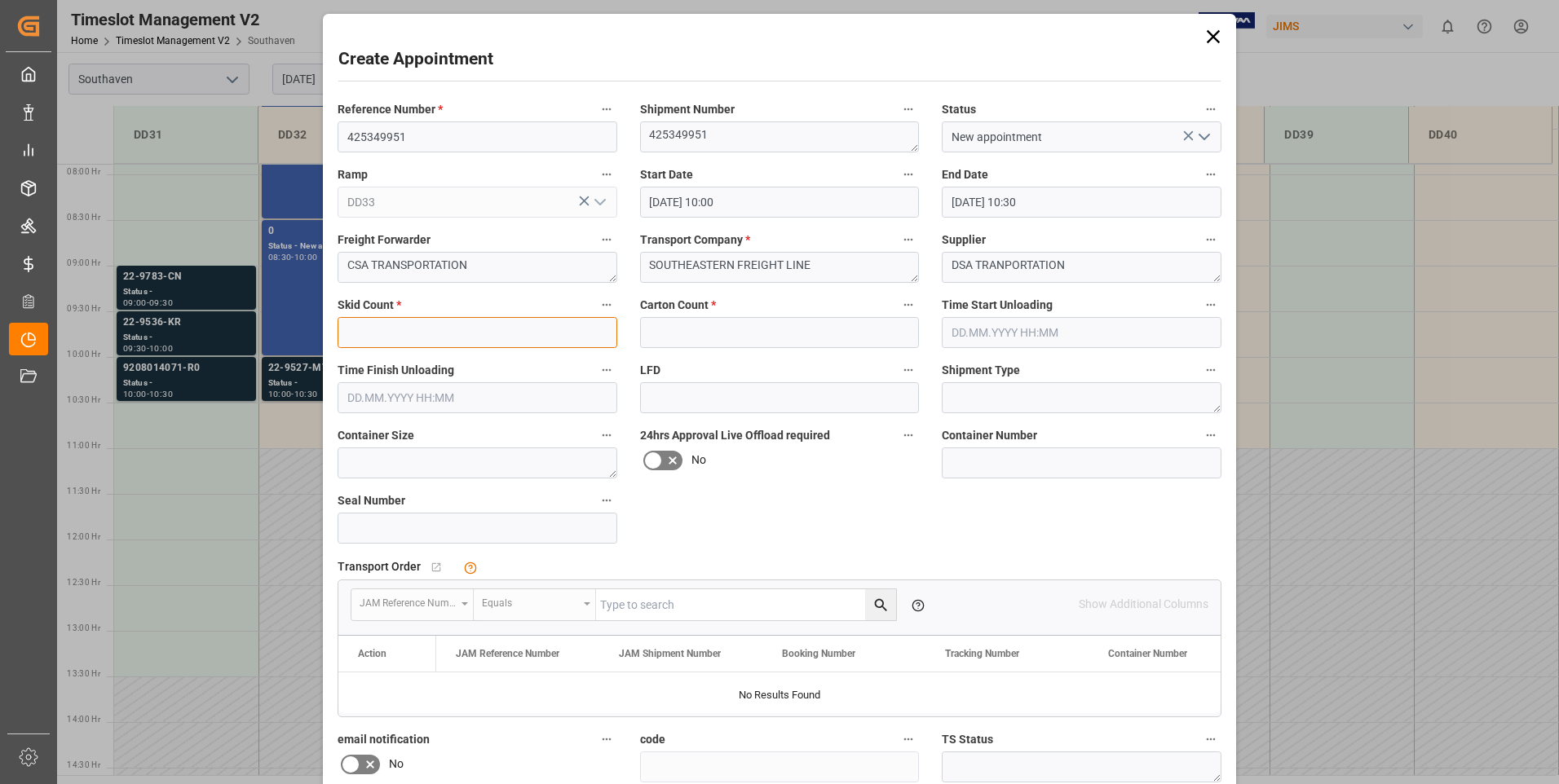
click at [389, 330] on input "text" at bounding box center [477, 332] width 279 height 31
type input "1"
click at [736, 330] on input "text" at bounding box center [780, 332] width 279 height 31
type input "1"
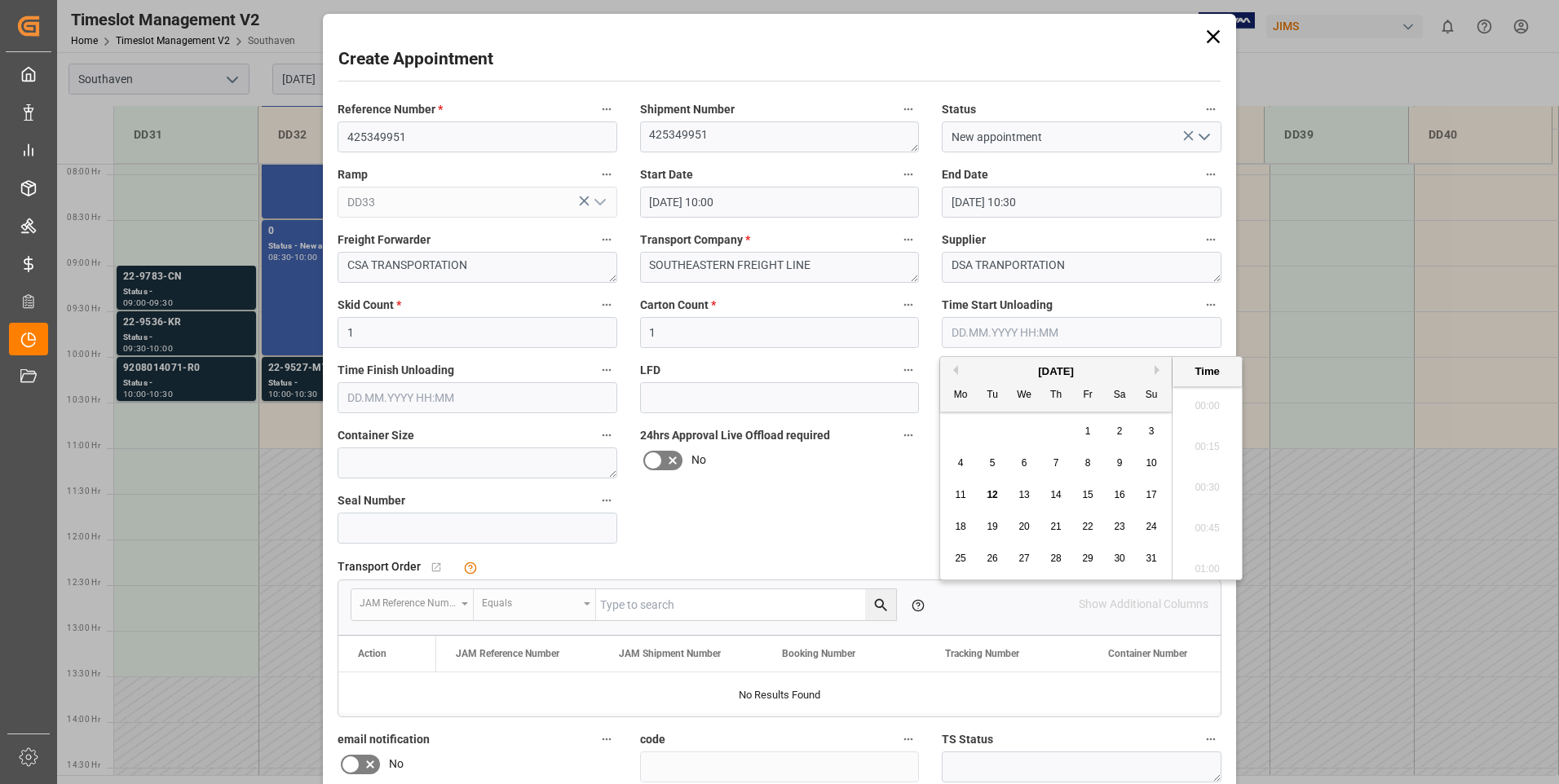
click at [1055, 330] on input "text" at bounding box center [1082, 332] width 279 height 31
type input "1100"
click at [426, 395] on input "text" at bounding box center [477, 397] width 279 height 31
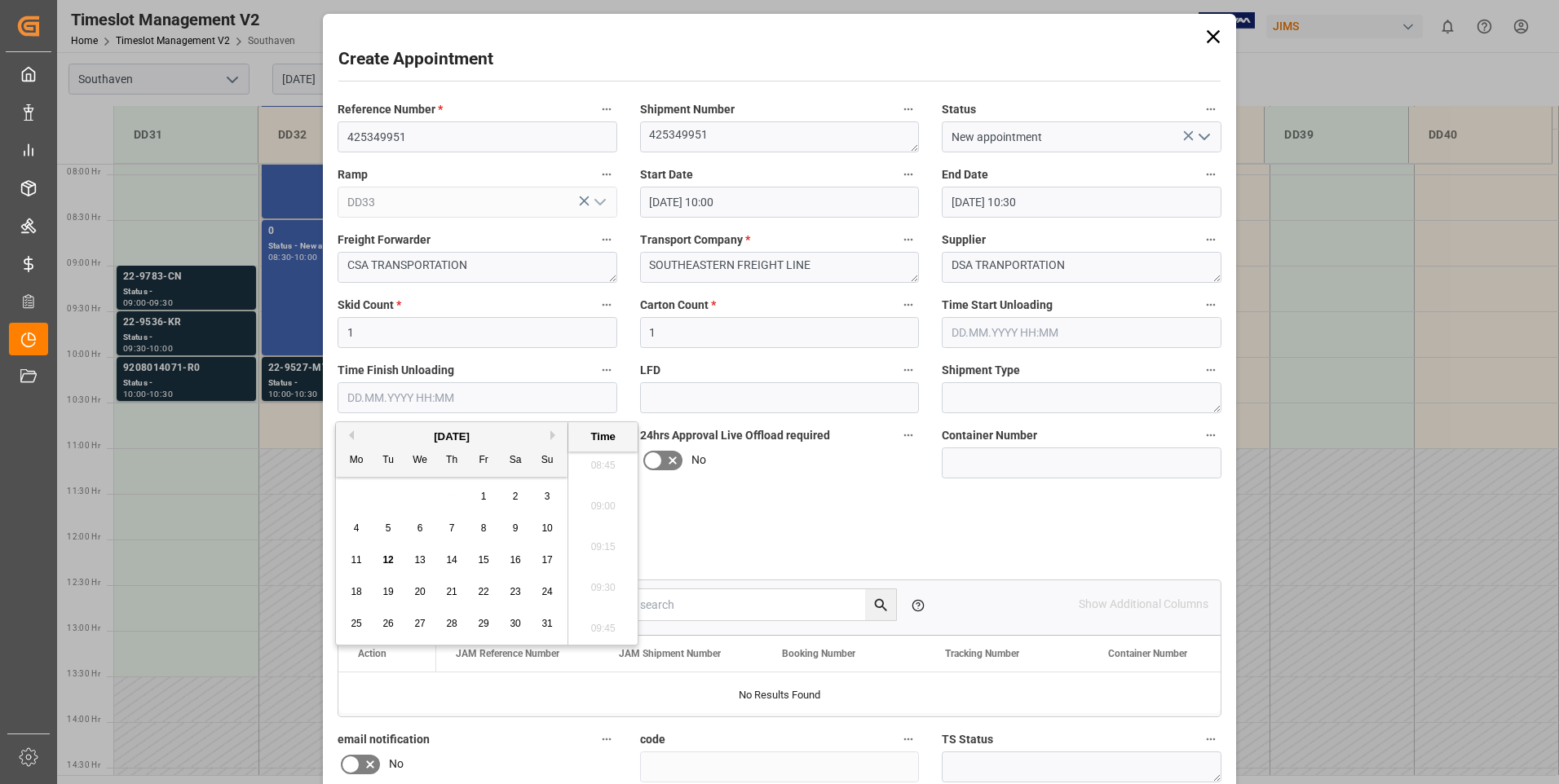
click at [346, 398] on input "text" at bounding box center [477, 397] width 279 height 31
type input "1130"
click at [1057, 403] on textarea at bounding box center [1082, 397] width 279 height 31
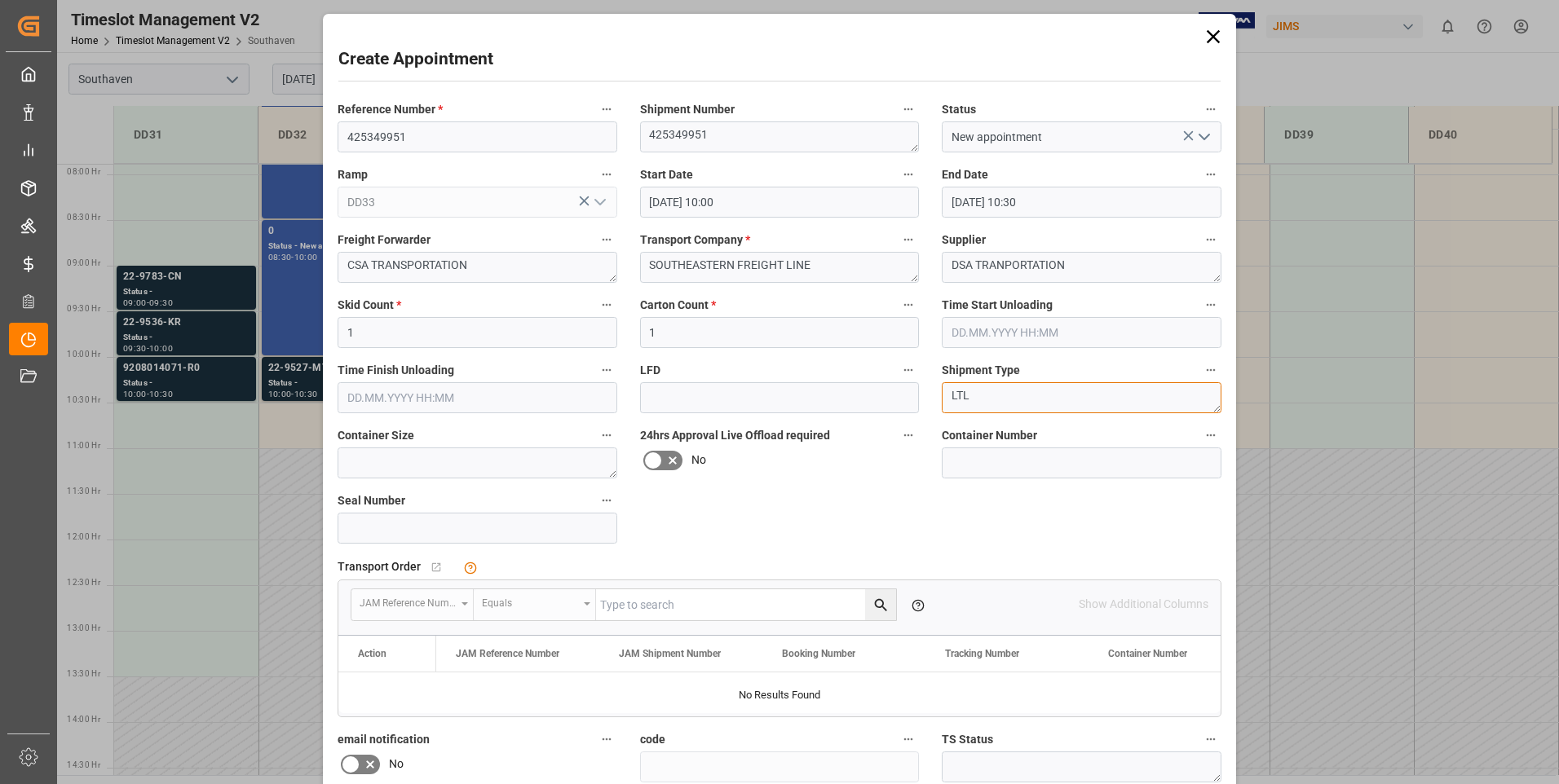
type textarea "LTL"
drag, startPoint x: 345, startPoint y: 136, endPoint x: 412, endPoint y: 136, distance: 67.0
click at [412, 136] on input "425349951" at bounding box center [477, 137] width 279 height 31
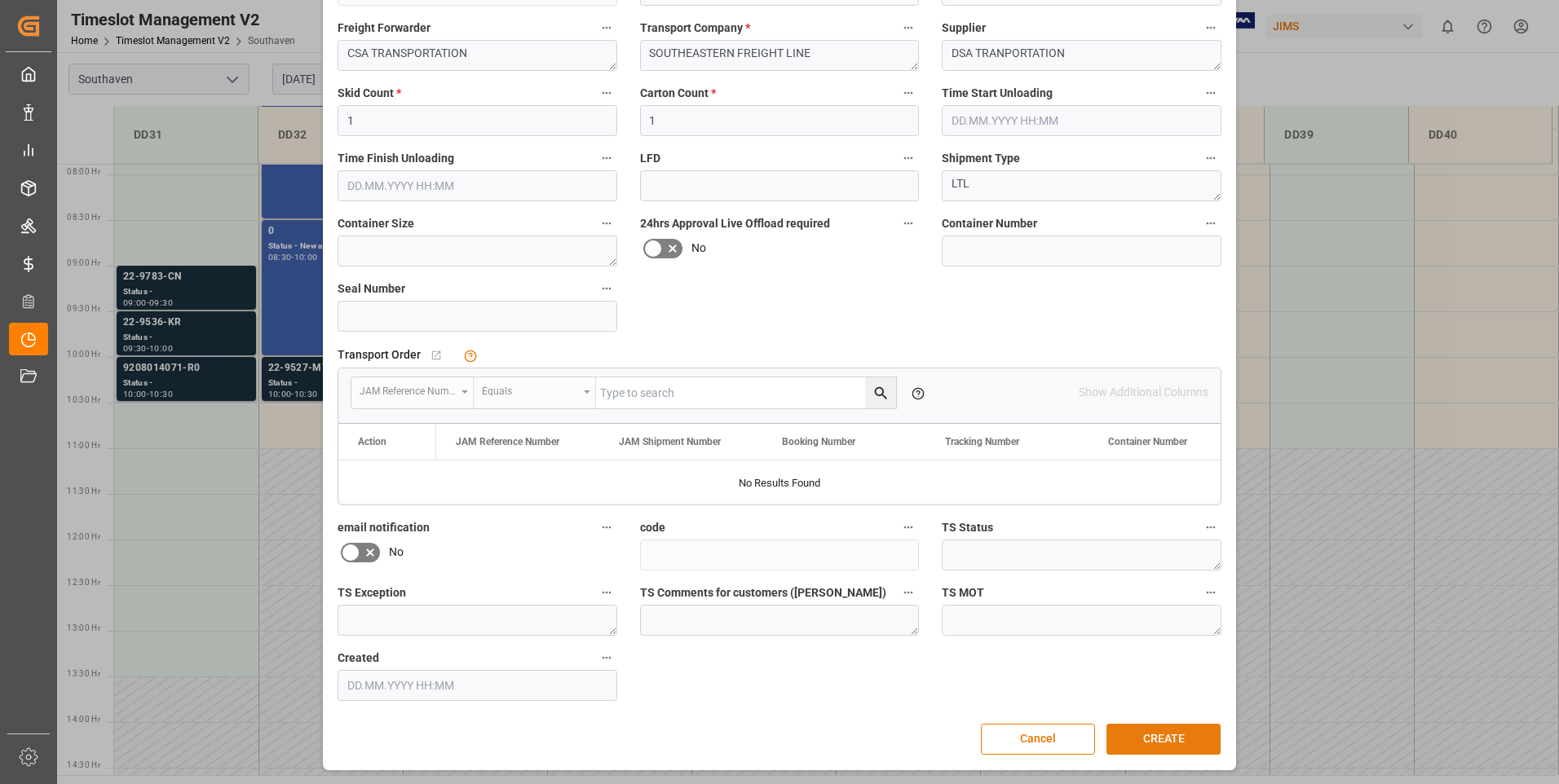
type input "C1393695"
click at [1132, 732] on button "CREATE" at bounding box center [1163, 738] width 114 height 31
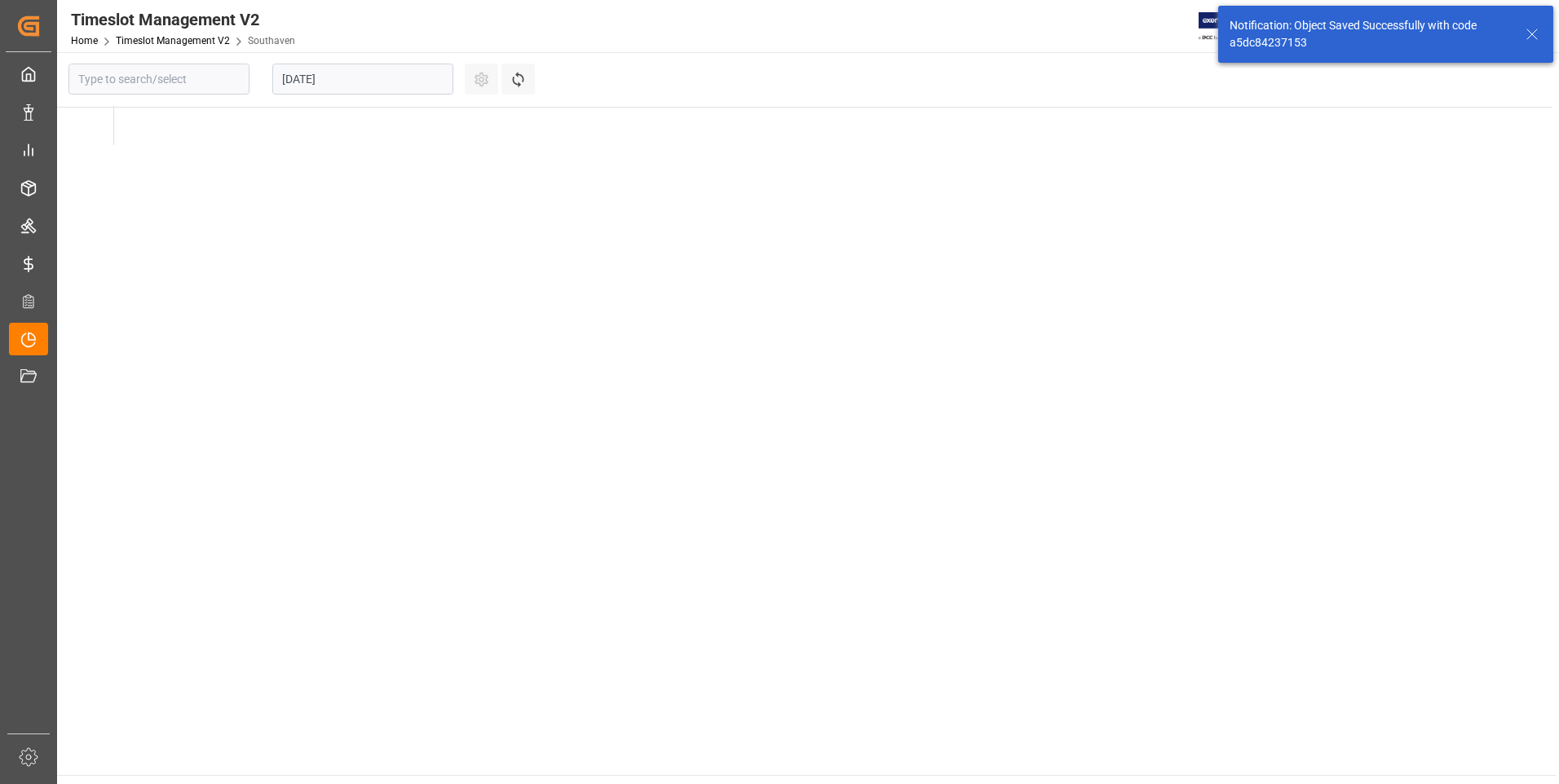
type input "Southaven"
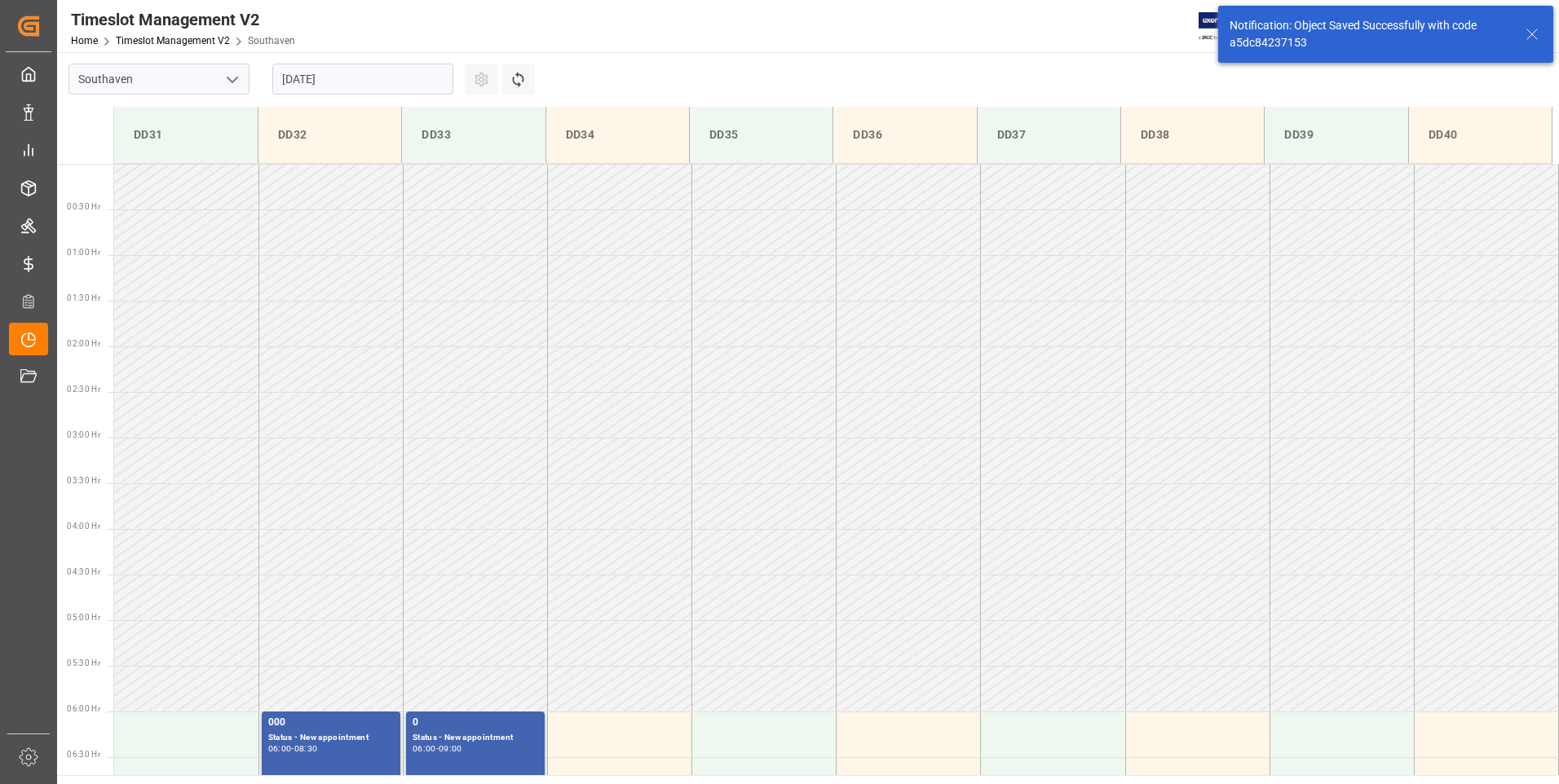
scroll to position [811, 0]
